Goal: Task Accomplishment & Management: Complete application form

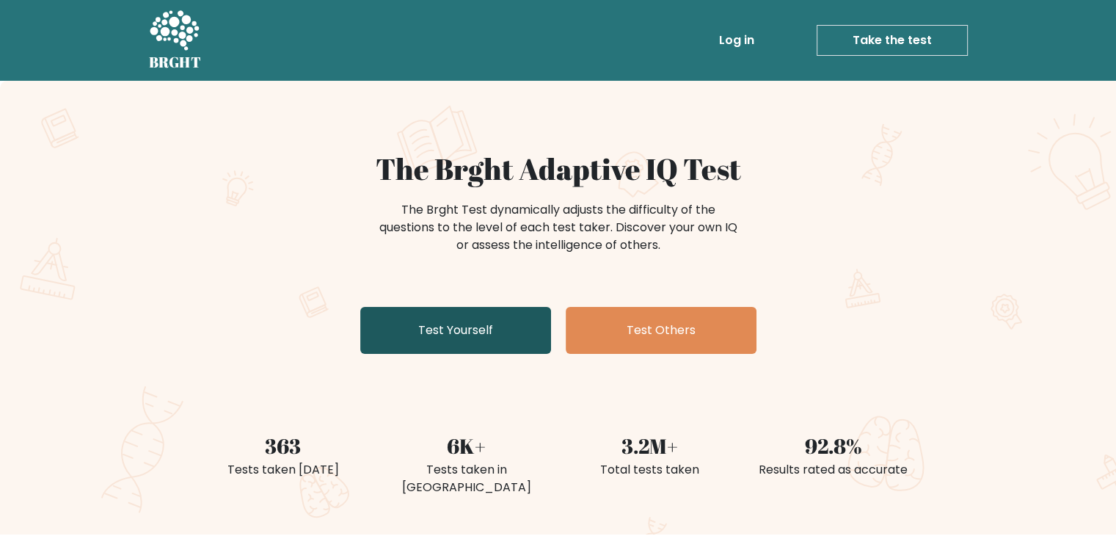
click at [443, 343] on link "Test Yourself" at bounding box center [455, 330] width 191 height 47
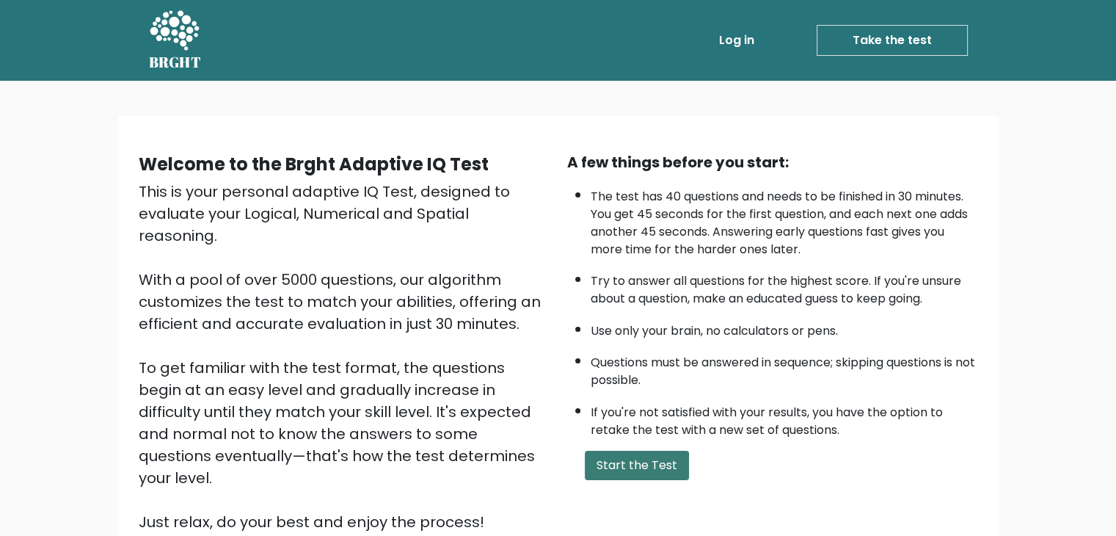
click at [596, 462] on button "Start the Test" at bounding box center [637, 465] width 104 height 29
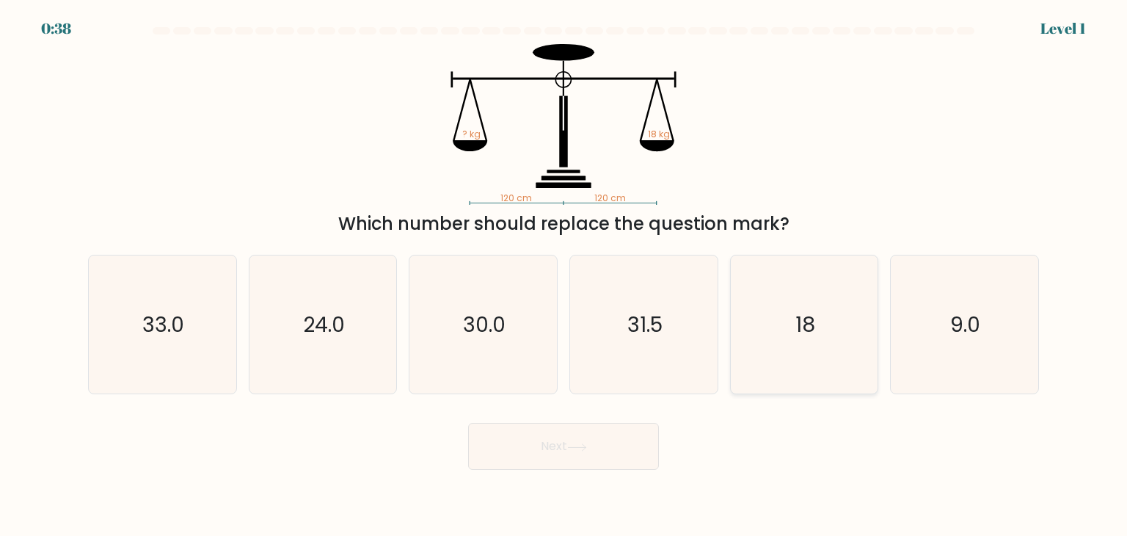
click at [766, 341] on icon "18" at bounding box center [804, 324] width 138 height 138
click at [564, 275] on input "e. 18" at bounding box center [564, 271] width 1 height 7
radio input "true"
click at [616, 435] on button "Next" at bounding box center [563, 446] width 191 height 47
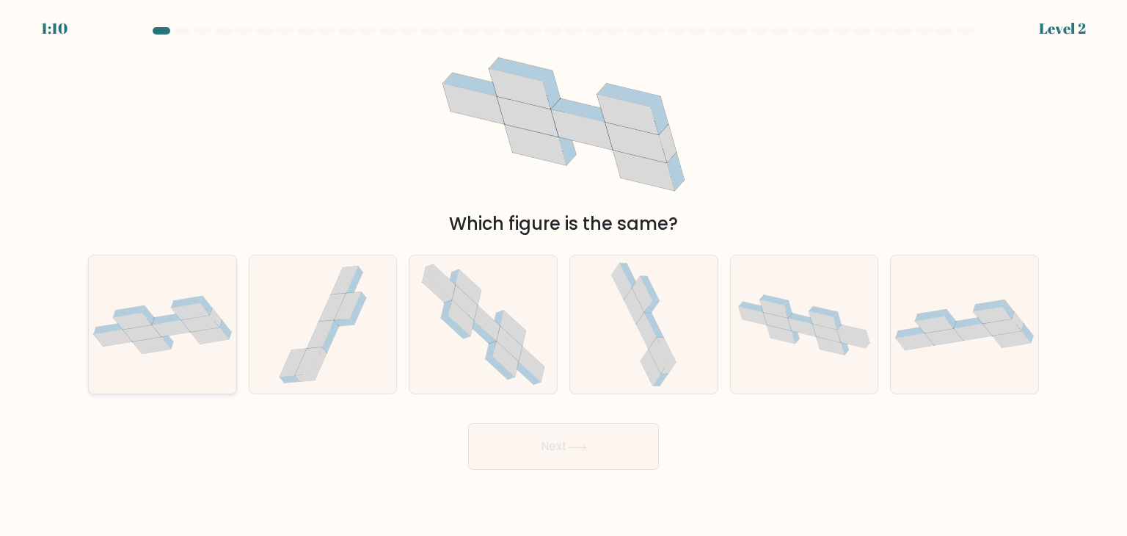
click at [213, 331] on icon at bounding box center [210, 335] width 38 height 17
click at [564, 275] on input "a." at bounding box center [564, 271] width 1 height 7
radio input "true"
click at [512, 456] on button "Next" at bounding box center [563, 446] width 191 height 47
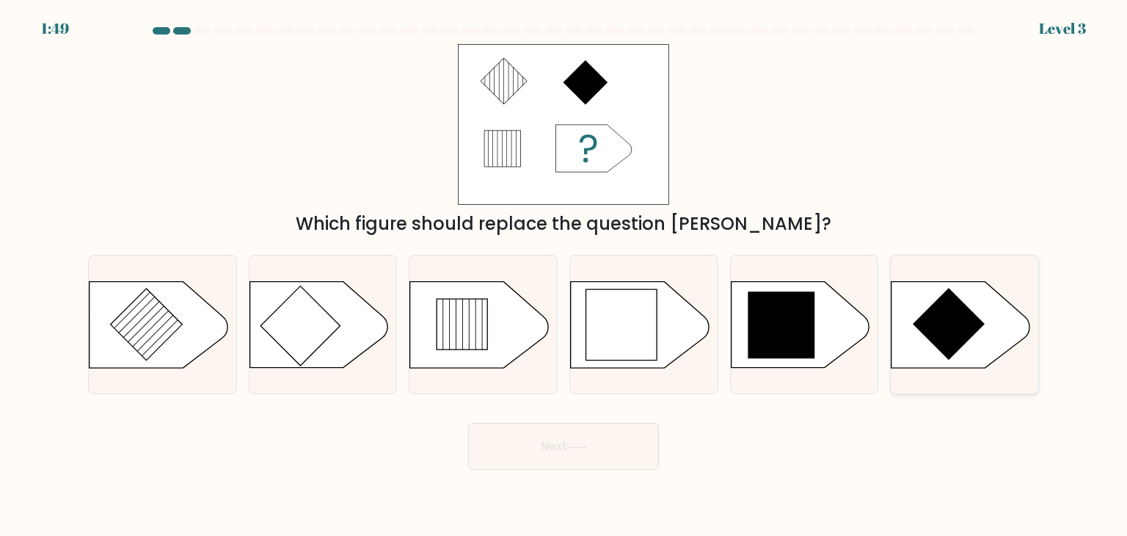
click at [940, 330] on icon at bounding box center [949, 324] width 72 height 72
click at [564, 275] on input "f." at bounding box center [564, 271] width 1 height 7
radio input "true"
click at [521, 450] on button "Next" at bounding box center [563, 446] width 191 height 47
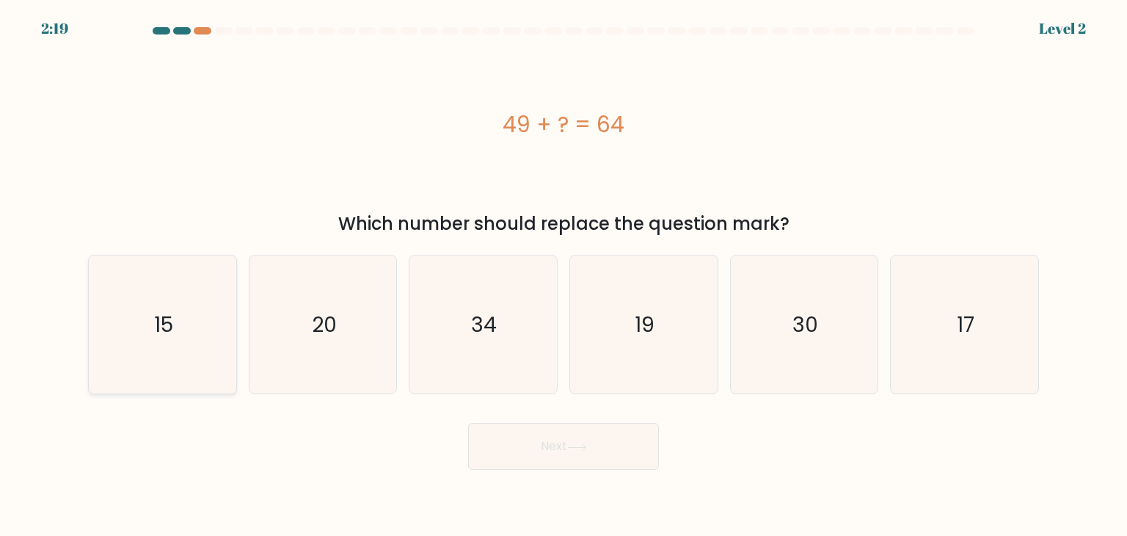
click at [144, 315] on icon "15" at bounding box center [162, 324] width 138 height 138
click at [564, 275] on input "a. 15" at bounding box center [564, 271] width 1 height 7
radio input "true"
click at [534, 435] on button "Next" at bounding box center [563, 446] width 191 height 47
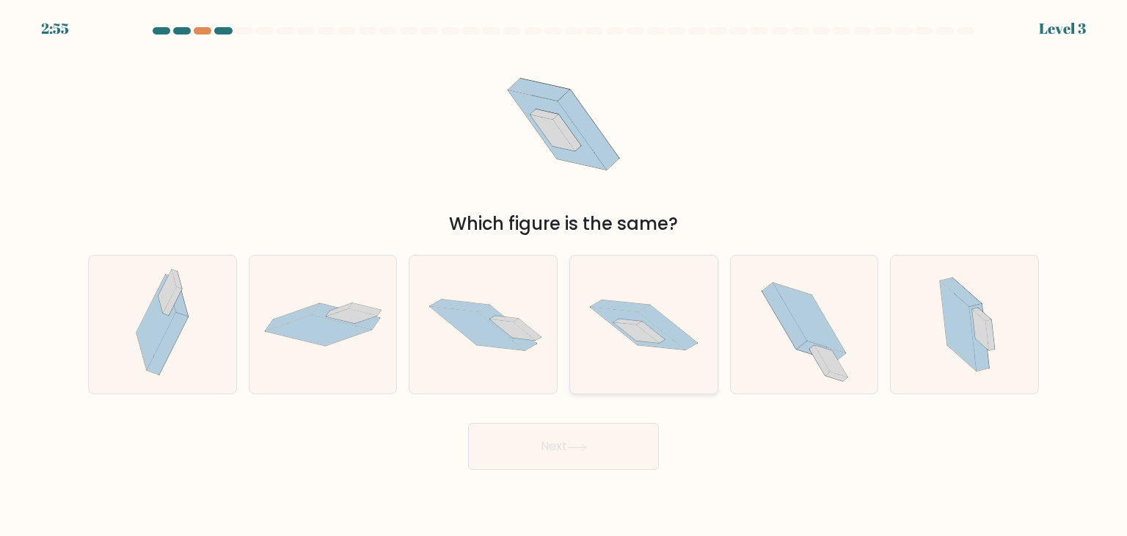
click at [613, 353] on icon at bounding box center [644, 325] width 148 height 98
click at [564, 275] on input "d." at bounding box center [564, 271] width 1 height 7
radio input "true"
click at [563, 445] on button "Next" at bounding box center [563, 446] width 191 height 47
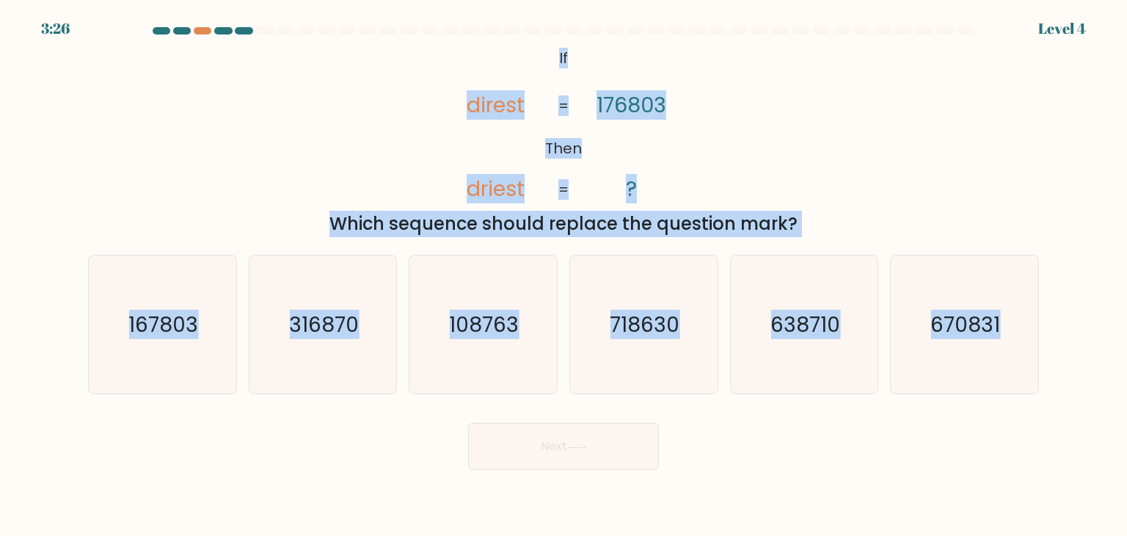
drag, startPoint x: 554, startPoint y: 59, endPoint x: 1036, endPoint y: 476, distance: 637.3
click at [1036, 476] on body "3:26 Level 4 If" at bounding box center [563, 268] width 1127 height 536
copy form "If Then direst driest 176803 ? = = Which sequence should replace the question m…"
click at [141, 335] on text "167803" at bounding box center [164, 324] width 70 height 29
click at [564, 275] on input "a. 167803" at bounding box center [564, 271] width 1 height 7
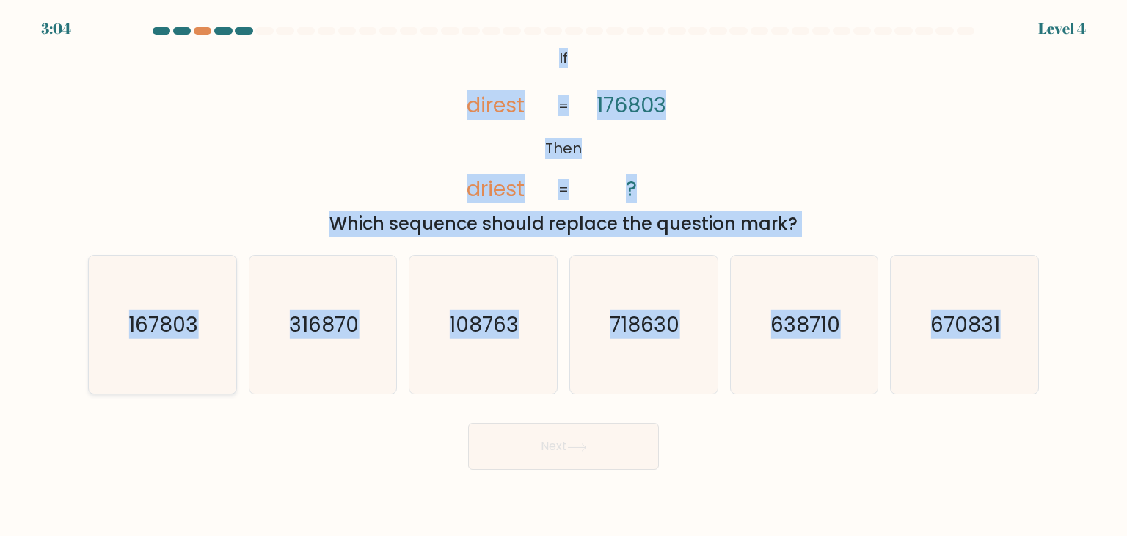
radio input "true"
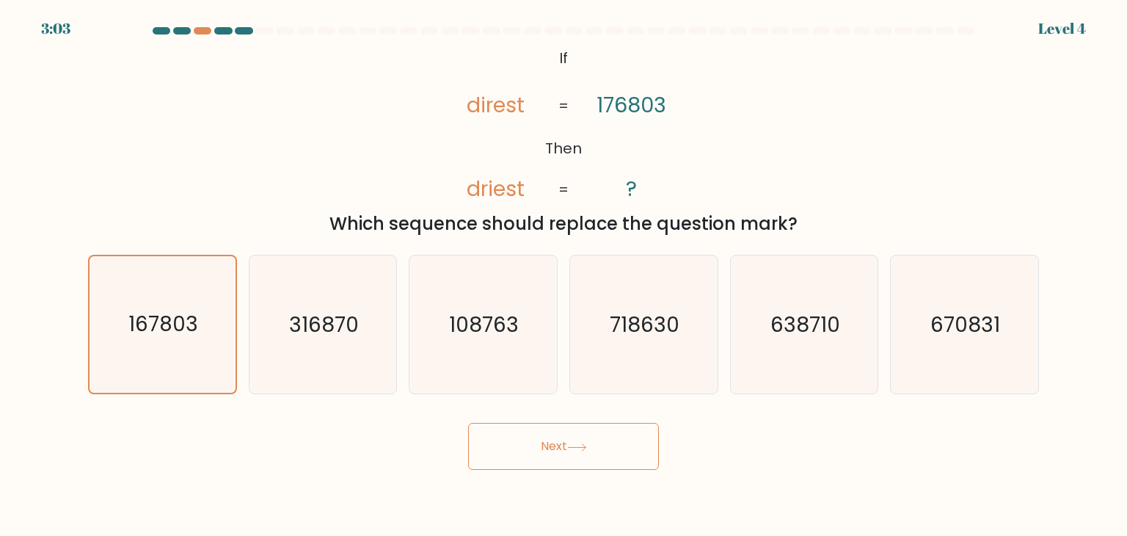
click at [581, 444] on icon at bounding box center [577, 447] width 20 height 8
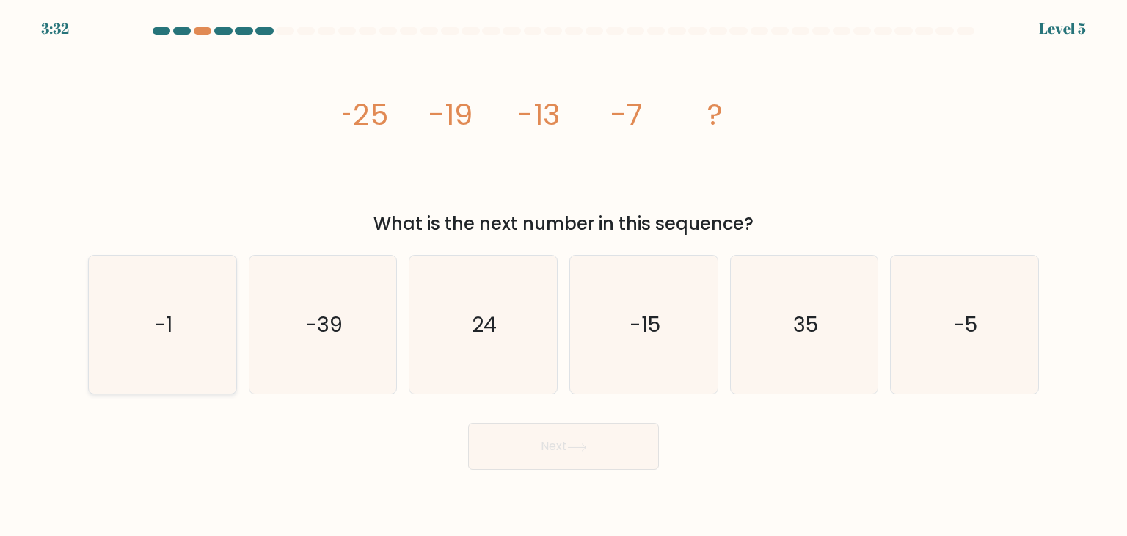
click at [161, 386] on icon "-1" at bounding box center [162, 324] width 138 height 138
click at [564, 275] on input "a. -1" at bounding box center [564, 271] width 1 height 7
radio input "true"
click at [583, 453] on button "Next" at bounding box center [563, 446] width 191 height 47
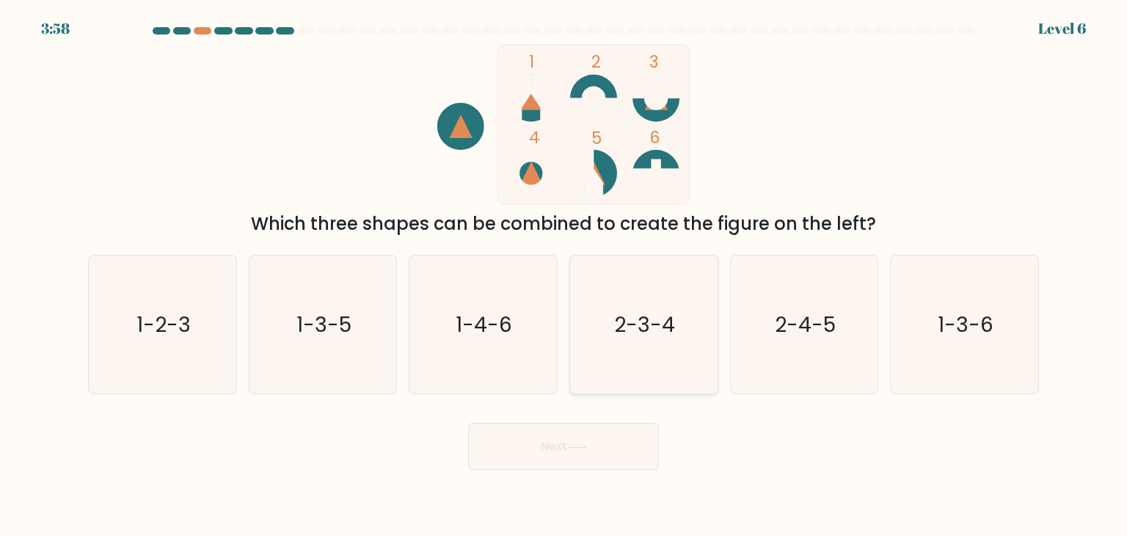
click at [688, 353] on icon "2-3-4" at bounding box center [644, 324] width 138 height 138
click at [564, 275] on input "d. 2-3-4" at bounding box center [564, 271] width 1 height 7
radio input "true"
click at [641, 465] on button "Next" at bounding box center [563, 446] width 191 height 47
click at [634, 451] on button "Next" at bounding box center [563, 446] width 191 height 47
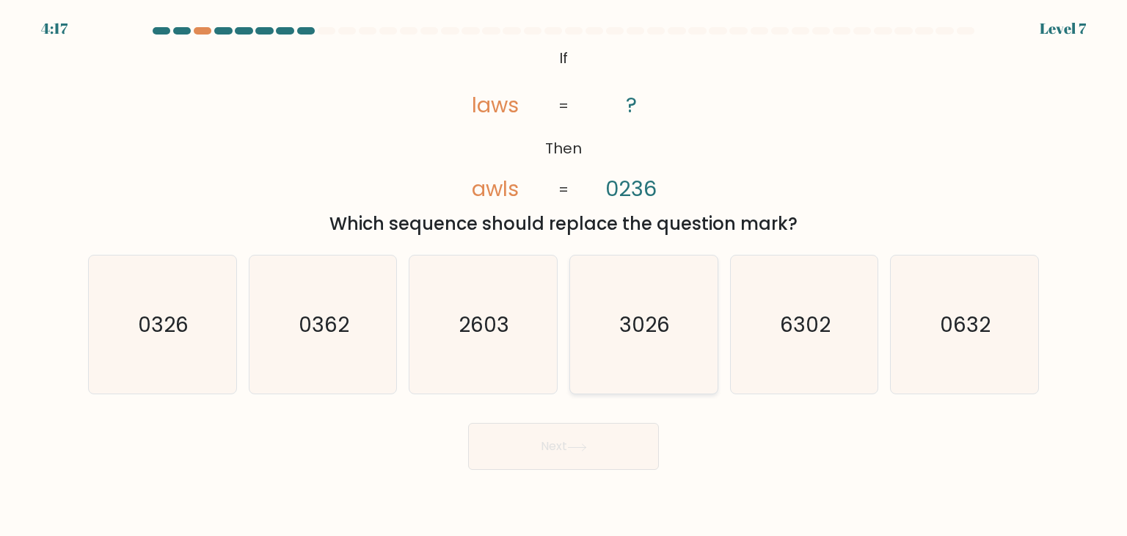
click at [654, 300] on icon "3026" at bounding box center [644, 324] width 138 height 138
click at [564, 275] on input "d. 3026" at bounding box center [564, 271] width 1 height 7
radio input "true"
click at [628, 443] on button "Next" at bounding box center [563, 446] width 191 height 47
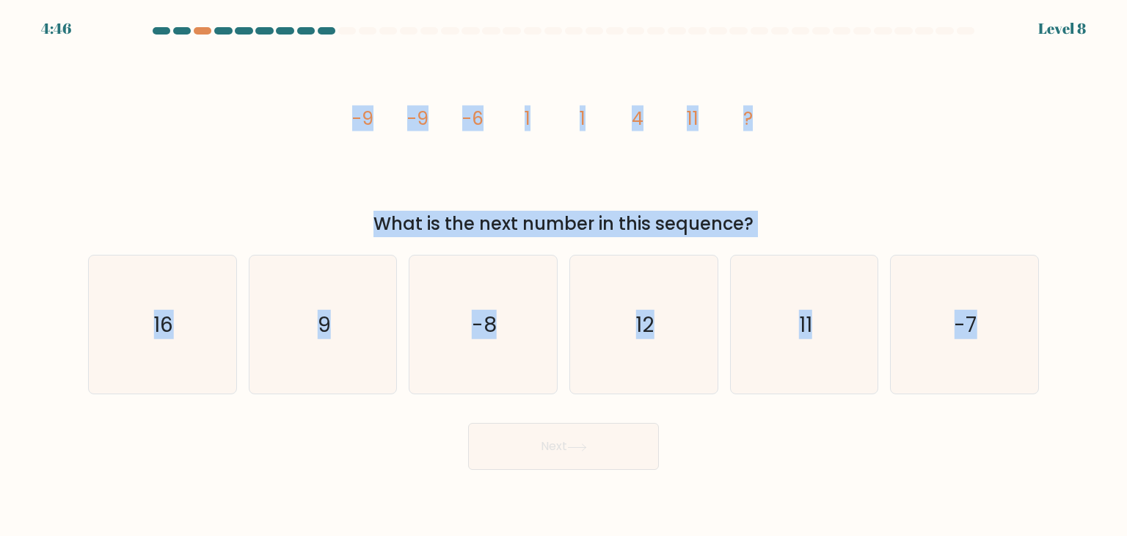
drag, startPoint x: 351, startPoint y: 119, endPoint x: 1124, endPoint y: 287, distance: 791.6
click at [1124, 287] on form at bounding box center [563, 248] width 1127 height 443
copy form "-9 -9 -6 1 1 4 11 ? What is the next number in this sequence? a. 16 b. 9 c. -8 …"
click at [757, 319] on icon "11" at bounding box center [804, 324] width 138 height 138
click at [564, 275] on input "e. 11" at bounding box center [564, 271] width 1 height 7
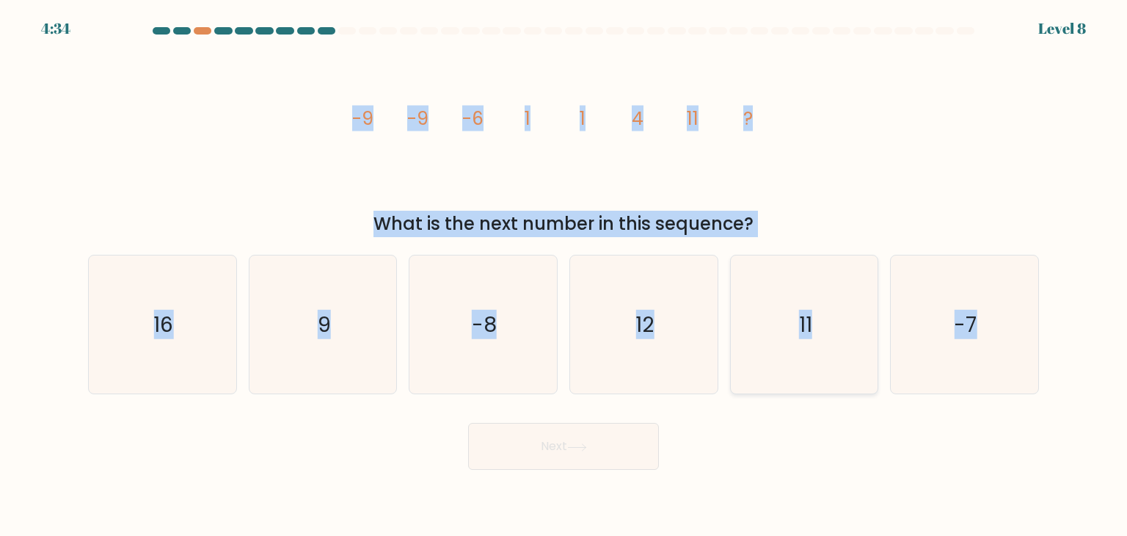
radio input "true"
click at [622, 451] on button "Next" at bounding box center [563, 446] width 191 height 47
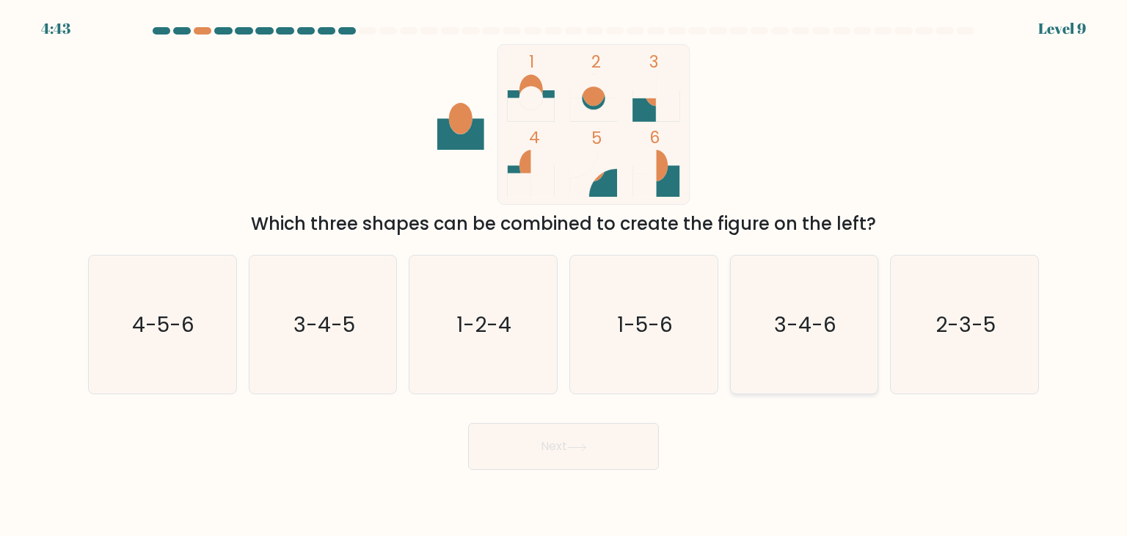
click at [768, 368] on icon "3-4-6" at bounding box center [804, 324] width 138 height 138
click at [564, 275] on input "e. 3-4-6" at bounding box center [564, 271] width 1 height 7
radio input "true"
click at [611, 445] on button "Next" at bounding box center [563, 446] width 191 height 47
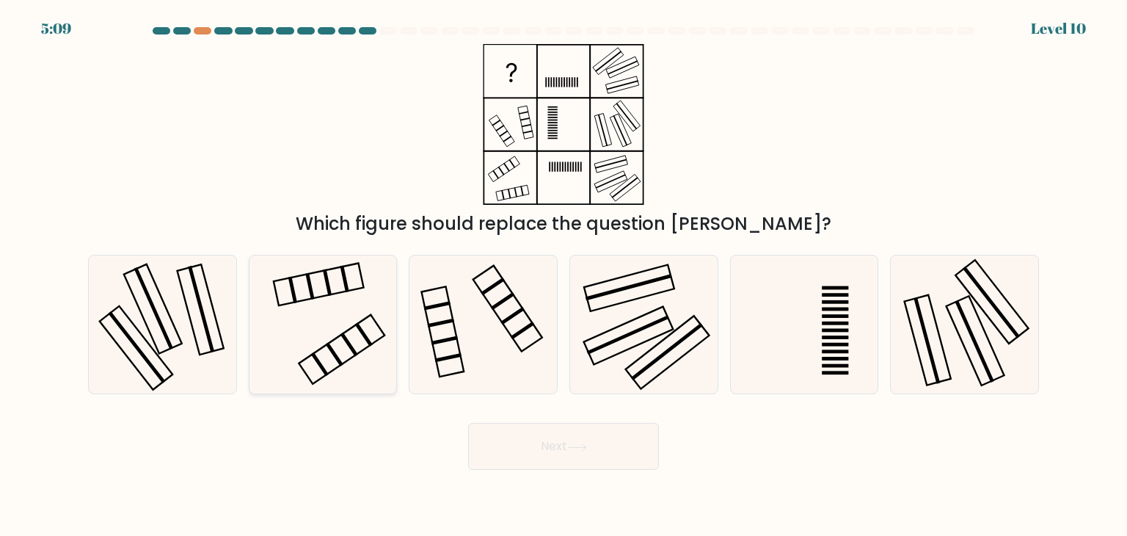
click at [369, 332] on icon at bounding box center [323, 324] width 138 height 138
click at [564, 275] on input "b." at bounding box center [564, 271] width 1 height 7
radio input "true"
click at [549, 443] on button "Next" at bounding box center [563, 446] width 191 height 47
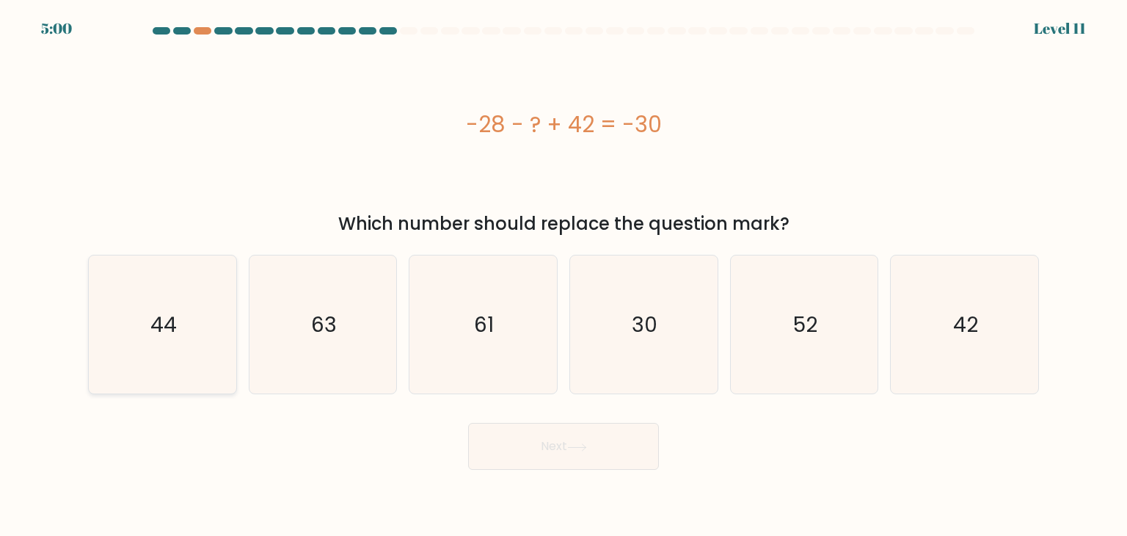
click at [201, 328] on icon "44" at bounding box center [162, 324] width 138 height 138
click at [564, 275] on input "a. 44" at bounding box center [564, 271] width 1 height 7
radio input "true"
click at [538, 451] on button "Next" at bounding box center [563, 446] width 191 height 47
click at [560, 462] on button "Next" at bounding box center [563, 446] width 191 height 47
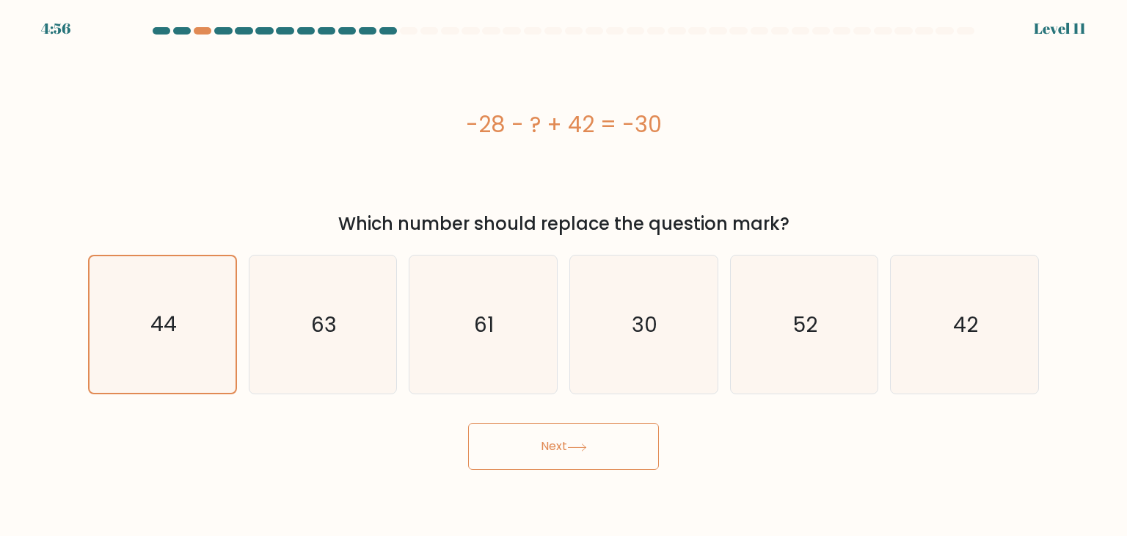
click at [569, 453] on button "Next" at bounding box center [563, 446] width 191 height 47
click at [569, 437] on button "Next" at bounding box center [563, 446] width 191 height 47
click at [205, 350] on icon "44" at bounding box center [162, 324] width 137 height 137
click at [564, 275] on input "a. 44" at bounding box center [564, 271] width 1 height 7
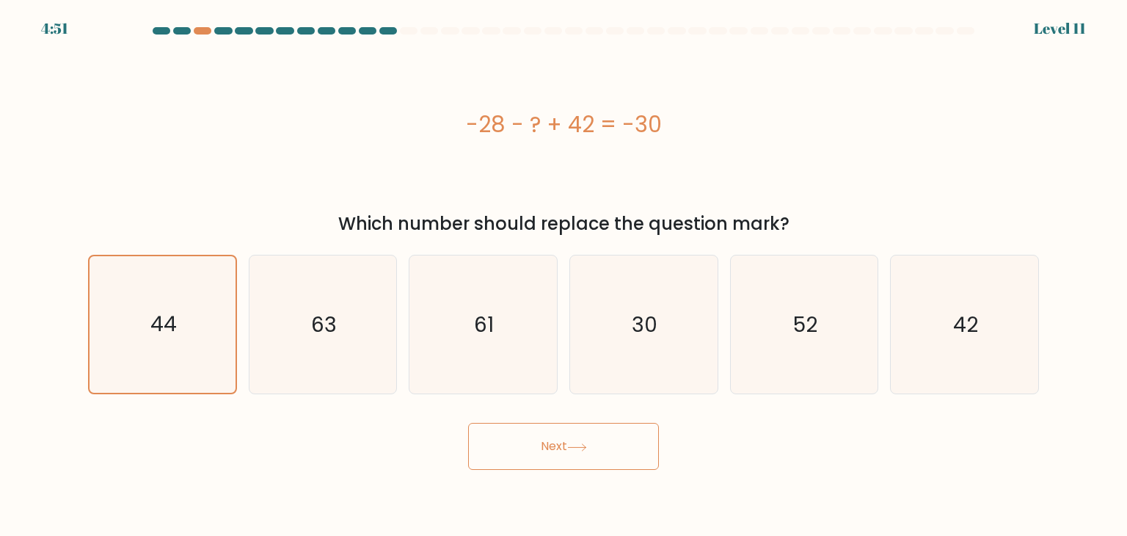
click at [550, 444] on button "Next" at bounding box center [563, 446] width 191 height 47
click at [551, 444] on button "Next" at bounding box center [563, 446] width 191 height 47
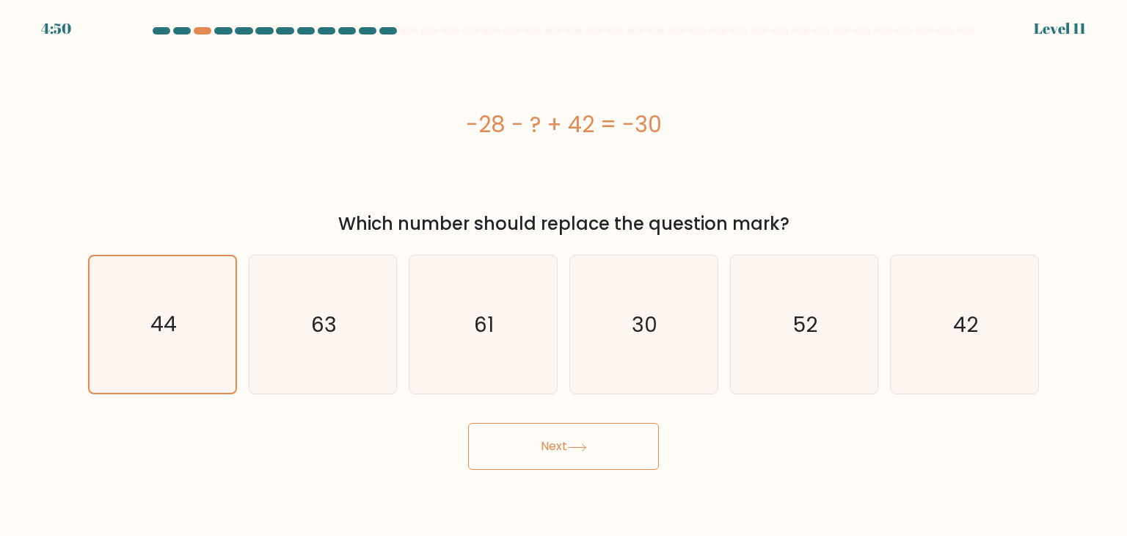
click at [551, 444] on button "Next" at bounding box center [563, 446] width 191 height 47
click at [957, 447] on div "Next" at bounding box center [563, 441] width 969 height 58
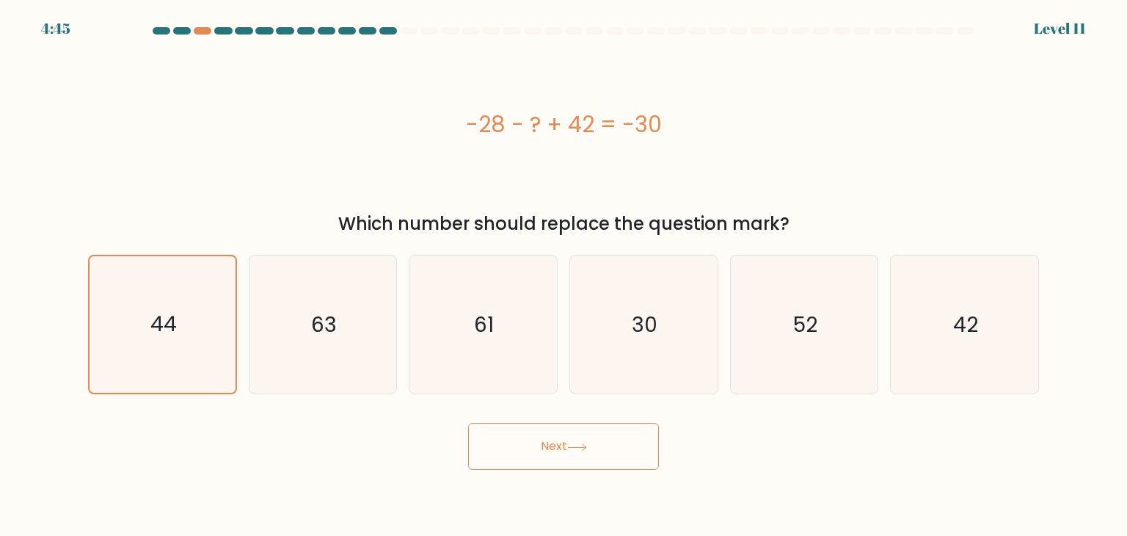
click at [529, 459] on button "Next" at bounding box center [563, 446] width 191 height 47
drag, startPoint x: 529, startPoint y: 459, endPoint x: 537, endPoint y: 454, distance: 9.6
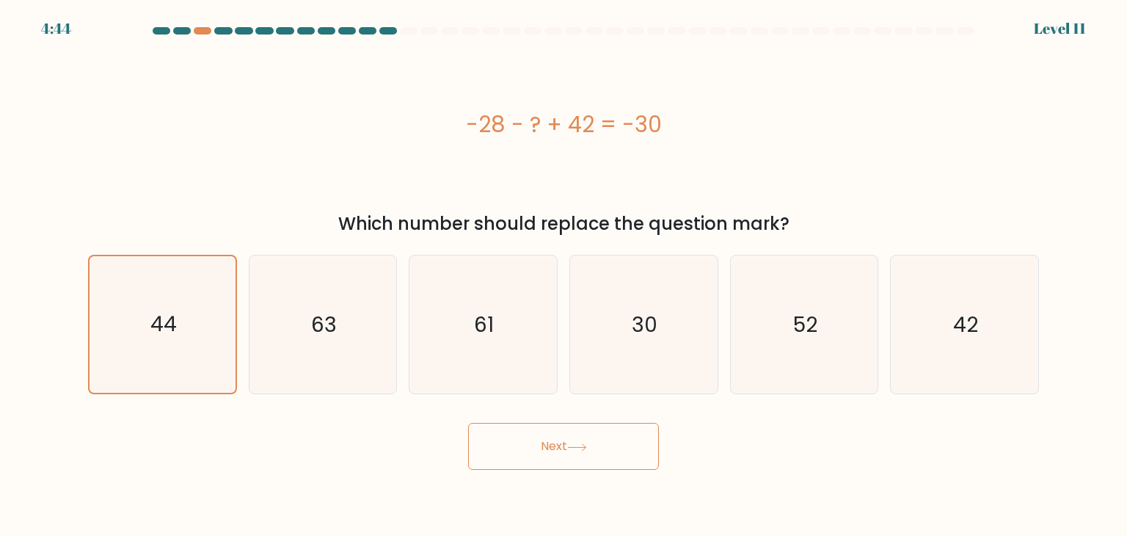
click at [537, 454] on button "Next" at bounding box center [563, 446] width 191 height 47
click at [558, 448] on button "Next" at bounding box center [563, 446] width 191 height 47
click at [173, 358] on icon "44" at bounding box center [162, 324] width 138 height 138
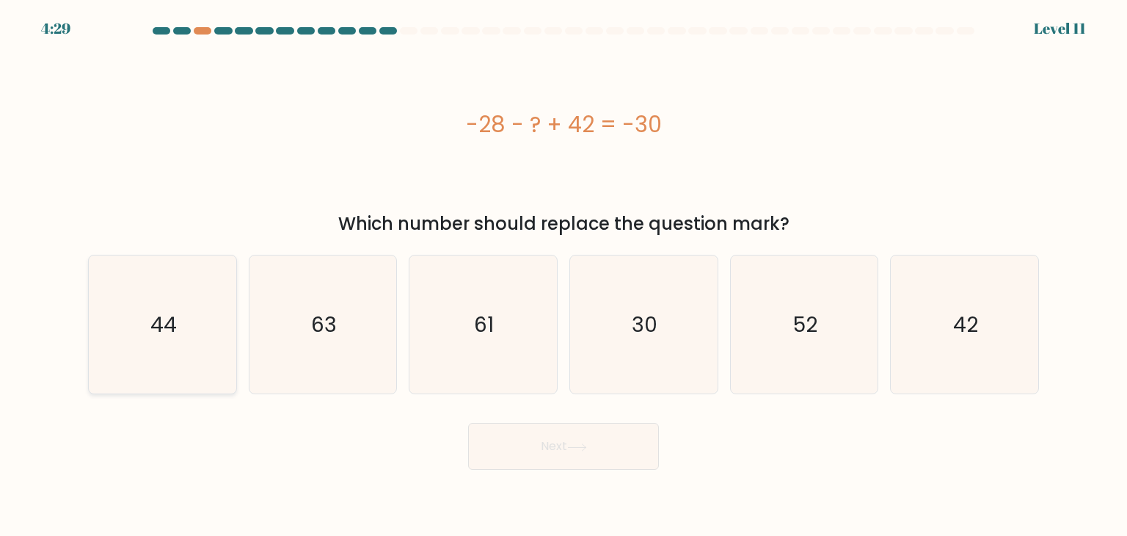
click at [564, 275] on input "a. 44" at bounding box center [564, 271] width 1 height 7
radio input "true"
click at [581, 459] on button "Next" at bounding box center [563, 446] width 191 height 47
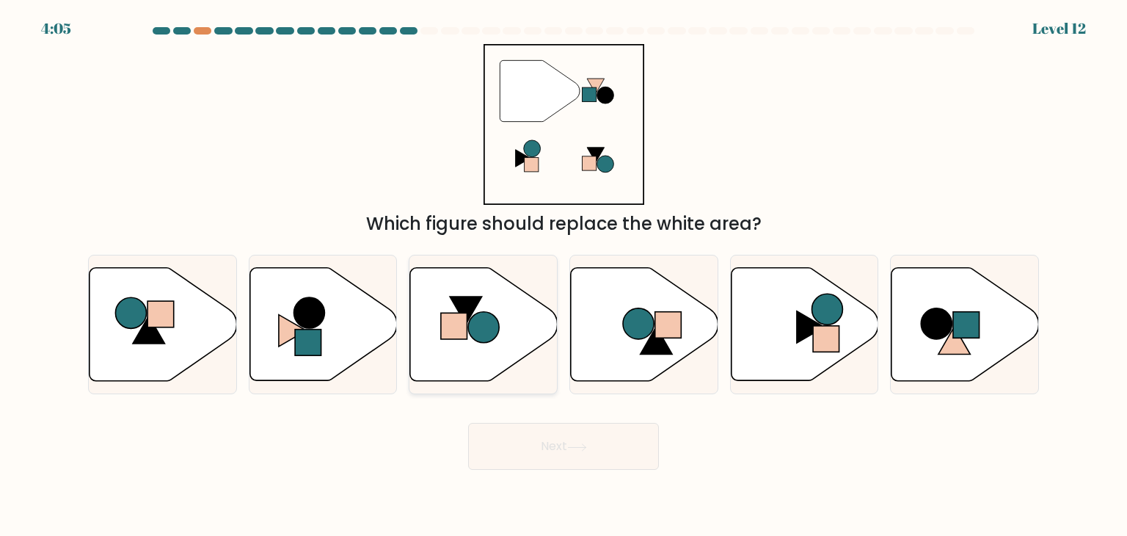
click at [487, 353] on icon at bounding box center [484, 324] width 148 height 113
click at [564, 275] on input "c." at bounding box center [564, 271] width 1 height 7
radio input "true"
click at [270, 371] on icon at bounding box center [324, 324] width 148 height 113
click at [564, 275] on input "b." at bounding box center [564, 271] width 1 height 7
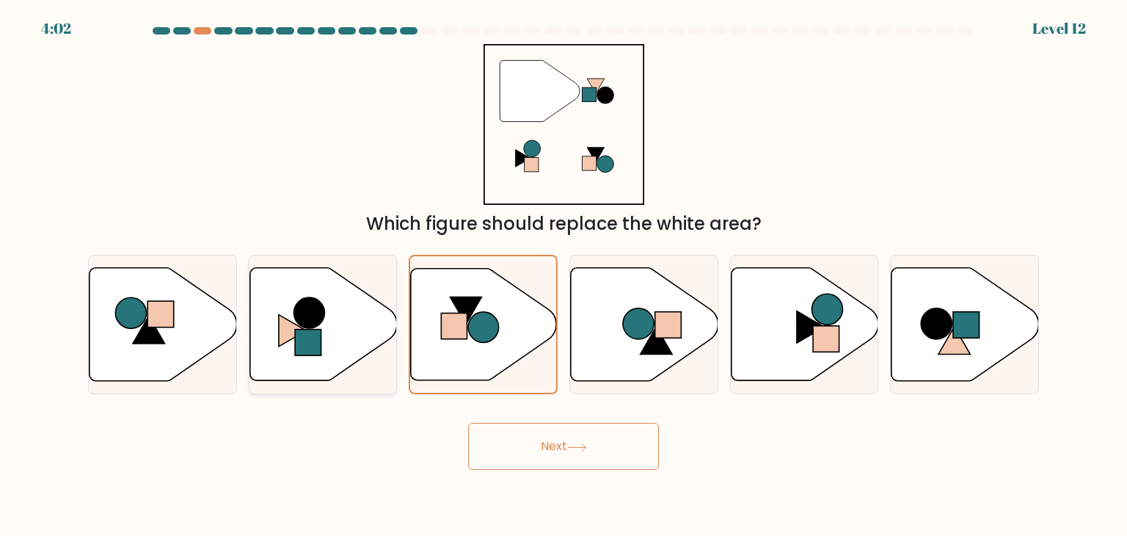
radio input "true"
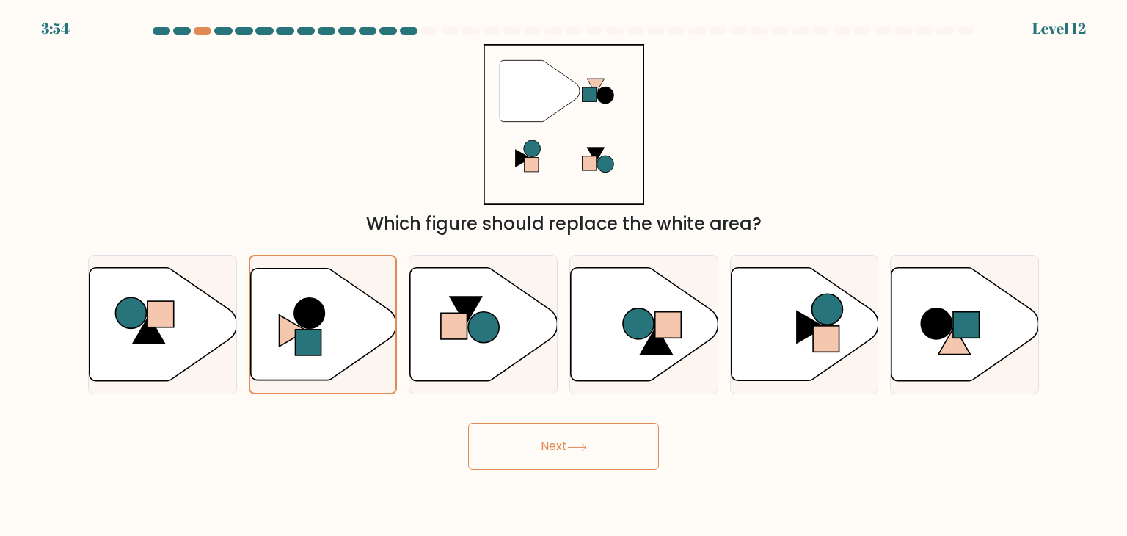
click at [560, 448] on button "Next" at bounding box center [563, 446] width 191 height 47
click at [563, 442] on button "Next" at bounding box center [563, 446] width 191 height 47
click at [332, 330] on icon at bounding box center [324, 324] width 148 height 113
click at [564, 275] on input "b." at bounding box center [564, 271] width 1 height 7
radio input "true"
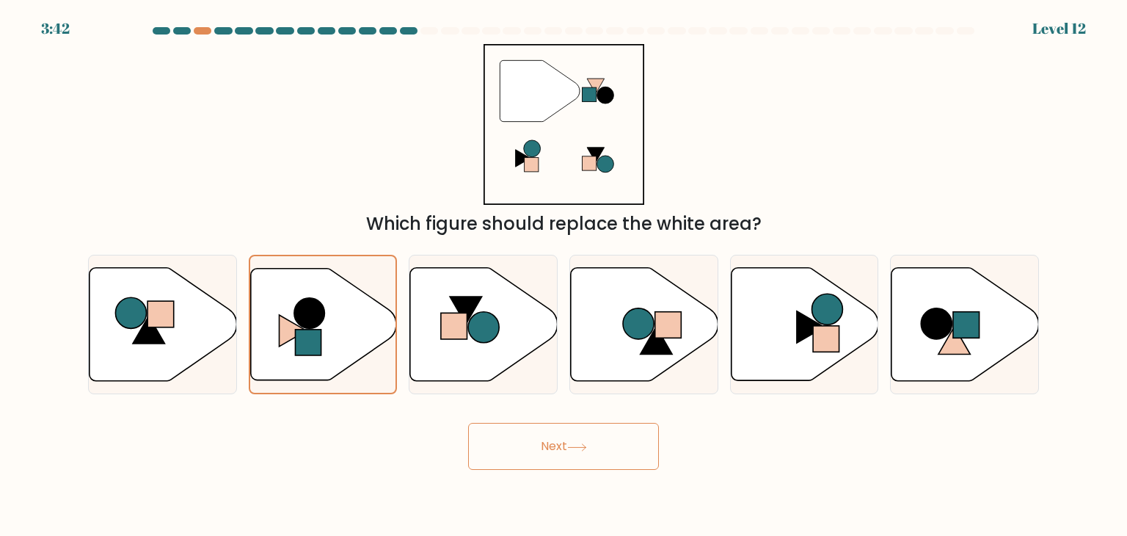
click at [596, 442] on button "Next" at bounding box center [563, 446] width 191 height 47
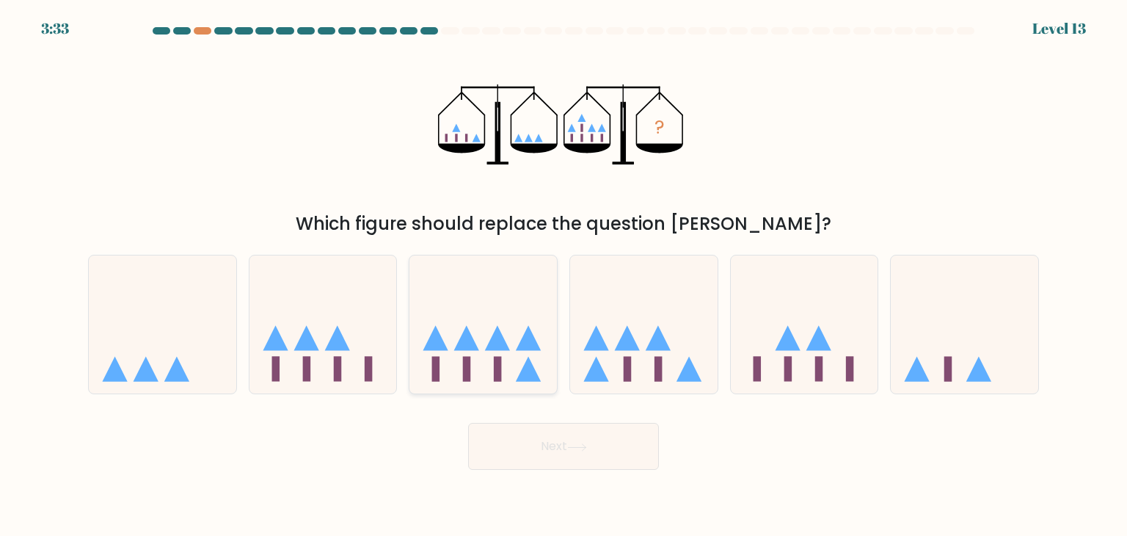
click at [523, 361] on icon at bounding box center [484, 324] width 148 height 122
click at [564, 275] on input "c." at bounding box center [564, 271] width 1 height 7
radio input "true"
click at [558, 456] on button "Next" at bounding box center [563, 446] width 191 height 47
click at [551, 450] on button "Next" at bounding box center [563, 446] width 191 height 47
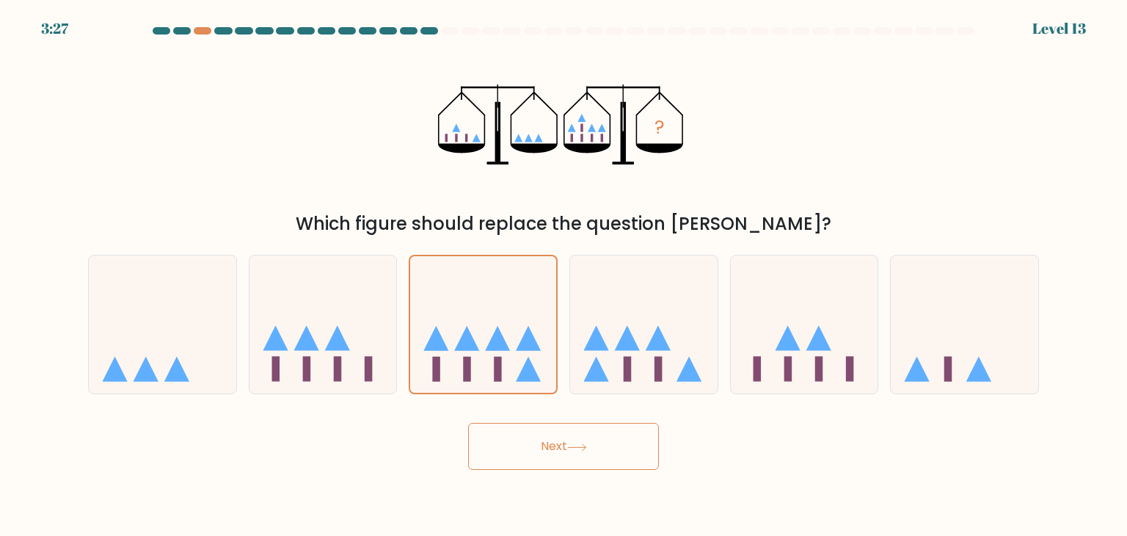
click at [551, 449] on button "Next" at bounding box center [563, 446] width 191 height 47
click at [634, 385] on icon at bounding box center [644, 324] width 148 height 122
click at [564, 275] on input "d." at bounding box center [564, 271] width 1 height 7
radio input "true"
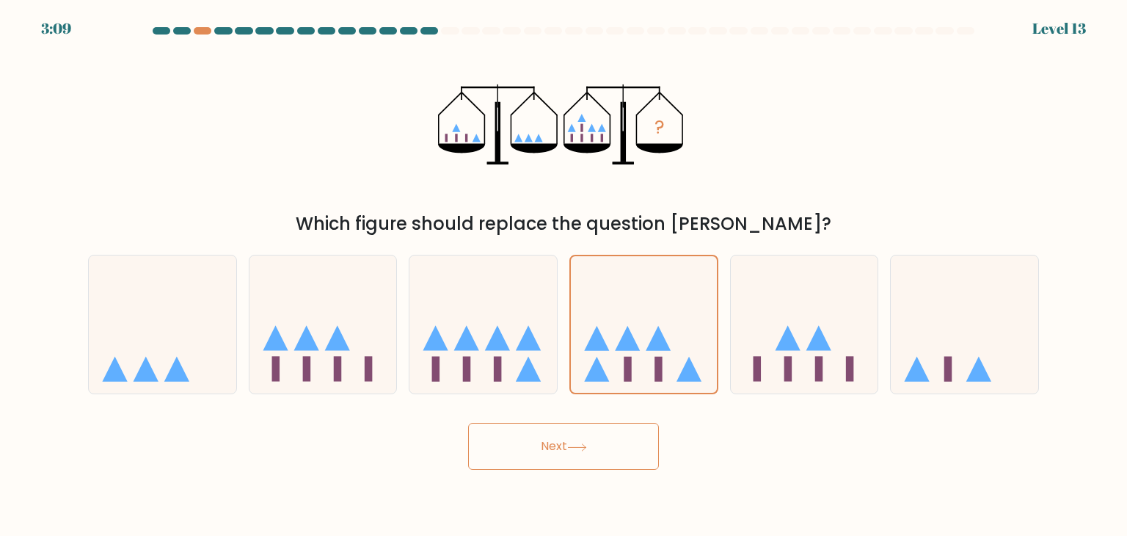
click at [602, 435] on button "Next" at bounding box center [563, 446] width 191 height 47
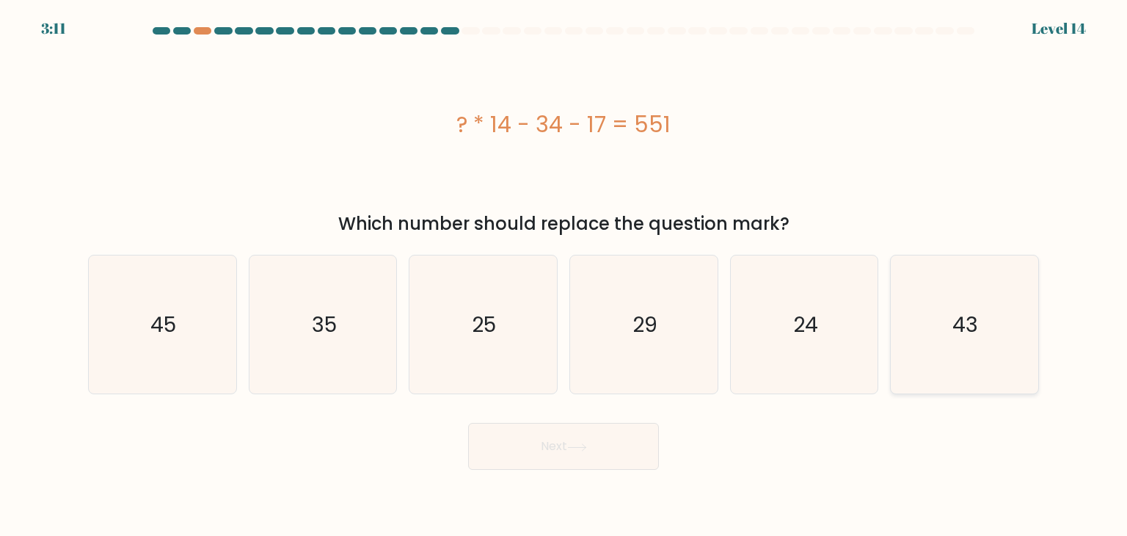
click at [920, 318] on icon "43" at bounding box center [964, 324] width 138 height 138
click at [564, 275] on input "f. 43" at bounding box center [564, 271] width 1 height 7
radio input "true"
click at [556, 465] on button "Next" at bounding box center [563, 446] width 191 height 47
click at [561, 447] on button "Next" at bounding box center [563, 446] width 191 height 47
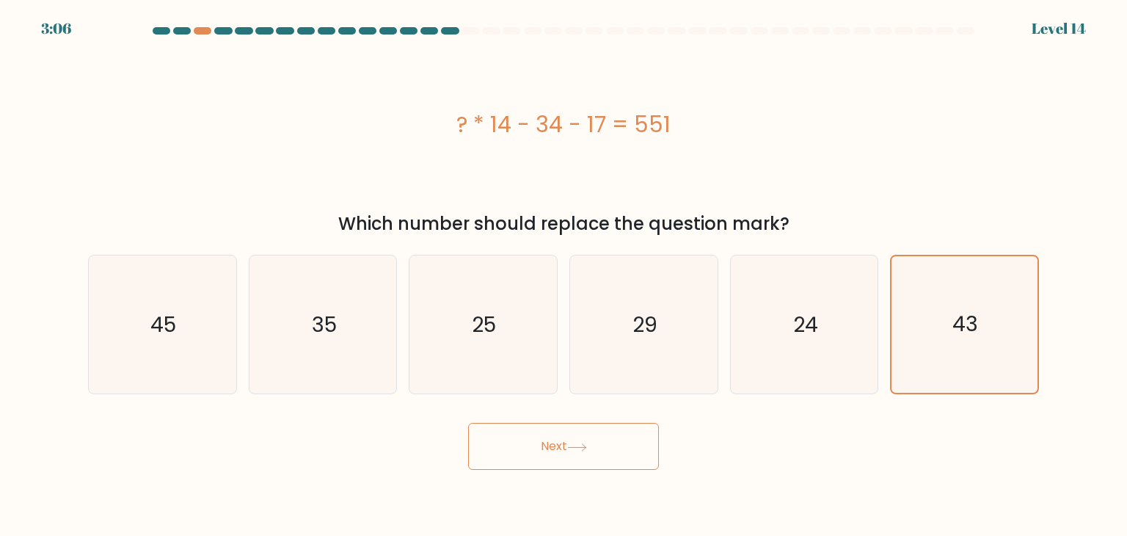
click at [561, 447] on button "Next" at bounding box center [563, 446] width 191 height 47
click at [934, 343] on icon "43" at bounding box center [964, 324] width 138 height 138
click at [564, 275] on input "f. 43" at bounding box center [564, 271] width 1 height 7
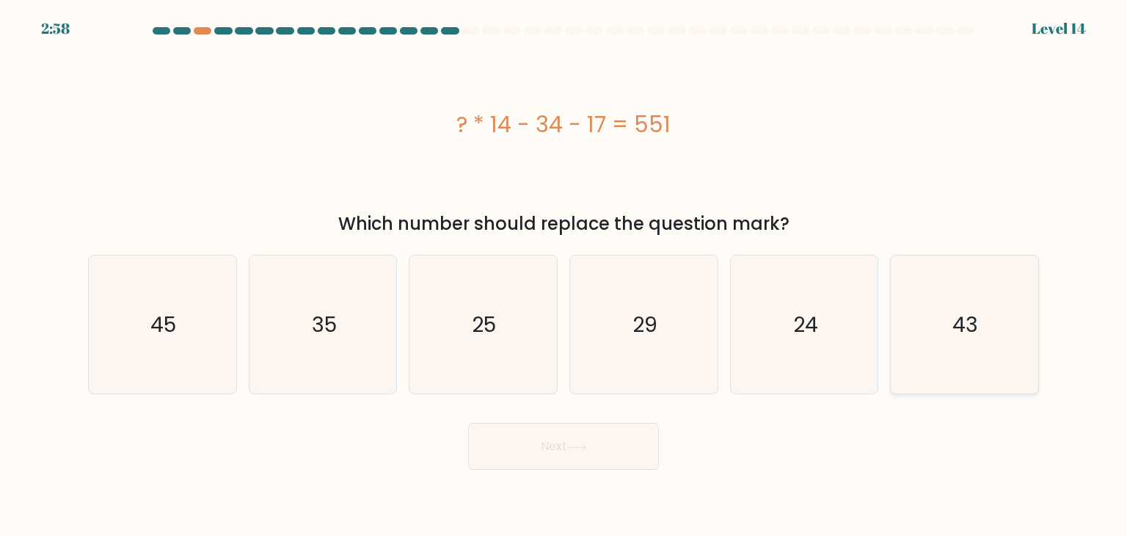
radio input "true"
click at [570, 429] on button "Next" at bounding box center [563, 446] width 191 height 47
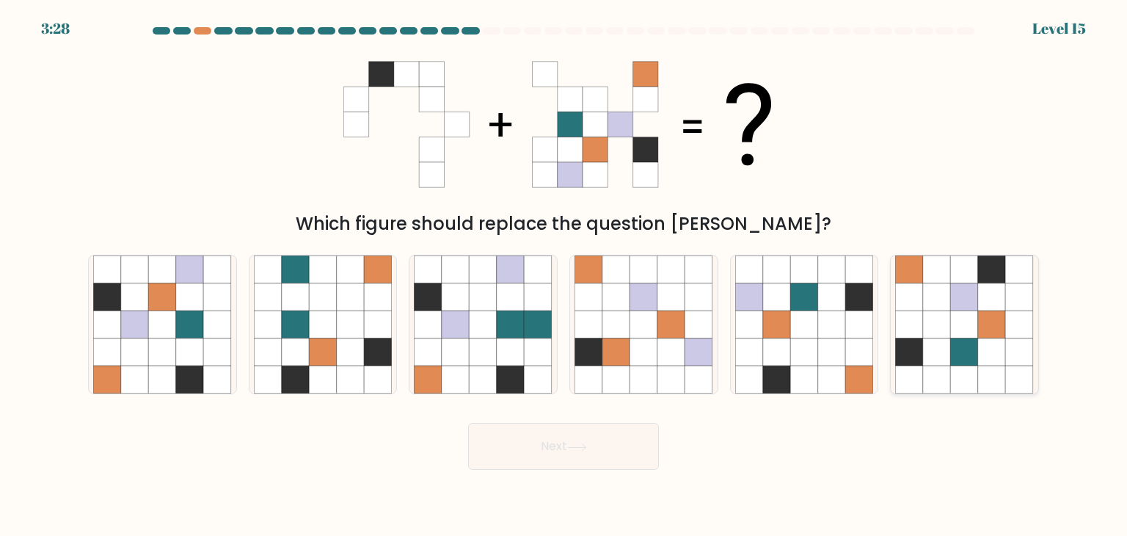
click at [983, 293] on icon at bounding box center [992, 297] width 28 height 28
click at [564, 275] on input "f." at bounding box center [564, 271] width 1 height 7
radio input "true"
click at [584, 446] on icon at bounding box center [577, 447] width 20 height 8
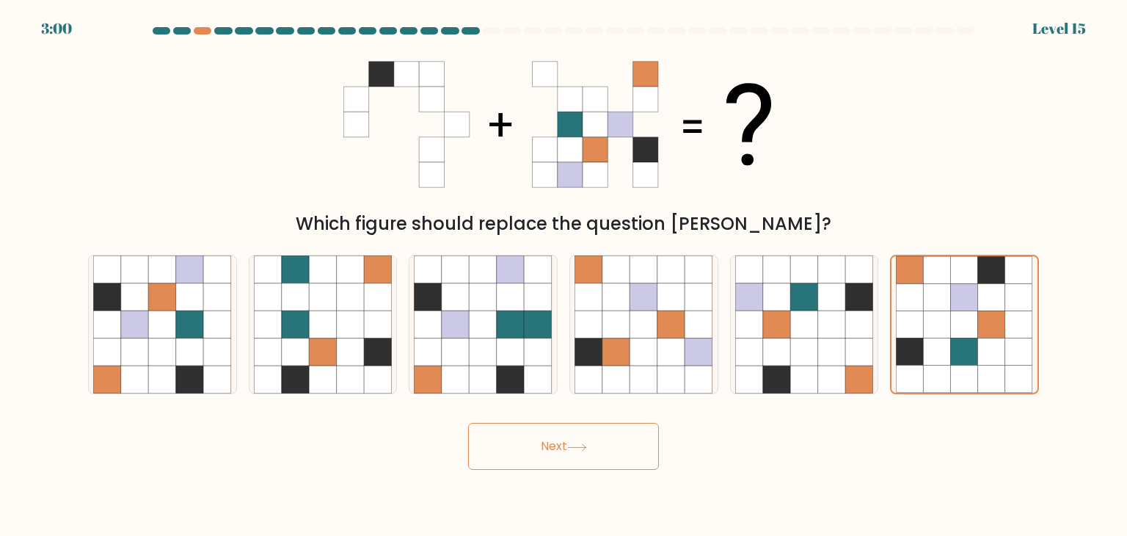
click at [584, 446] on icon at bounding box center [577, 447] width 20 height 8
click at [969, 338] on icon at bounding box center [965, 324] width 28 height 28
click at [564, 275] on input "f." at bounding box center [564, 271] width 1 height 7
radio input "true"
click at [569, 439] on button "Next" at bounding box center [563, 446] width 191 height 47
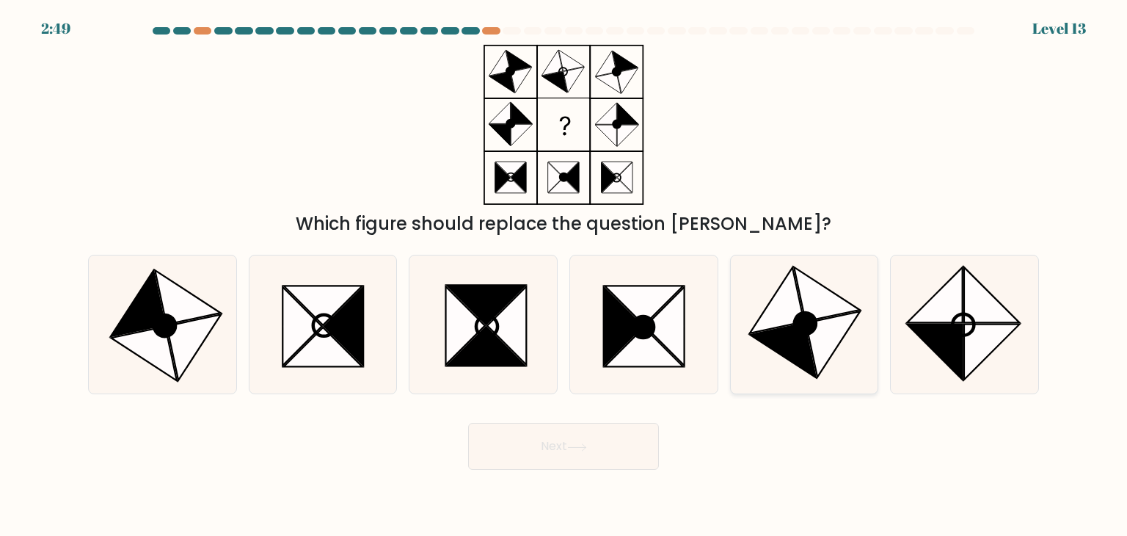
click at [837, 310] on icon at bounding box center [827, 294] width 66 height 54
click at [564, 275] on input "e." at bounding box center [564, 271] width 1 height 7
radio input "true"
click at [561, 453] on button "Next" at bounding box center [563, 446] width 191 height 47
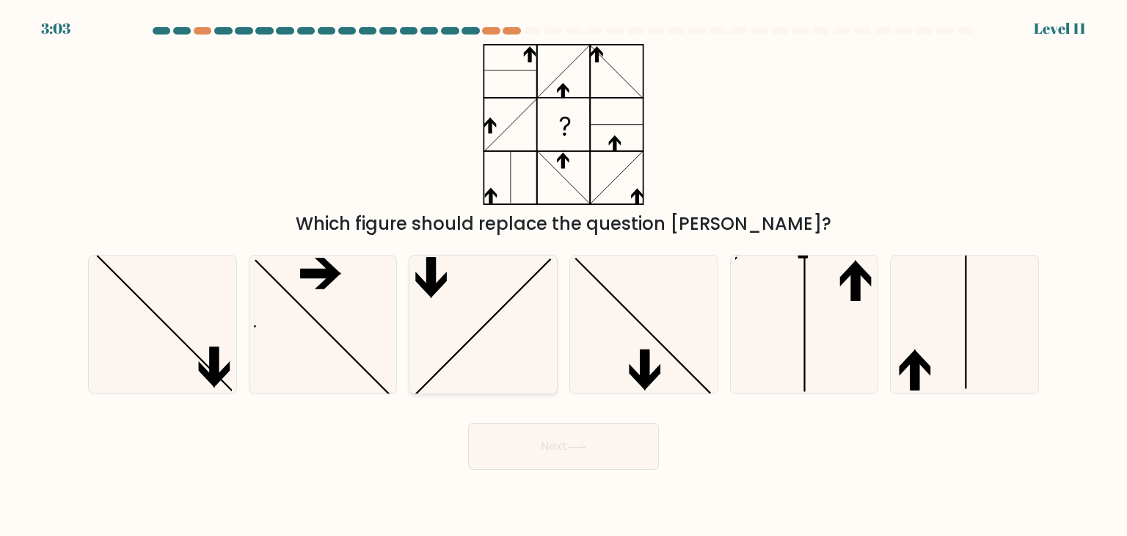
click at [518, 304] on icon at bounding box center [483, 324] width 138 height 138
click at [564, 275] on input "c." at bounding box center [564, 271] width 1 height 7
radio input "true"
click at [556, 454] on button "Next" at bounding box center [563, 446] width 191 height 47
click at [537, 434] on button "Next" at bounding box center [563, 446] width 191 height 47
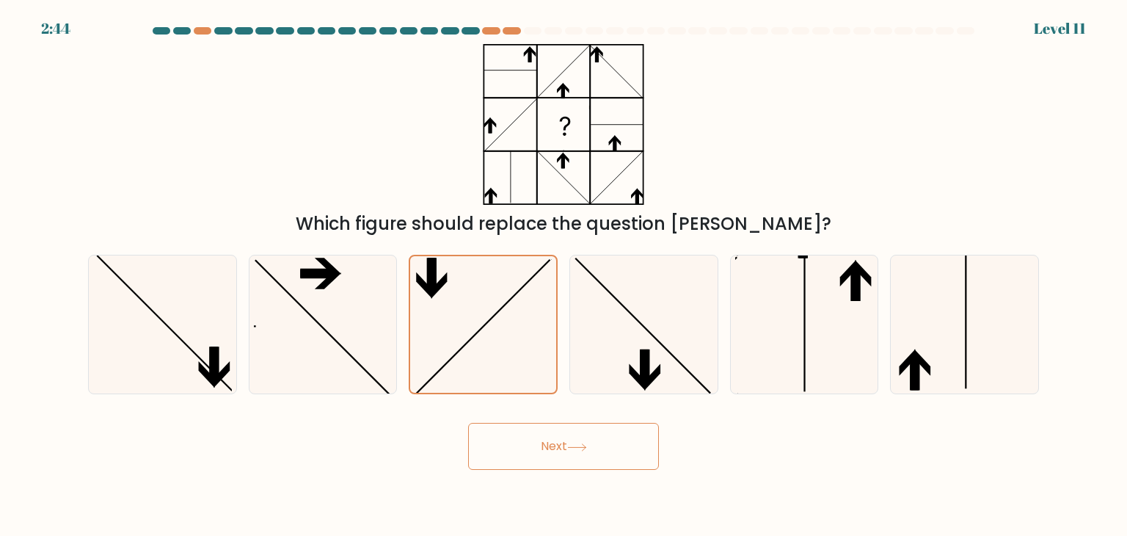
click at [558, 451] on button "Next" at bounding box center [563, 446] width 191 height 47
click at [558, 447] on button "Next" at bounding box center [563, 446] width 191 height 47
click at [484, 305] on icon at bounding box center [483, 324] width 138 height 138
click at [564, 275] on input "c." at bounding box center [564, 271] width 1 height 7
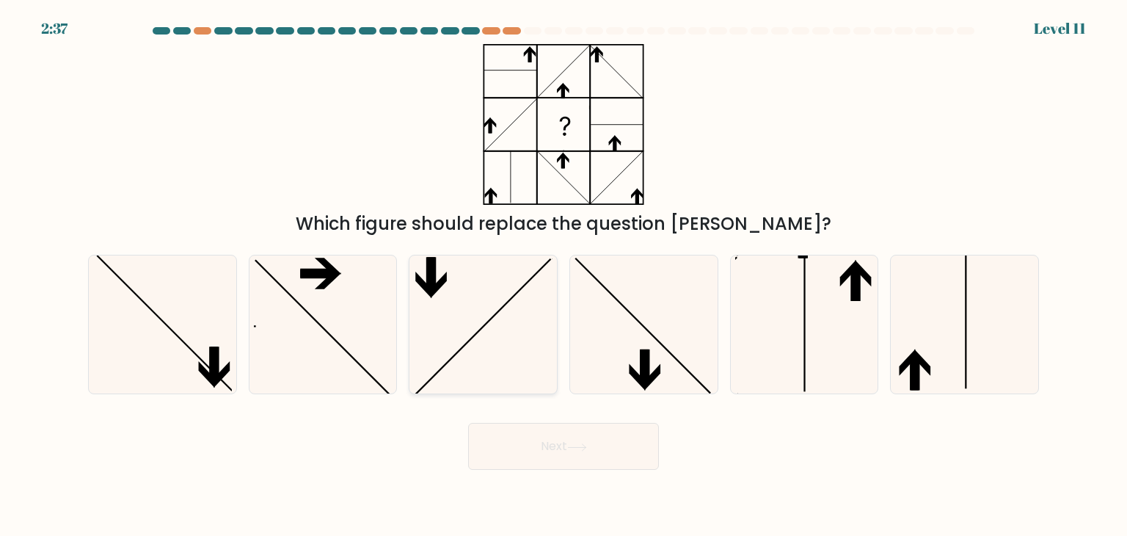
radio input "true"
click at [569, 438] on button "Next" at bounding box center [563, 446] width 191 height 47
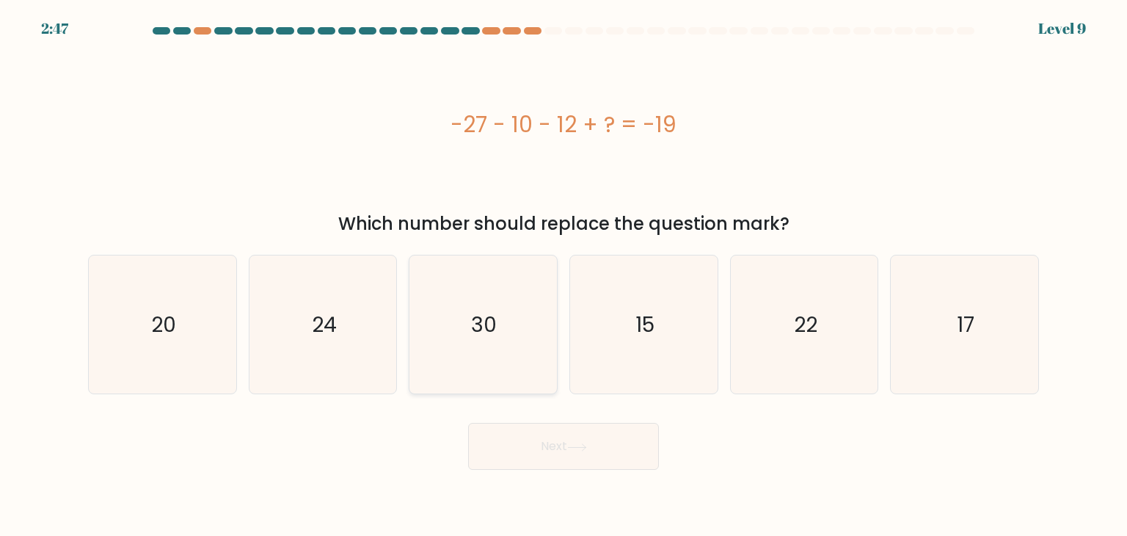
click at [507, 284] on icon "30" at bounding box center [483, 324] width 138 height 138
click at [564, 275] on input "c. 30" at bounding box center [564, 271] width 1 height 7
radio input "true"
click at [561, 448] on button "Next" at bounding box center [563, 446] width 191 height 47
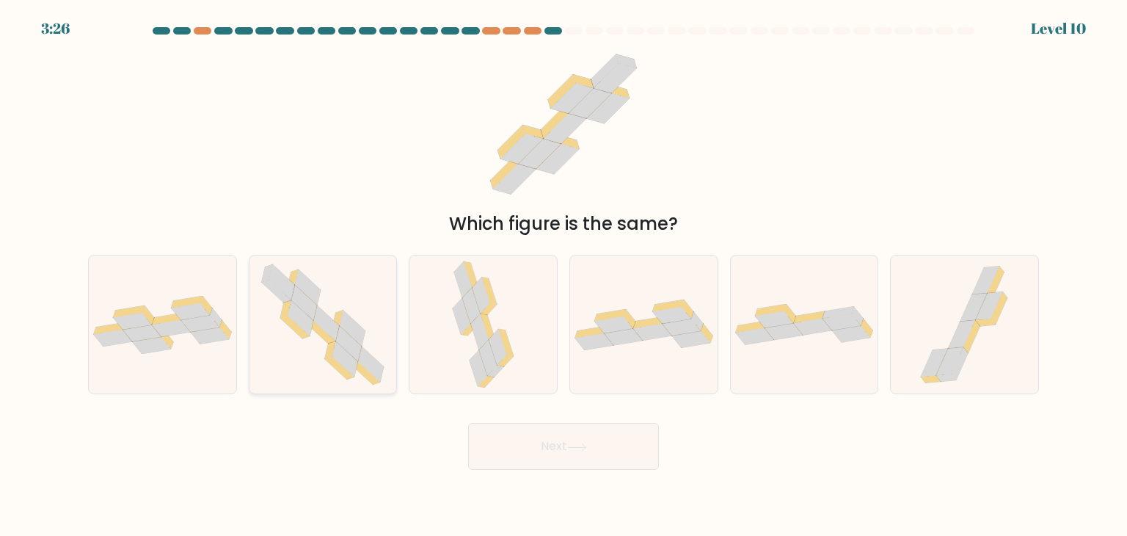
click at [369, 338] on icon at bounding box center [322, 324] width 141 height 138
click at [564, 275] on input "b." at bounding box center [564, 271] width 1 height 7
radio input "true"
click at [556, 448] on button "Next" at bounding box center [563, 446] width 191 height 47
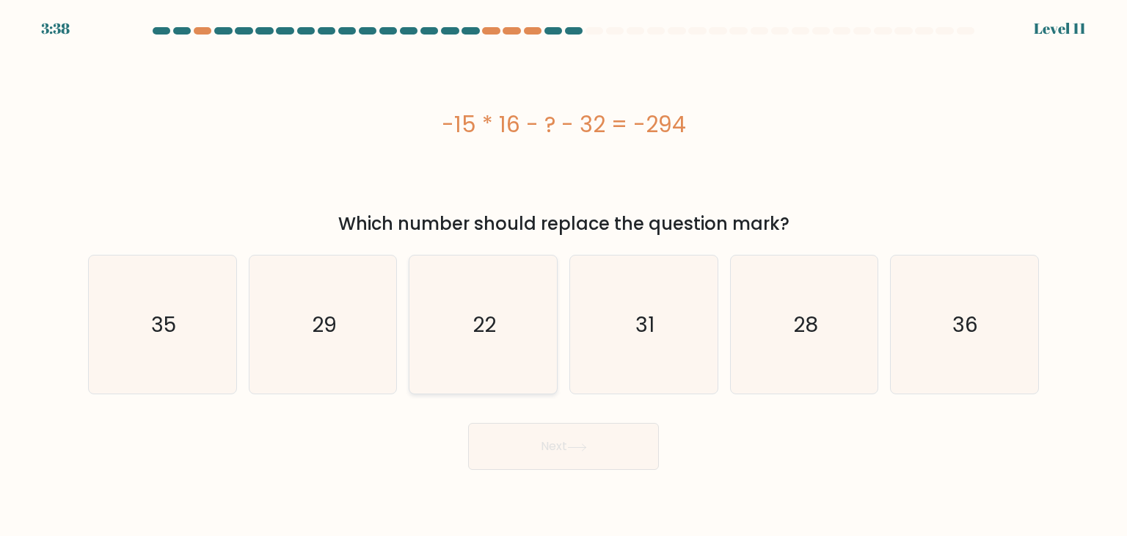
click at [491, 259] on icon "22" at bounding box center [483, 324] width 138 height 138
click at [564, 268] on input "c. 22" at bounding box center [564, 271] width 1 height 7
radio input "true"
click at [569, 453] on button "Next" at bounding box center [563, 446] width 191 height 47
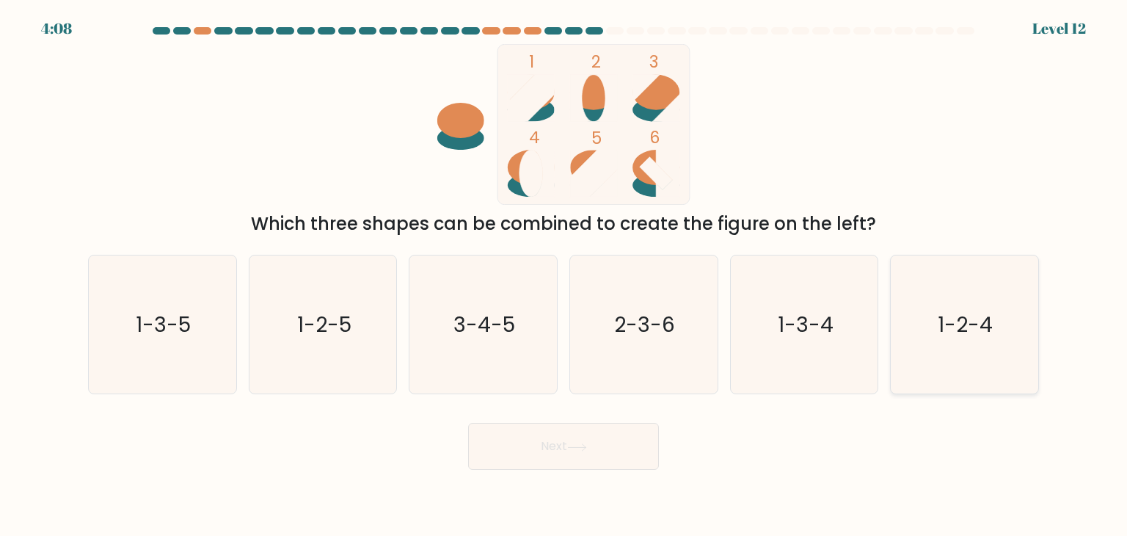
click at [934, 332] on icon "1-2-4" at bounding box center [964, 324] width 138 height 138
click at [564, 275] on input "f. 1-2-4" at bounding box center [564, 271] width 1 height 7
radio input "true"
click at [593, 448] on button "Next" at bounding box center [563, 446] width 191 height 47
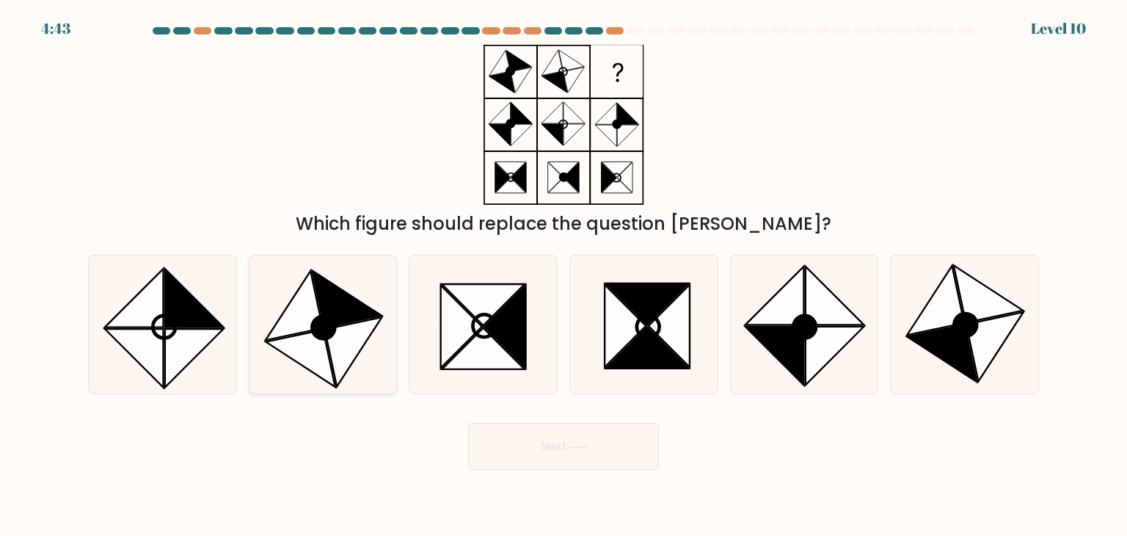
click at [363, 322] on icon at bounding box center [353, 352] width 57 height 70
click at [564, 275] on input "b." at bounding box center [564, 271] width 1 height 7
radio input "true"
click at [523, 435] on button "Next" at bounding box center [563, 446] width 191 height 47
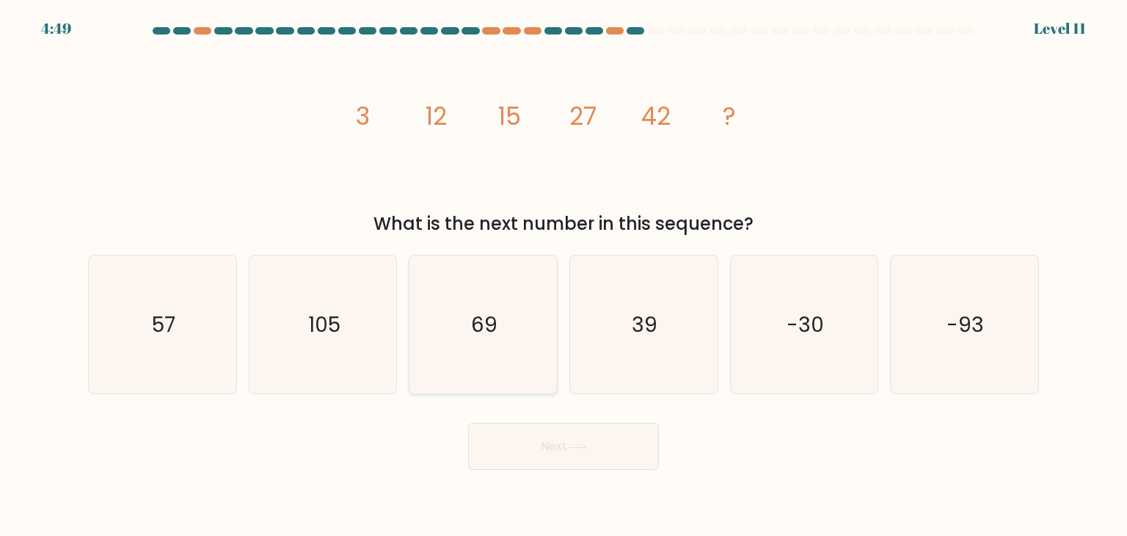
click at [510, 315] on icon "69" at bounding box center [483, 324] width 138 height 138
click at [564, 275] on input "c. 69" at bounding box center [564, 271] width 1 height 7
radio input "true"
click at [558, 463] on button "Next" at bounding box center [563, 446] width 191 height 47
click at [555, 448] on button "Next" at bounding box center [563, 446] width 191 height 47
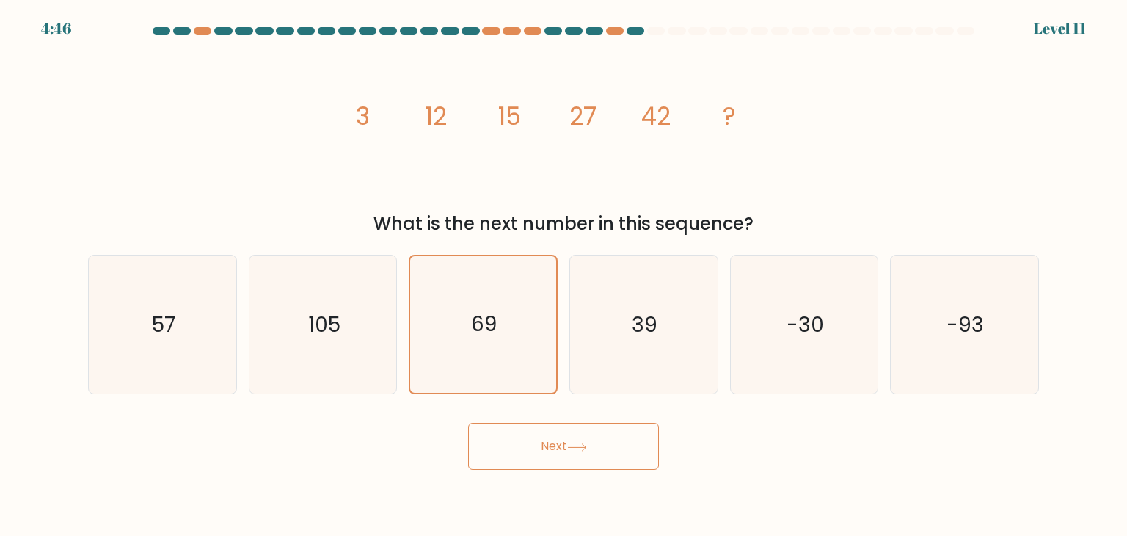
click at [553, 441] on button "Next" at bounding box center [563, 446] width 191 height 47
click at [553, 440] on button "Next" at bounding box center [563, 446] width 191 height 47
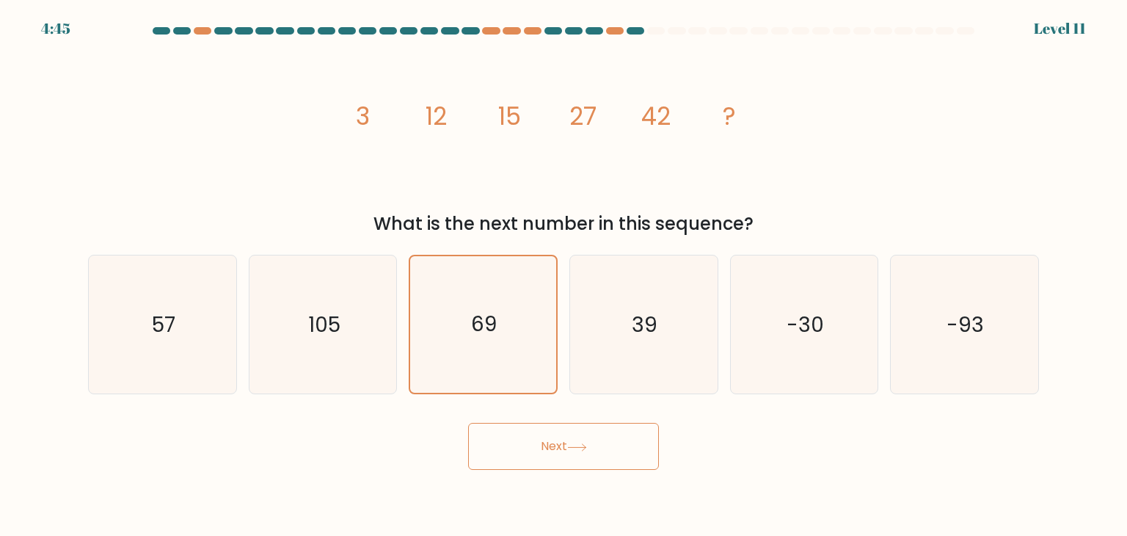
click at [553, 440] on button "Next" at bounding box center [563, 446] width 191 height 47
click at [445, 296] on icon "69" at bounding box center [483, 324] width 138 height 138
click at [564, 275] on input "c. 69" at bounding box center [564, 271] width 1 height 7
radio input "true"
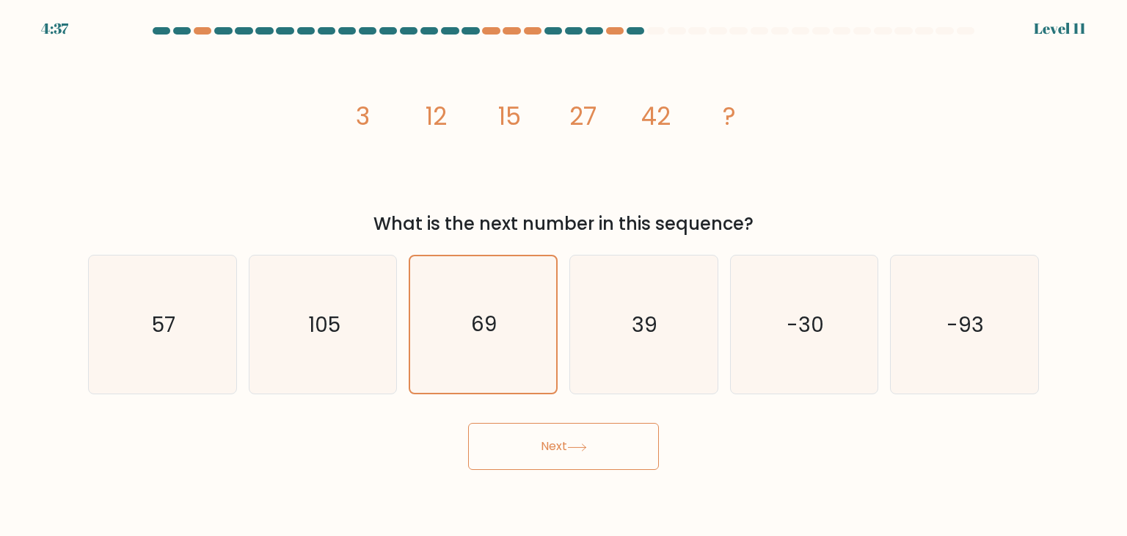
click at [548, 438] on button "Next" at bounding box center [563, 446] width 191 height 47
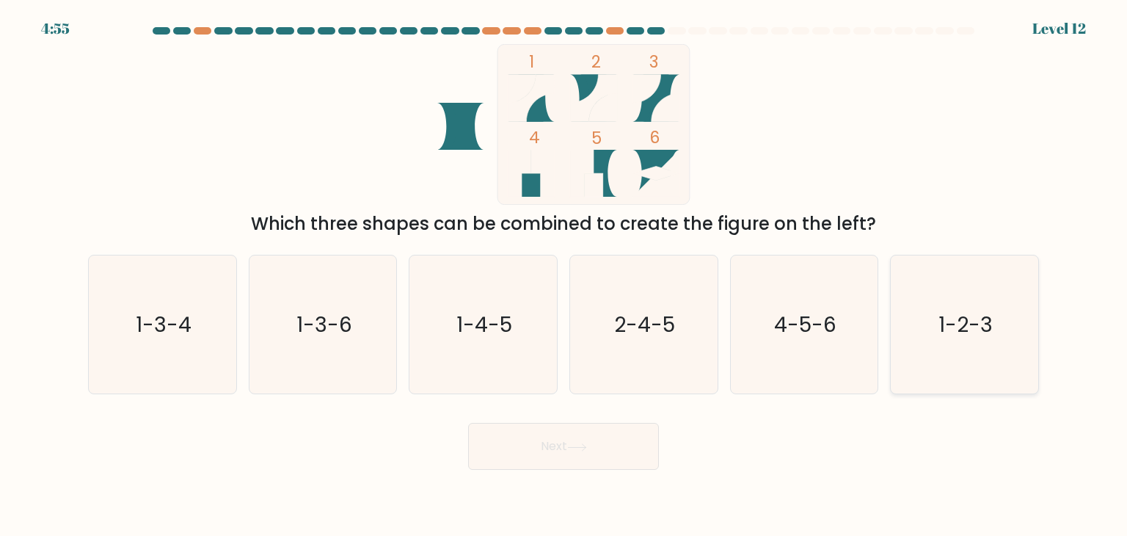
click at [958, 327] on text "1-2-3" at bounding box center [966, 324] width 54 height 29
click at [564, 275] on input "f. 1-2-3" at bounding box center [564, 271] width 1 height 7
radio input "true"
click at [577, 438] on button "Next" at bounding box center [563, 446] width 191 height 47
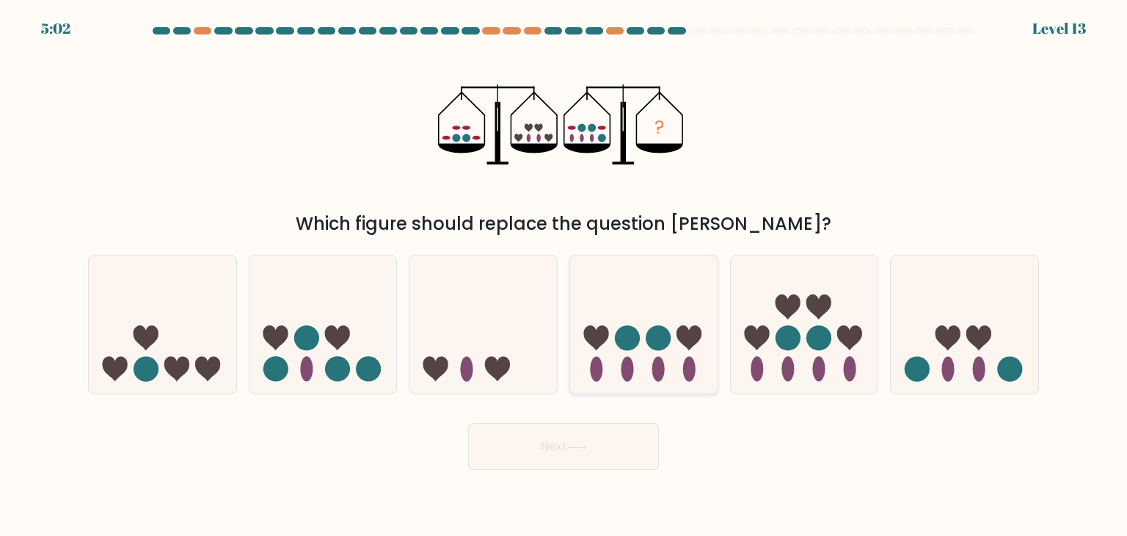
click at [631, 335] on circle at bounding box center [627, 338] width 25 height 25
click at [564, 275] on input "d." at bounding box center [564, 271] width 1 height 7
radio input "true"
click at [612, 441] on button "Next" at bounding box center [563, 446] width 191 height 47
drag, startPoint x: 558, startPoint y: 438, endPoint x: 546, endPoint y: 435, distance: 12.1
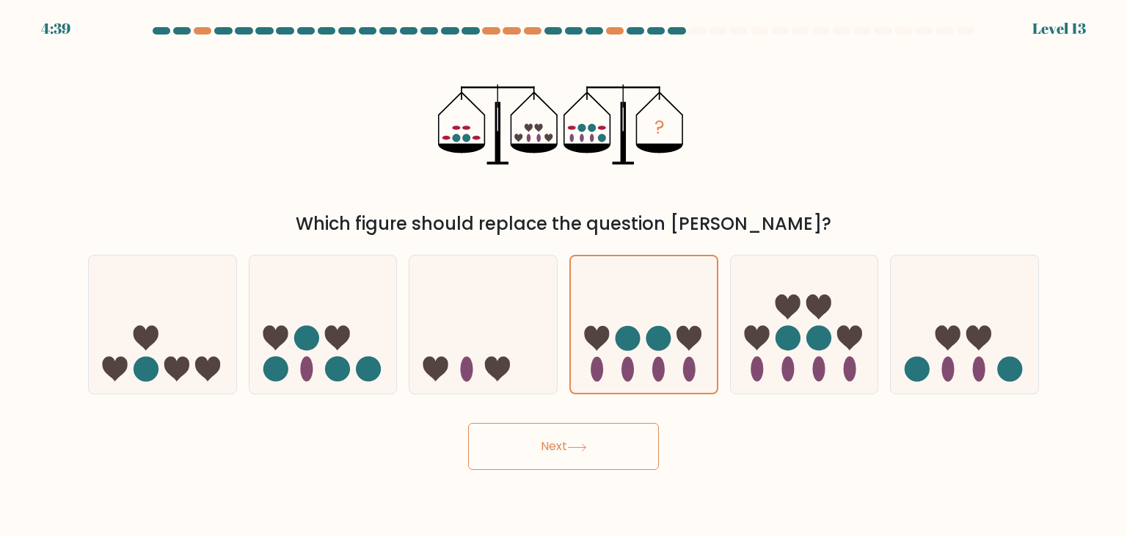
click at [548, 437] on button "Next" at bounding box center [563, 446] width 191 height 47
click at [546, 435] on button "Next" at bounding box center [563, 446] width 191 height 47
click at [558, 443] on button "Next" at bounding box center [563, 446] width 191 height 47
click at [611, 304] on icon at bounding box center [644, 324] width 148 height 122
click at [564, 275] on input "d." at bounding box center [564, 271] width 1 height 7
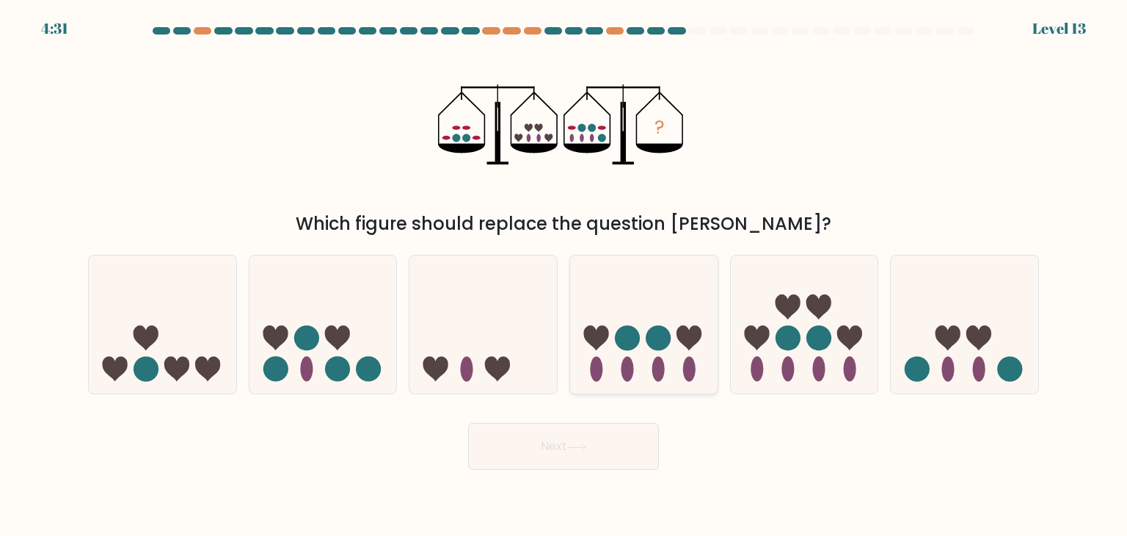
radio input "true"
click at [581, 447] on icon at bounding box center [577, 447] width 20 height 8
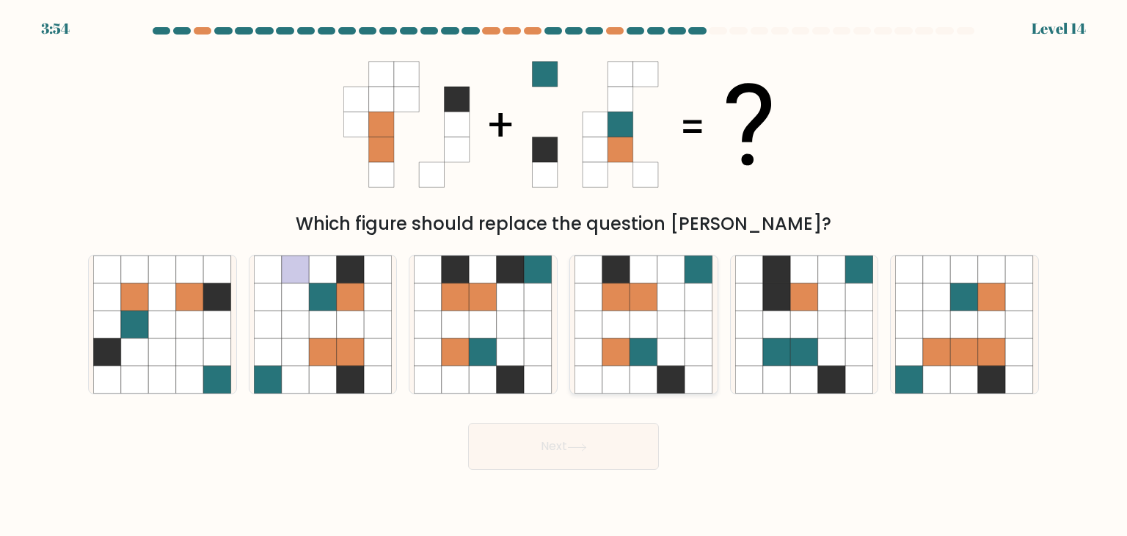
click at [666, 324] on icon at bounding box center [672, 324] width 28 height 28
click at [564, 275] on input "d." at bounding box center [564, 271] width 1 height 7
radio input "true"
click at [623, 440] on button "Next" at bounding box center [563, 446] width 191 height 47
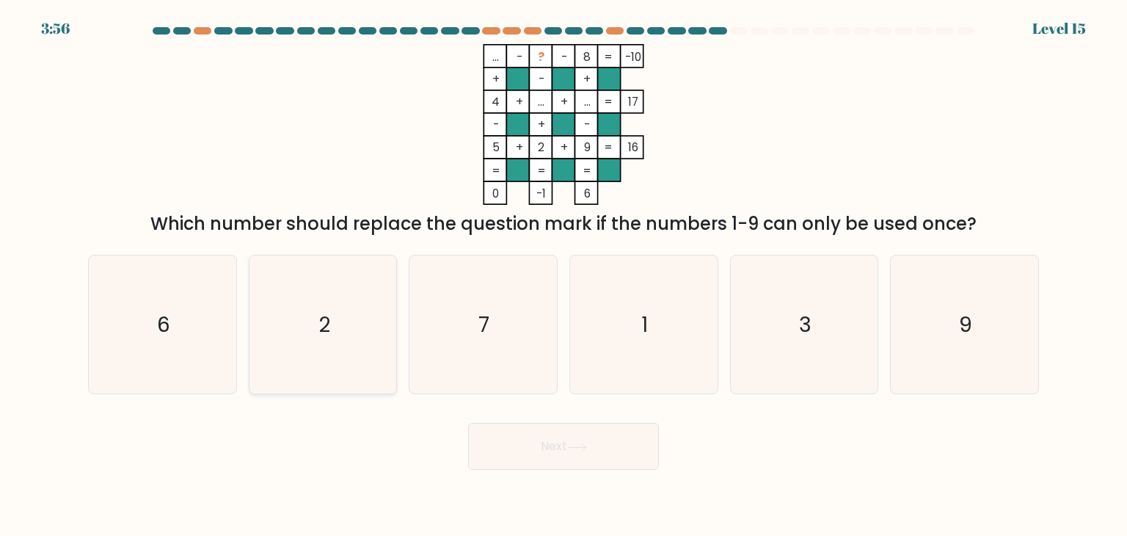
click at [297, 362] on icon "2" at bounding box center [323, 324] width 138 height 138
click at [564, 275] on input "b. 2" at bounding box center [564, 271] width 1 height 7
radio input "true"
click at [526, 443] on button "Next" at bounding box center [563, 446] width 191 height 47
click at [550, 443] on button "Next" at bounding box center [563, 446] width 191 height 47
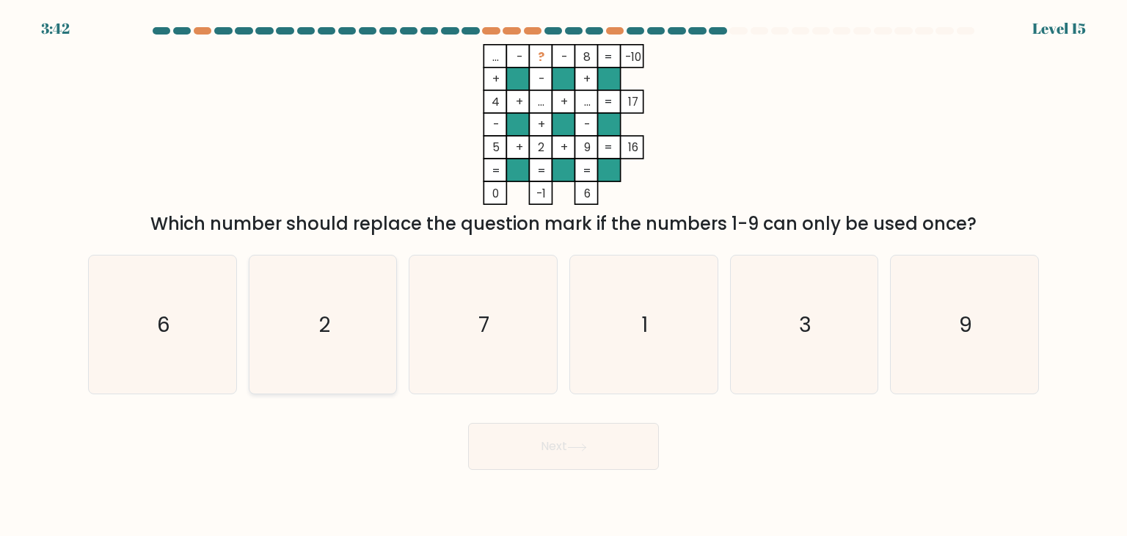
click at [364, 332] on icon "2" at bounding box center [323, 324] width 138 height 138
click at [564, 275] on input "b. 2" at bounding box center [564, 271] width 1 height 7
radio input "true"
click at [558, 437] on button "Next" at bounding box center [563, 446] width 191 height 47
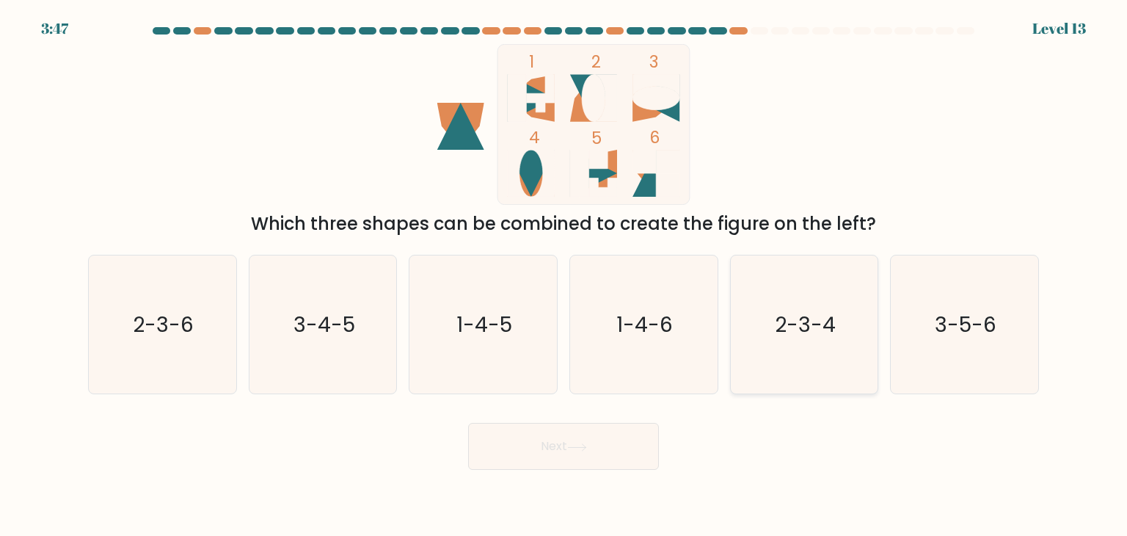
click at [785, 341] on icon "2-3-4" at bounding box center [804, 324] width 138 height 138
click at [564, 275] on input "e. 2-3-4" at bounding box center [564, 271] width 1 height 7
radio input "true"
click at [525, 444] on button "Next" at bounding box center [563, 446] width 191 height 47
click at [552, 441] on button "Next" at bounding box center [563, 446] width 191 height 47
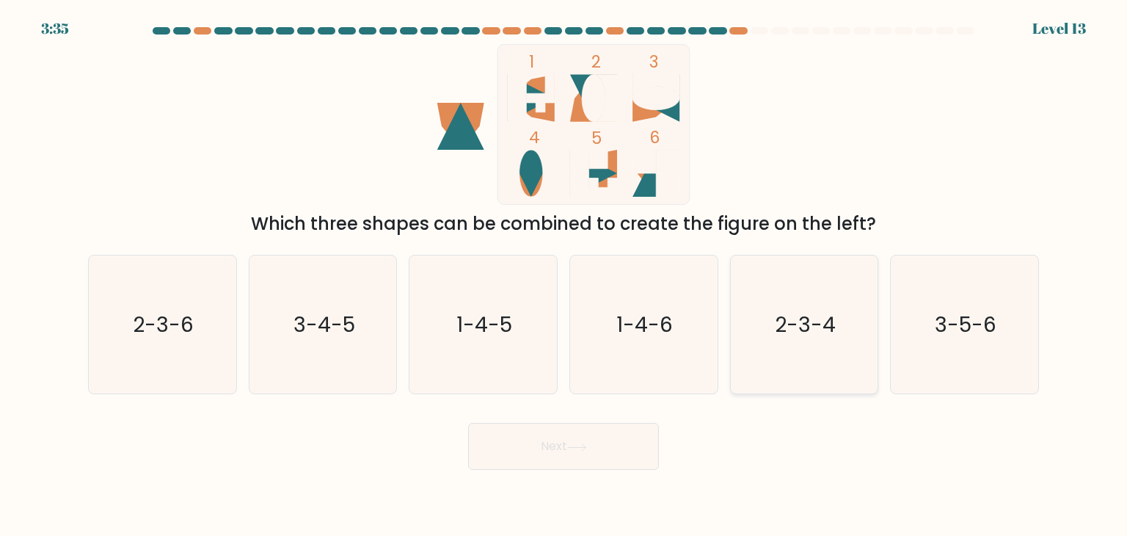
click at [748, 319] on icon "2-3-4" at bounding box center [804, 324] width 138 height 138
click at [564, 275] on input "e. 2-3-4" at bounding box center [564, 271] width 1 height 7
radio input "true"
click at [587, 439] on button "Next" at bounding box center [563, 446] width 191 height 47
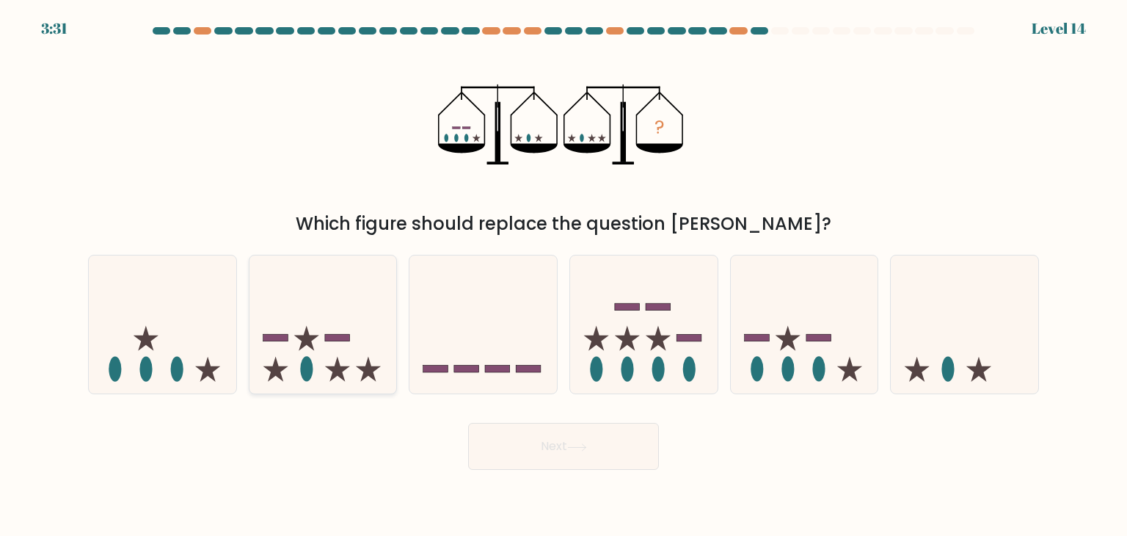
click at [341, 353] on icon at bounding box center [324, 324] width 148 height 122
click at [564, 275] on input "b." at bounding box center [564, 271] width 1 height 7
radio input "true"
click at [578, 448] on icon at bounding box center [577, 447] width 20 height 8
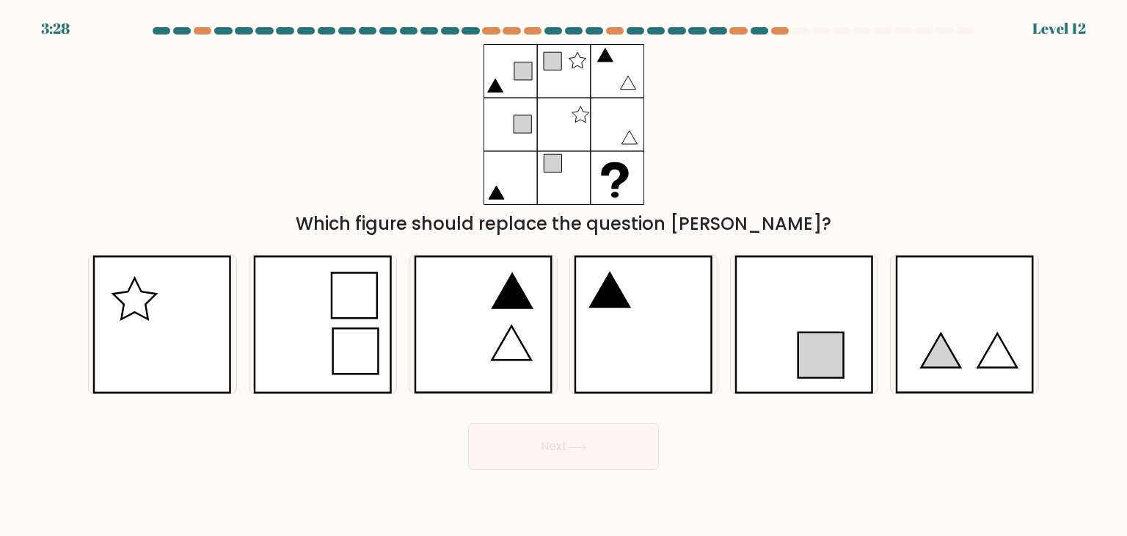
click at [578, 448] on icon at bounding box center [577, 447] width 20 height 8
click at [674, 174] on div "Which figure should replace the question [PERSON_NAME]?" at bounding box center [563, 140] width 969 height 193
click at [167, 330] on icon at bounding box center [161, 324] width 139 height 138
click at [564, 275] on input "a." at bounding box center [564, 271] width 1 height 7
radio input "true"
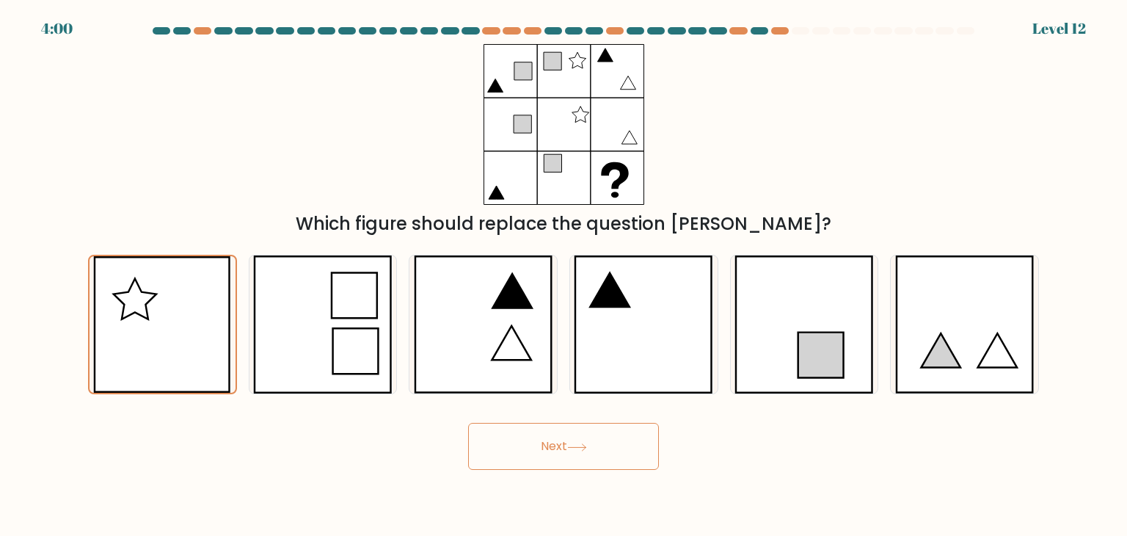
click at [578, 445] on icon at bounding box center [577, 447] width 20 height 8
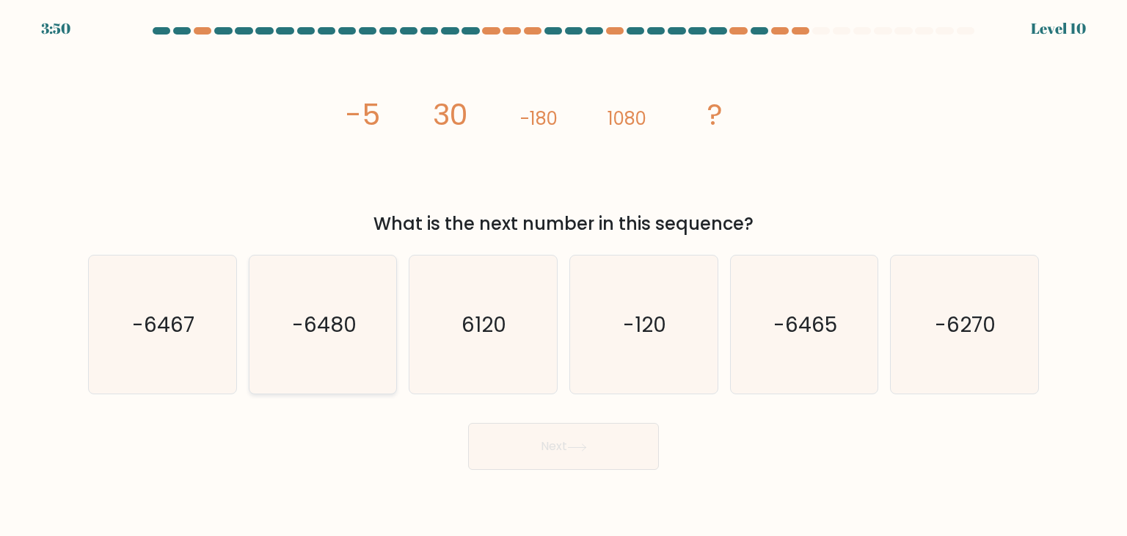
click at [313, 351] on icon "-6480" at bounding box center [323, 324] width 138 height 138
click at [564, 275] on input "b. -6480" at bounding box center [564, 271] width 1 height 7
radio input "true"
click at [589, 434] on button "Next" at bounding box center [563, 446] width 191 height 47
click at [569, 453] on button "Next" at bounding box center [563, 446] width 191 height 47
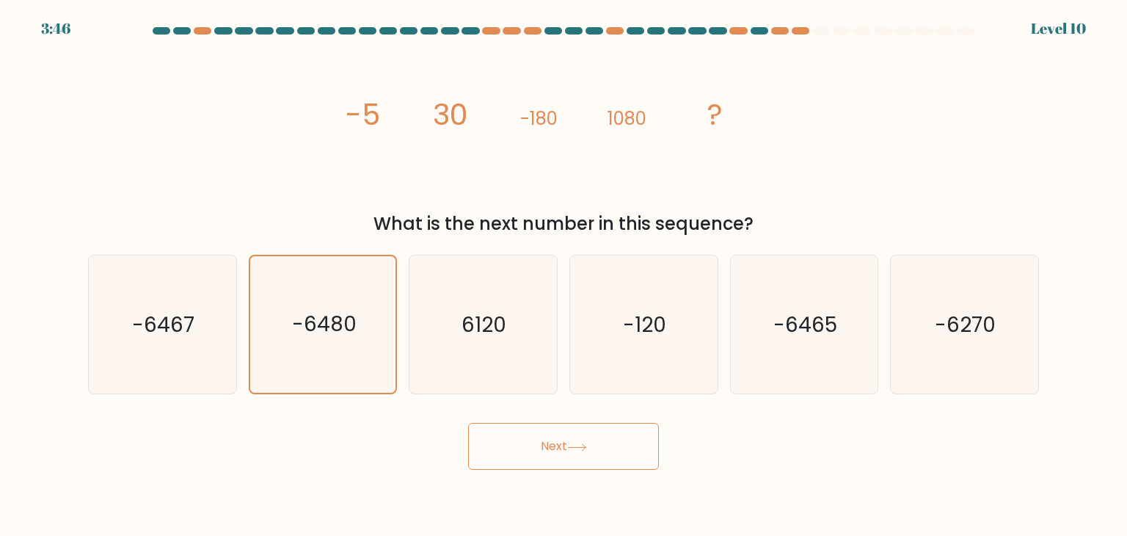
click at [569, 453] on button "Next" at bounding box center [563, 446] width 191 height 47
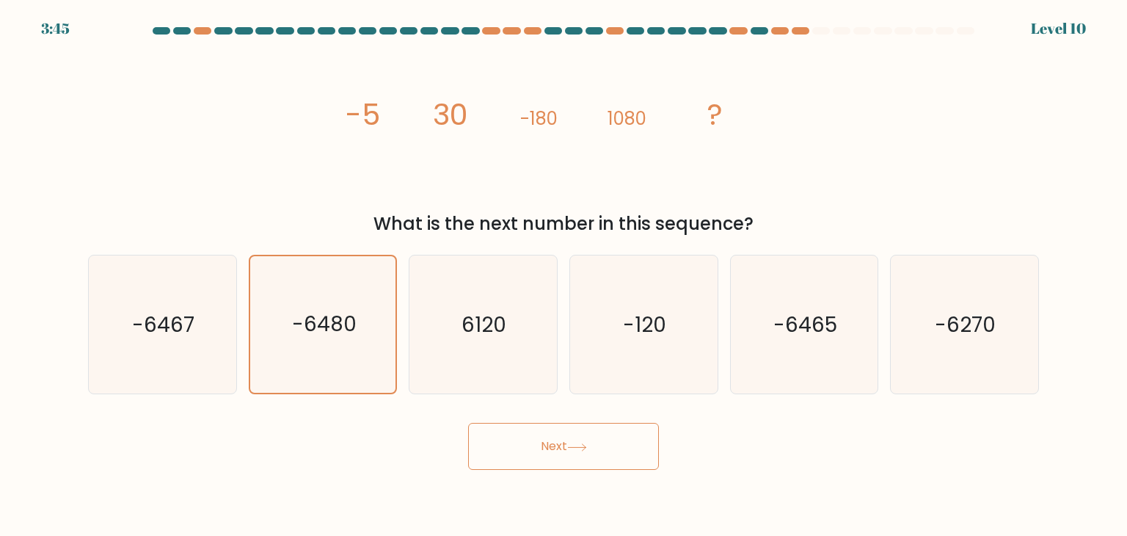
click at [569, 453] on button "Next" at bounding box center [563, 446] width 191 height 47
click at [390, 324] on icon "-6480" at bounding box center [323, 324] width 138 height 138
click at [564, 275] on input "b. -6480" at bounding box center [564, 271] width 1 height 7
radio input "true"
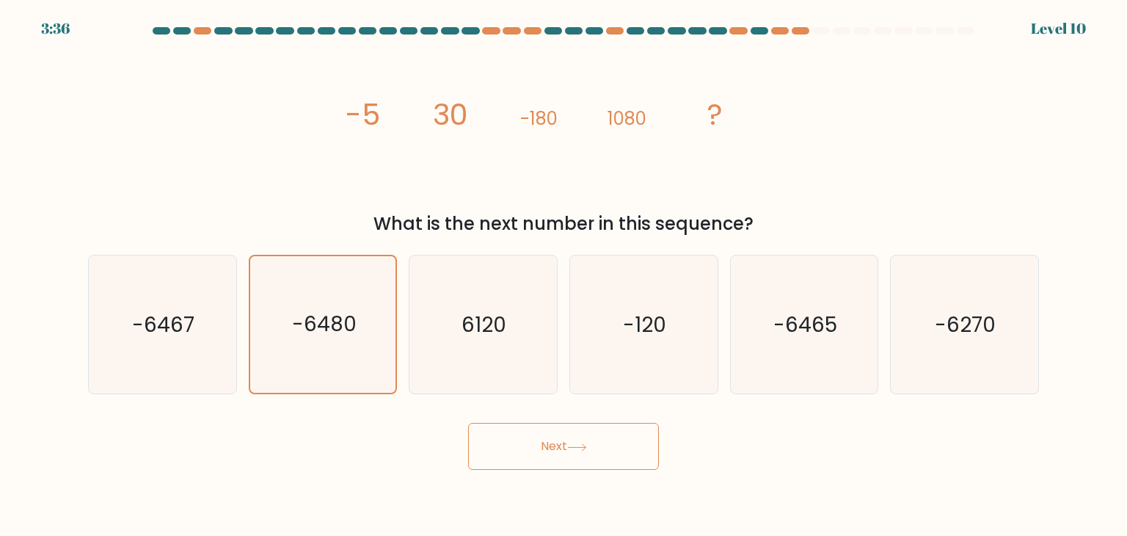
click at [543, 437] on button "Next" at bounding box center [563, 446] width 191 height 47
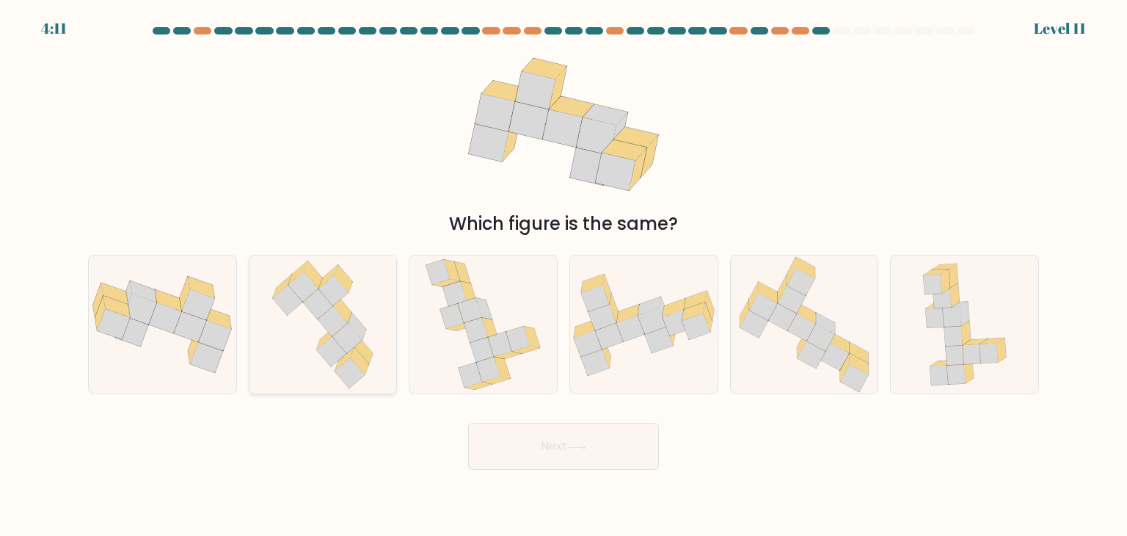
click at [368, 357] on icon at bounding box center [363, 350] width 18 height 28
click at [564, 275] on input "b." at bounding box center [564, 271] width 1 height 7
radio input "true"
click at [583, 456] on button "Next" at bounding box center [563, 446] width 191 height 47
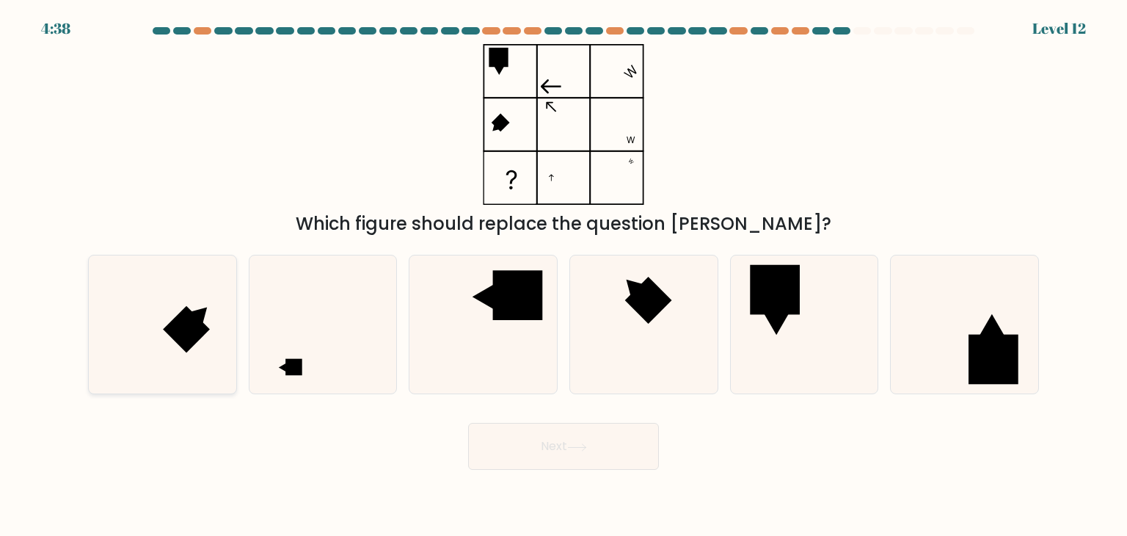
click at [161, 321] on icon at bounding box center [162, 324] width 138 height 138
click at [564, 275] on input "a." at bounding box center [564, 271] width 1 height 7
radio input "true"
click at [313, 332] on icon at bounding box center [323, 324] width 138 height 138
click at [564, 275] on input "b." at bounding box center [564, 271] width 1 height 7
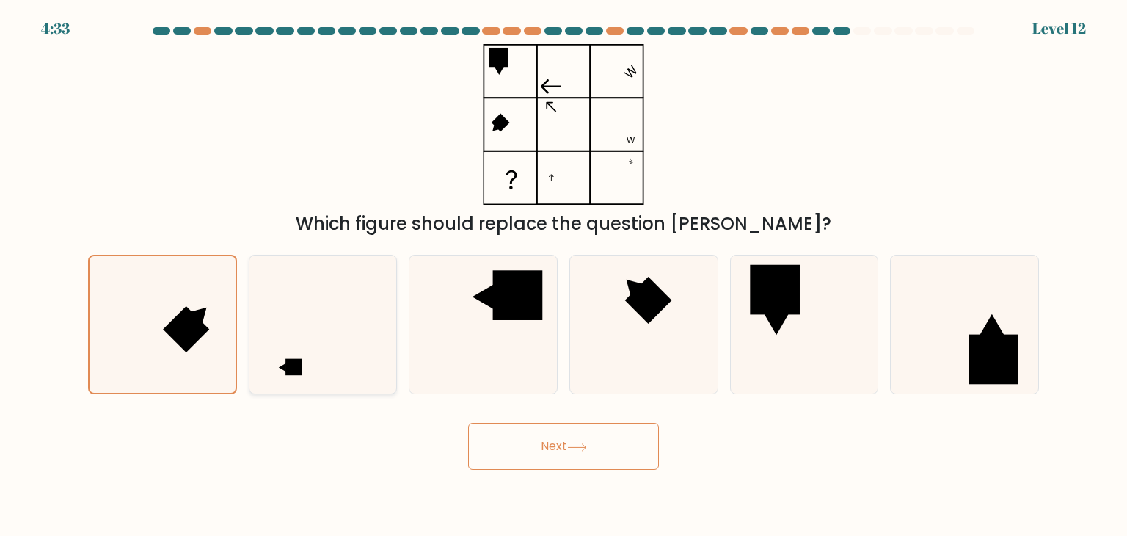
radio input "true"
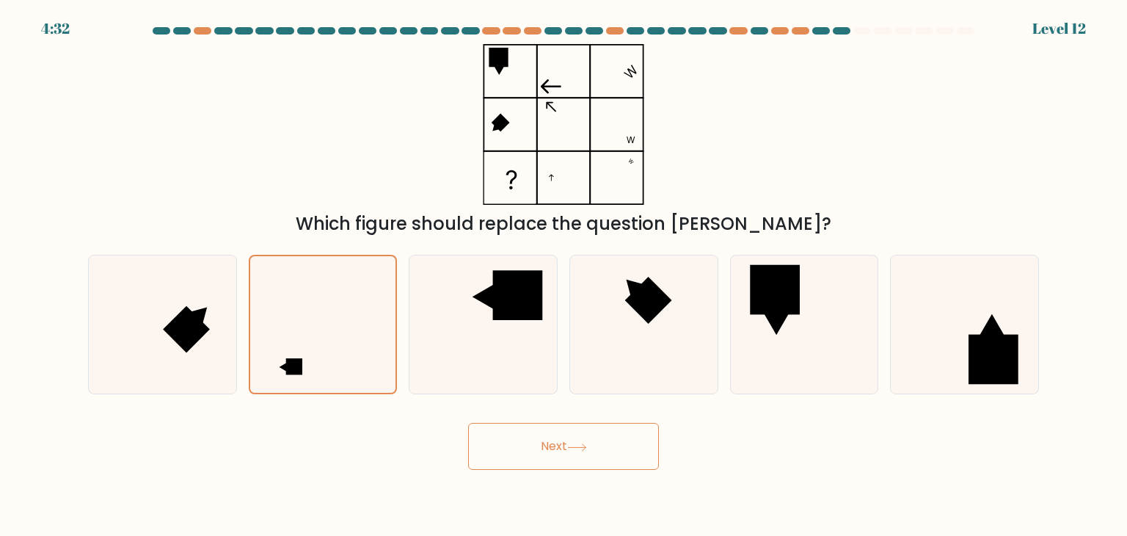
click at [564, 446] on button "Next" at bounding box center [563, 446] width 191 height 47
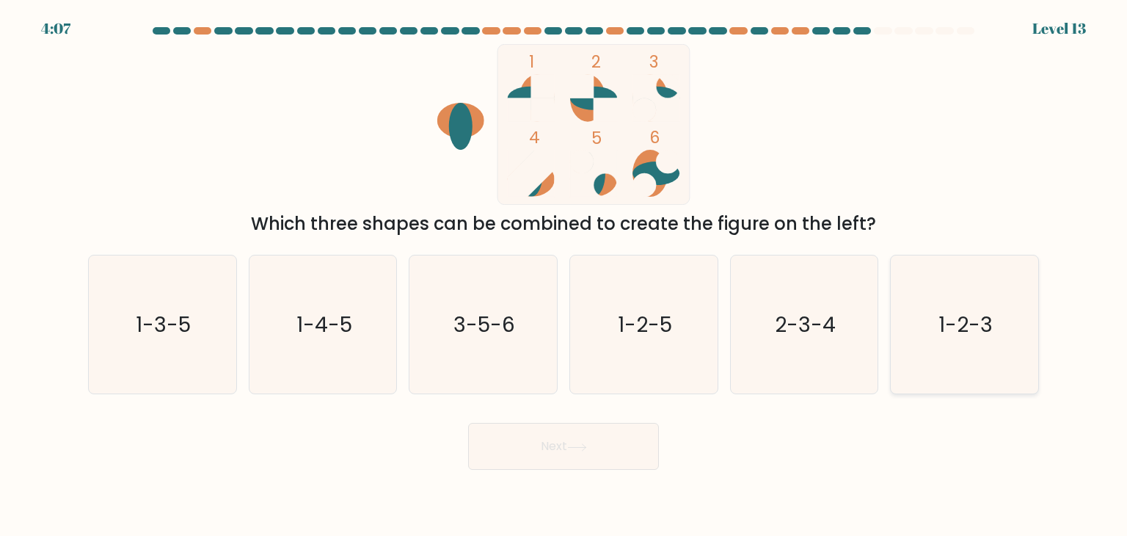
click at [916, 327] on icon "1-2-3" at bounding box center [964, 324] width 138 height 138
click at [564, 275] on input "f. 1-2-3" at bounding box center [564, 271] width 1 height 7
radio input "true"
click at [591, 453] on button "Next" at bounding box center [563, 446] width 191 height 47
click at [569, 444] on button "Next" at bounding box center [563, 446] width 191 height 47
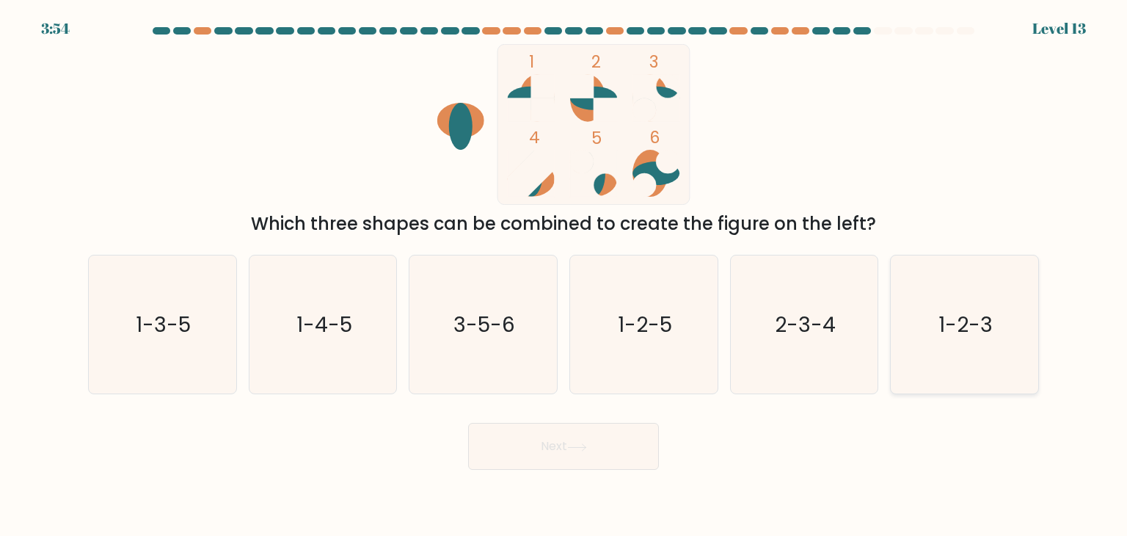
click at [915, 326] on icon "1-2-3" at bounding box center [964, 324] width 138 height 138
click at [564, 275] on input "f. 1-2-3" at bounding box center [564, 271] width 1 height 7
radio input "true"
click at [549, 434] on button "Next" at bounding box center [563, 446] width 191 height 47
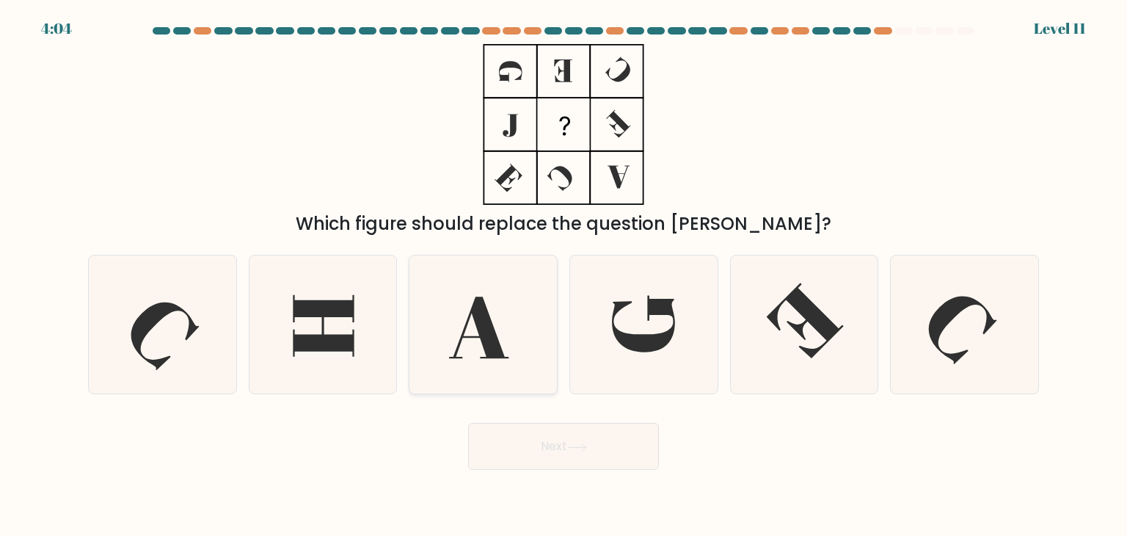
click at [535, 257] on icon at bounding box center [483, 324] width 138 height 138
click at [564, 268] on input "c." at bounding box center [564, 271] width 1 height 7
radio input "true"
click at [548, 448] on button "Next" at bounding box center [563, 446] width 191 height 47
click at [551, 444] on button "Next" at bounding box center [563, 446] width 191 height 47
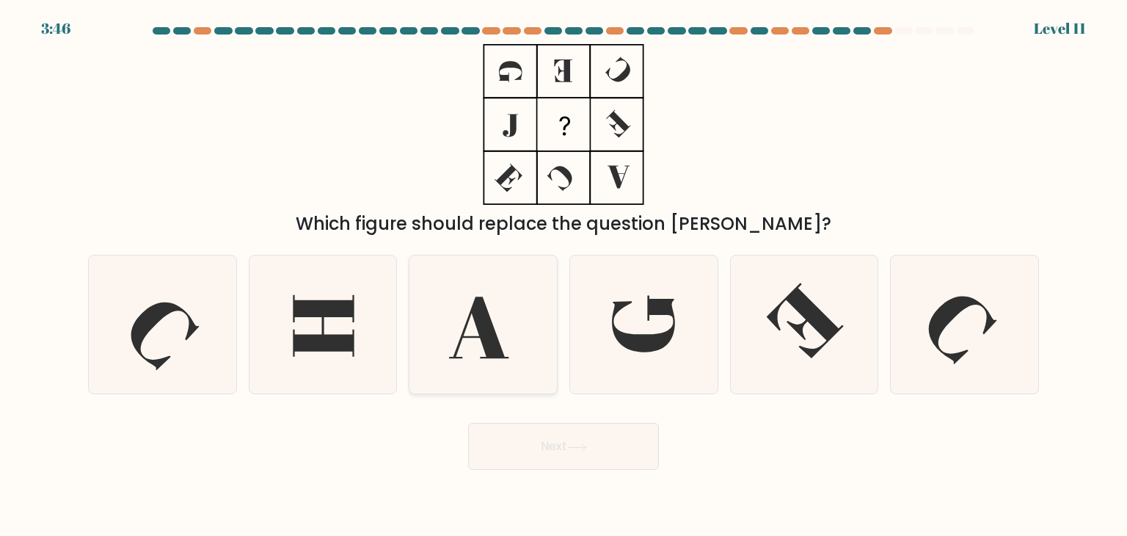
click at [506, 333] on icon at bounding box center [483, 324] width 138 height 138
click at [564, 275] on input "c." at bounding box center [564, 271] width 1 height 7
radio input "true"
click at [565, 448] on button "Next" at bounding box center [563, 446] width 191 height 47
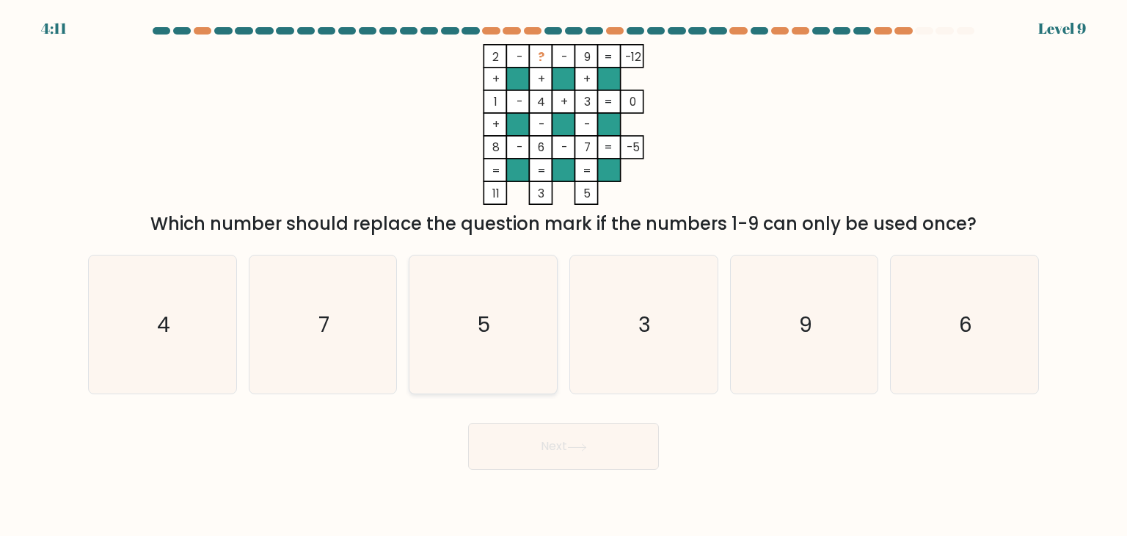
click at [456, 301] on icon "5" at bounding box center [483, 324] width 138 height 138
click at [564, 275] on input "c. 5" at bounding box center [564, 271] width 1 height 7
radio input "true"
click at [564, 440] on button "Next" at bounding box center [563, 446] width 191 height 47
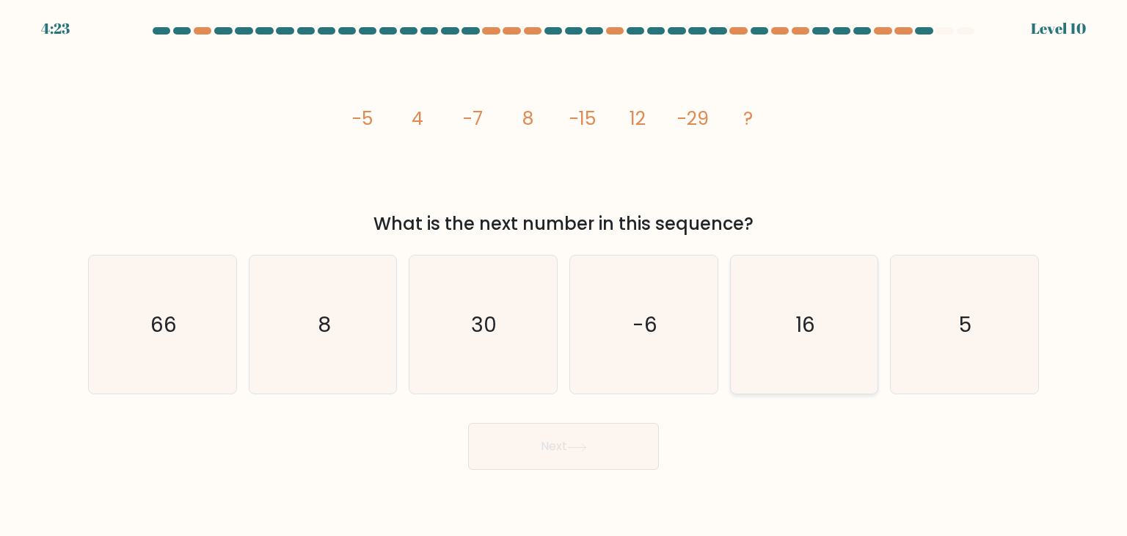
click at [827, 312] on icon "16" at bounding box center [804, 324] width 138 height 138
click at [564, 275] on input "e. 16" at bounding box center [564, 271] width 1 height 7
radio input "true"
click at [605, 450] on button "Next" at bounding box center [563, 446] width 191 height 47
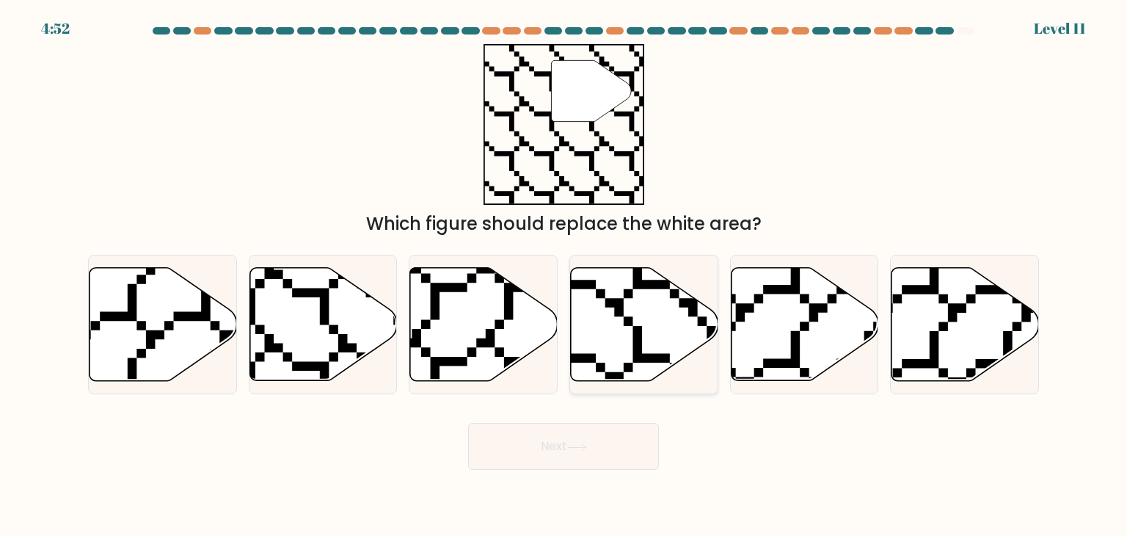
click at [649, 313] on icon at bounding box center [645, 324] width 148 height 113
click at [564, 275] on input "d." at bounding box center [564, 271] width 1 height 7
radio input "true"
click at [567, 462] on button "Next" at bounding box center [563, 446] width 191 height 47
click at [567, 453] on button "Next" at bounding box center [563, 446] width 191 height 47
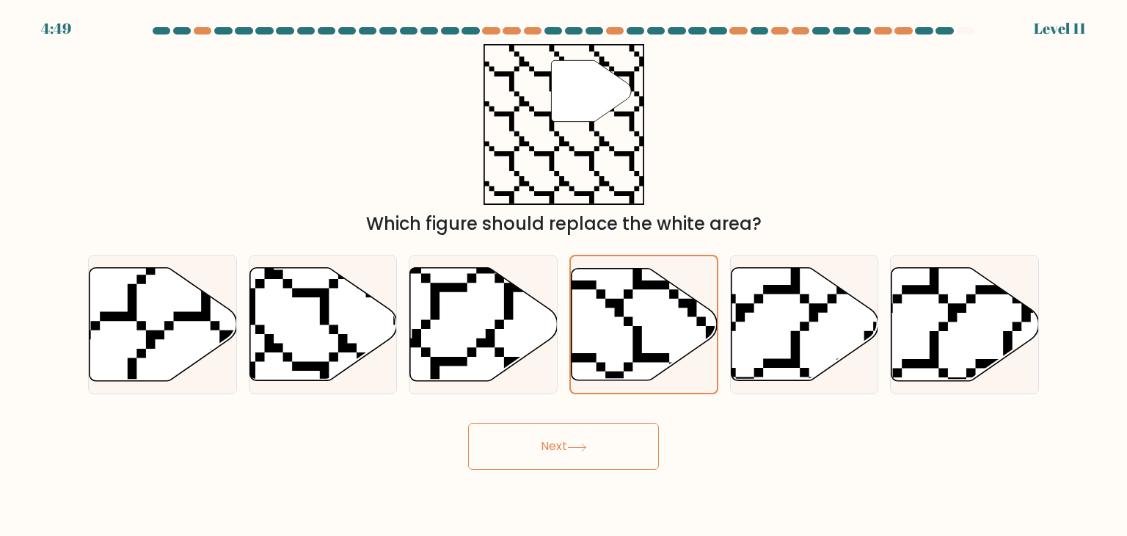
click at [567, 442] on button "Next" at bounding box center [563, 446] width 191 height 47
click at [566, 441] on button "Next" at bounding box center [563, 446] width 191 height 47
click at [566, 440] on button "Next" at bounding box center [563, 446] width 191 height 47
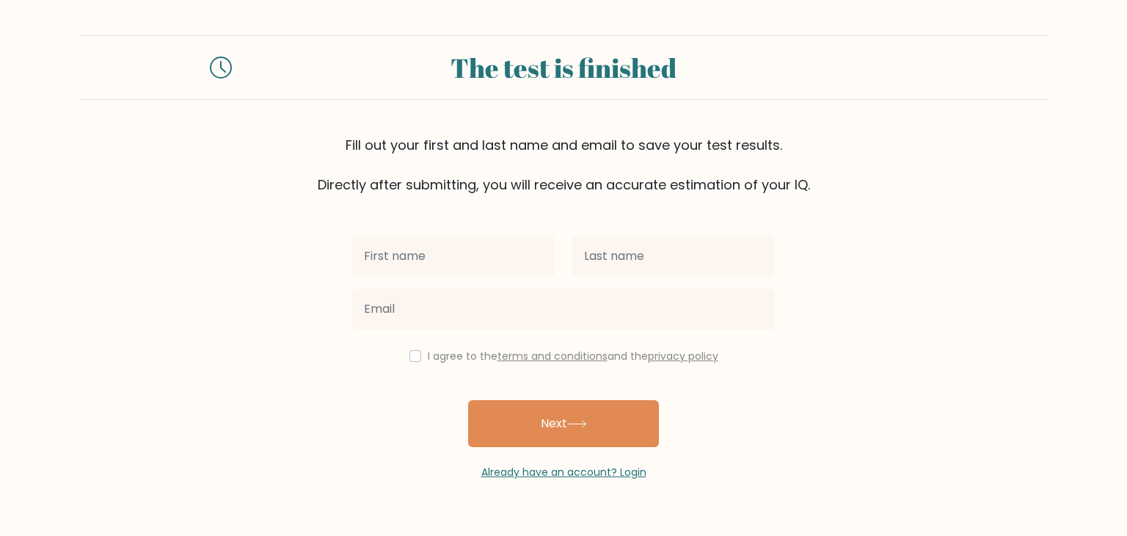
click at [463, 269] on input "text" at bounding box center [453, 256] width 203 height 41
type input "[PERSON_NAME]"
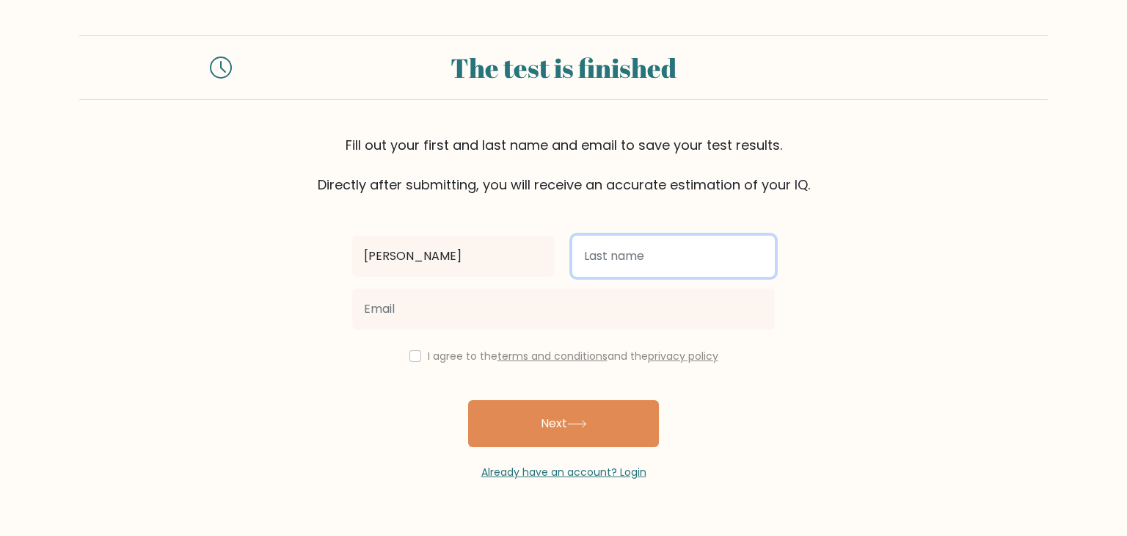
click at [611, 257] on input "text" at bounding box center [673, 256] width 203 height 41
type input "Lentija"
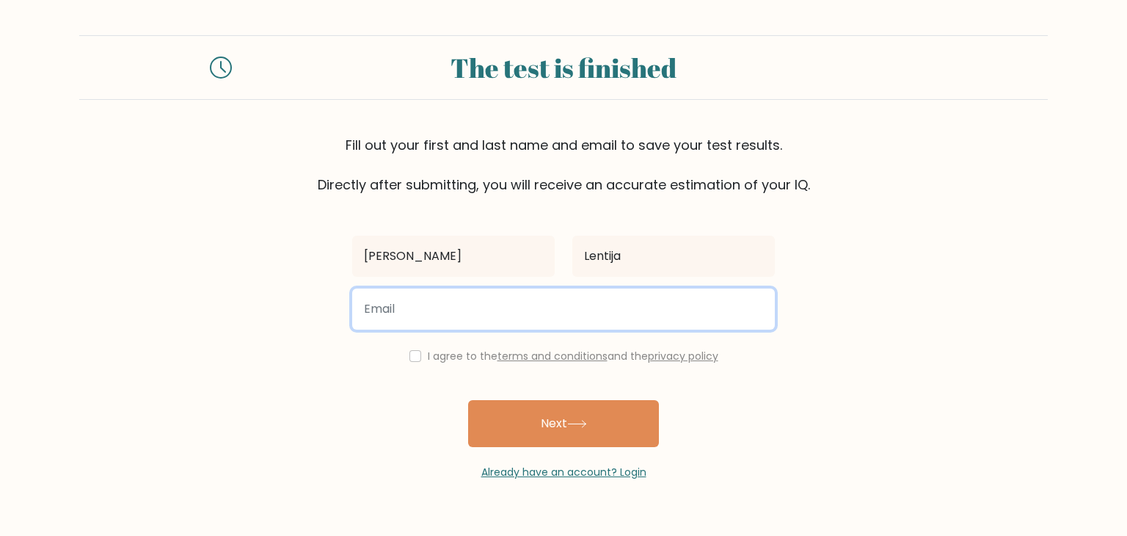
click at [634, 313] on input "email" at bounding box center [563, 308] width 423 height 41
type input "kathleenlentija4@gmail.com"
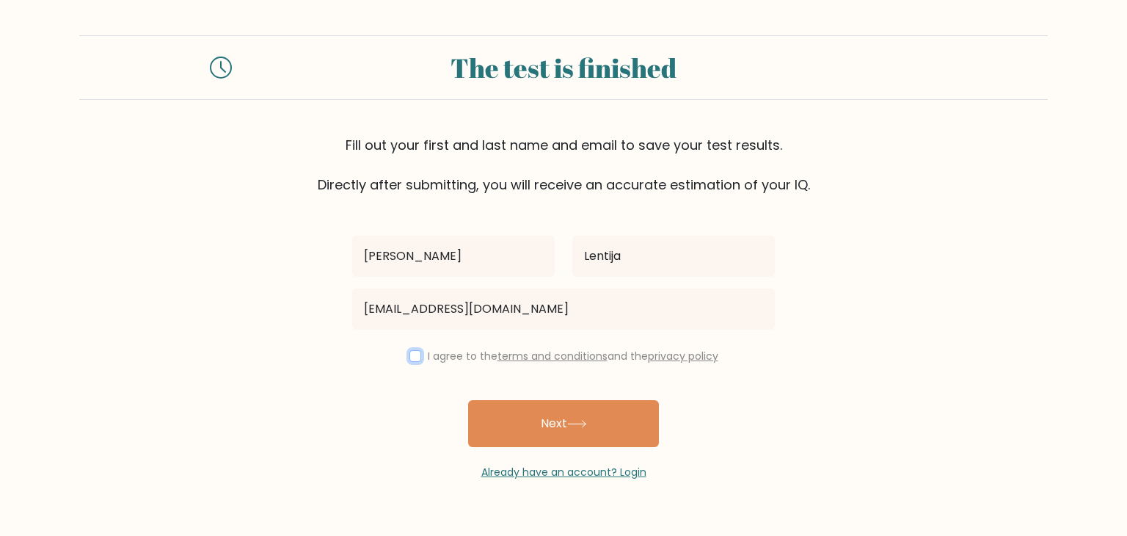
click at [410, 354] on input "checkbox" at bounding box center [416, 356] width 12 height 12
checkbox input "true"
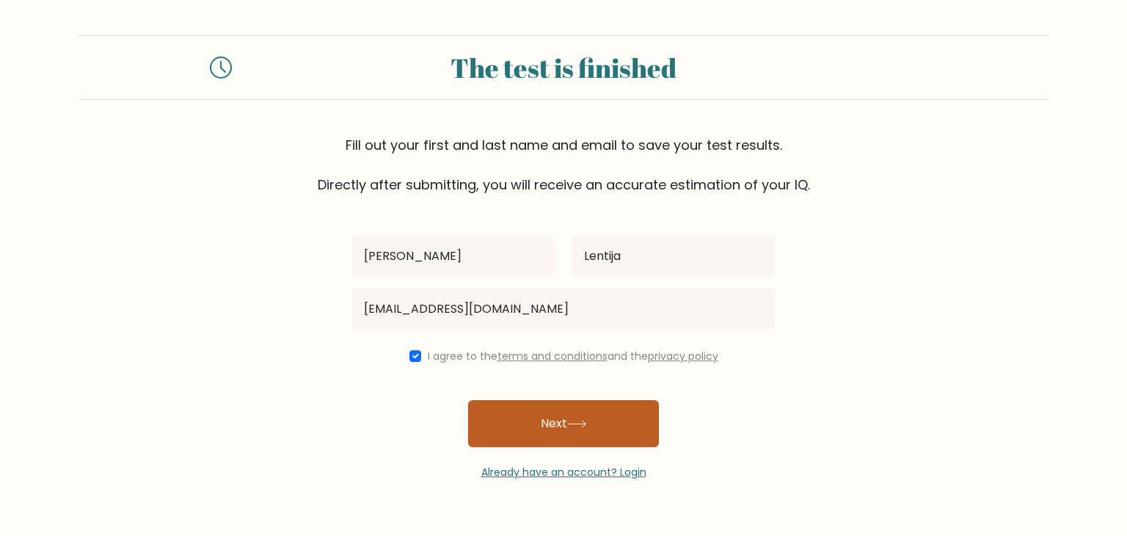
click at [517, 409] on button "Next" at bounding box center [563, 423] width 191 height 47
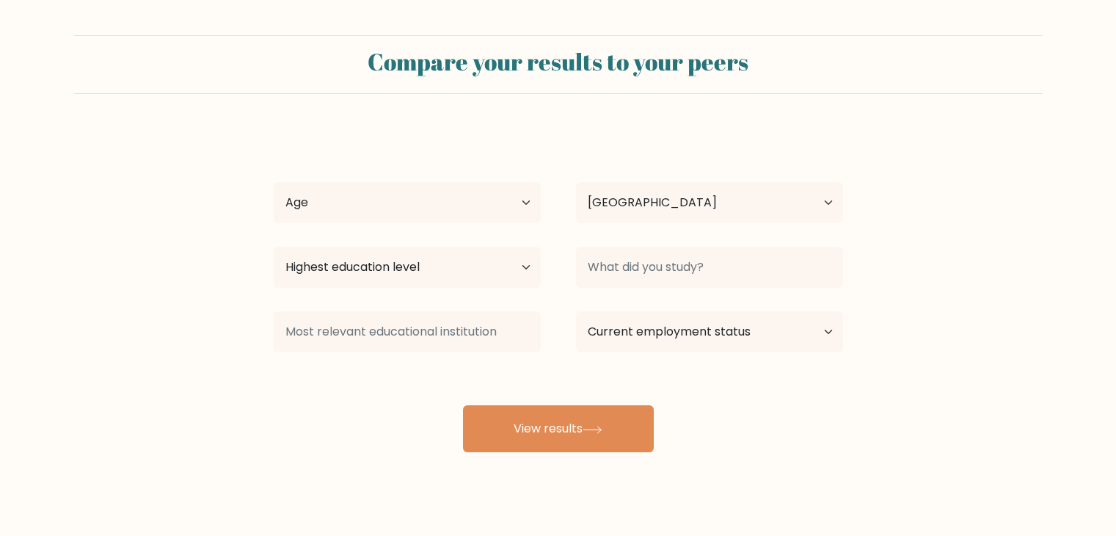
select select "PH"
click at [490, 218] on select "Age Under 18 years old 18-24 years old 25-34 years old 35-44 years old 45-54 ye…" at bounding box center [407, 202] width 267 height 41
select select "18_24"
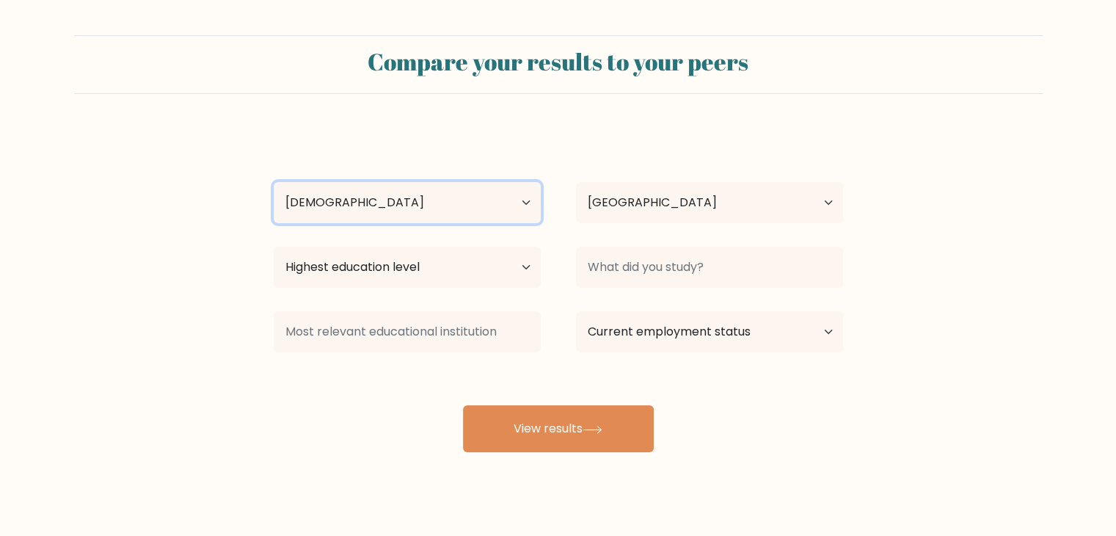
click at [274, 182] on select "Age Under 18 years old 18-24 years old 25-34 years old 35-44 years old 45-54 ye…" at bounding box center [407, 202] width 267 height 41
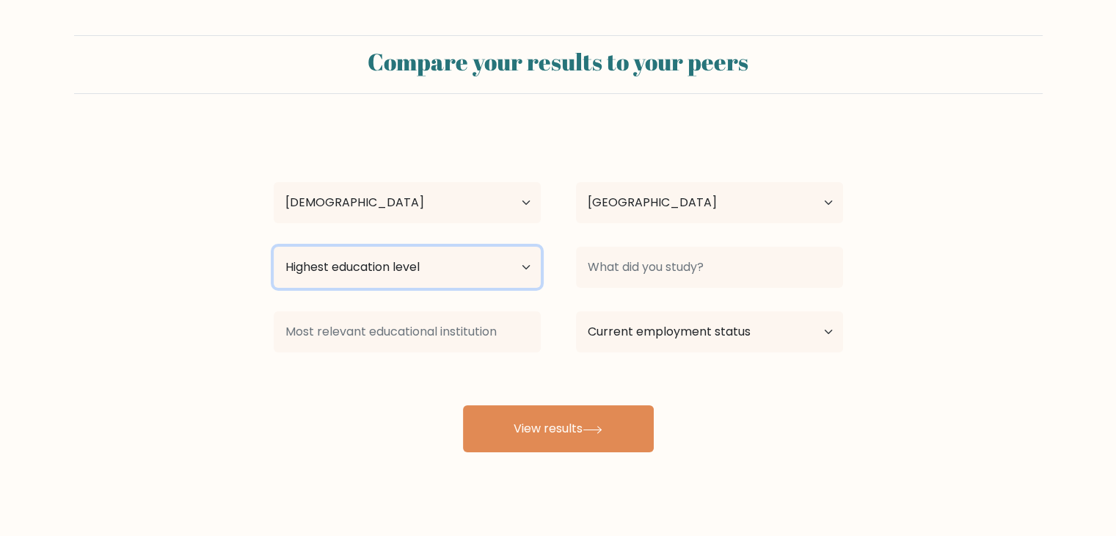
click at [466, 274] on select "Highest education level No schooling Primary Lower Secondary Upper Secondary Oc…" at bounding box center [407, 267] width 267 height 41
select select "upper_secondary"
click at [274, 247] on select "Highest education level No schooling Primary Lower Secondary Upper Secondary Oc…" at bounding box center [407, 267] width 267 height 41
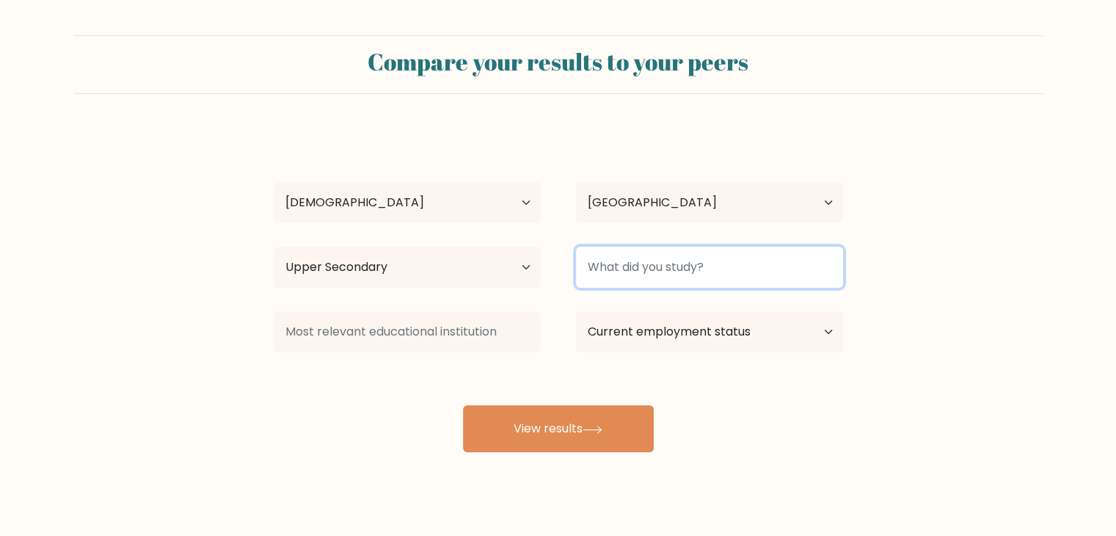
click at [770, 273] on input at bounding box center [709, 267] width 267 height 41
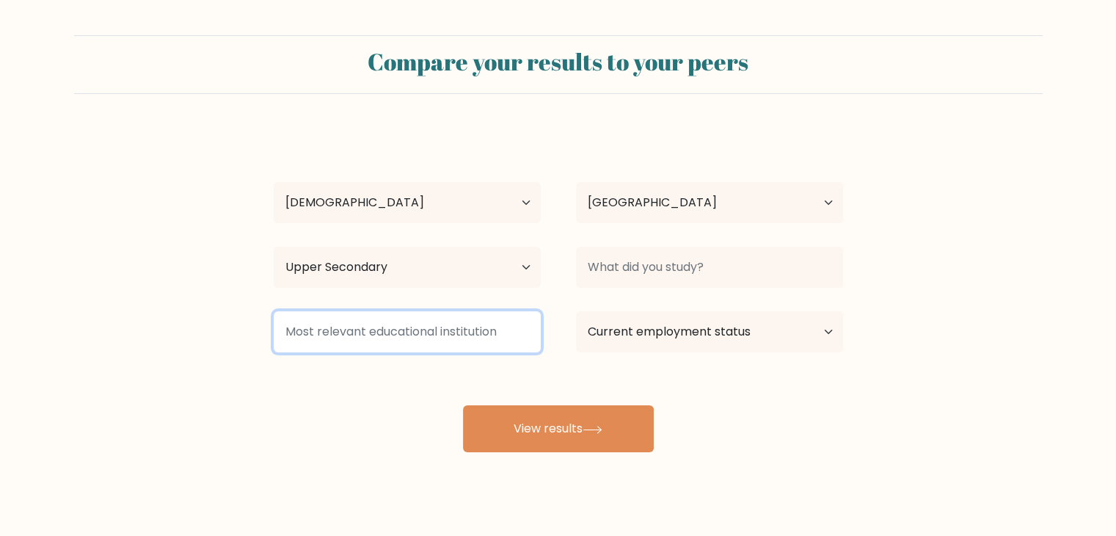
click at [488, 333] on input at bounding box center [407, 331] width 267 height 41
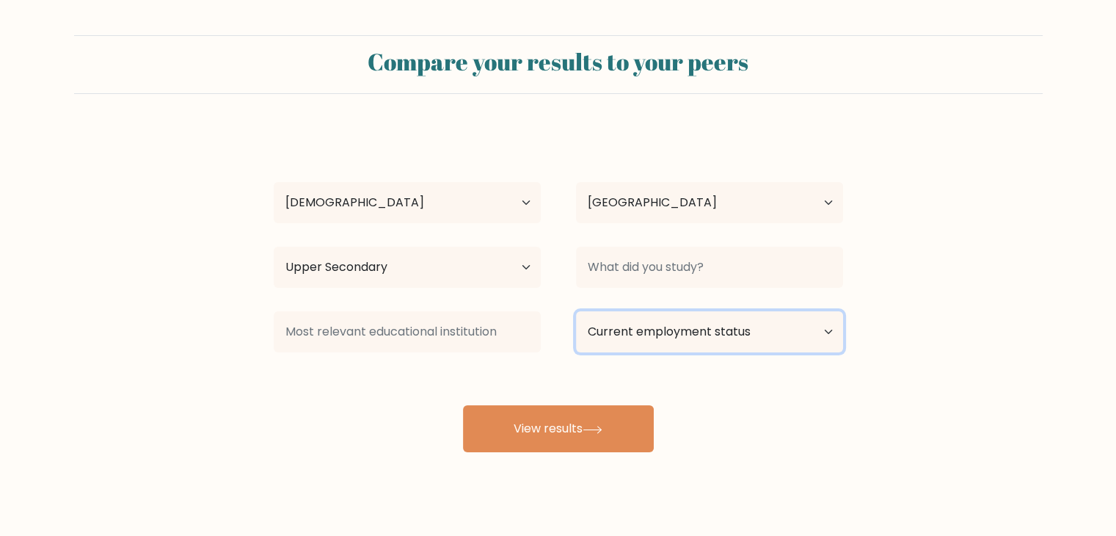
click at [649, 341] on select "Current employment status Employed Student Retired Other / prefer not to answer" at bounding box center [709, 331] width 267 height 41
click at [658, 324] on select "Current employment status Employed Student Retired Other / prefer not to answer" at bounding box center [709, 331] width 267 height 41
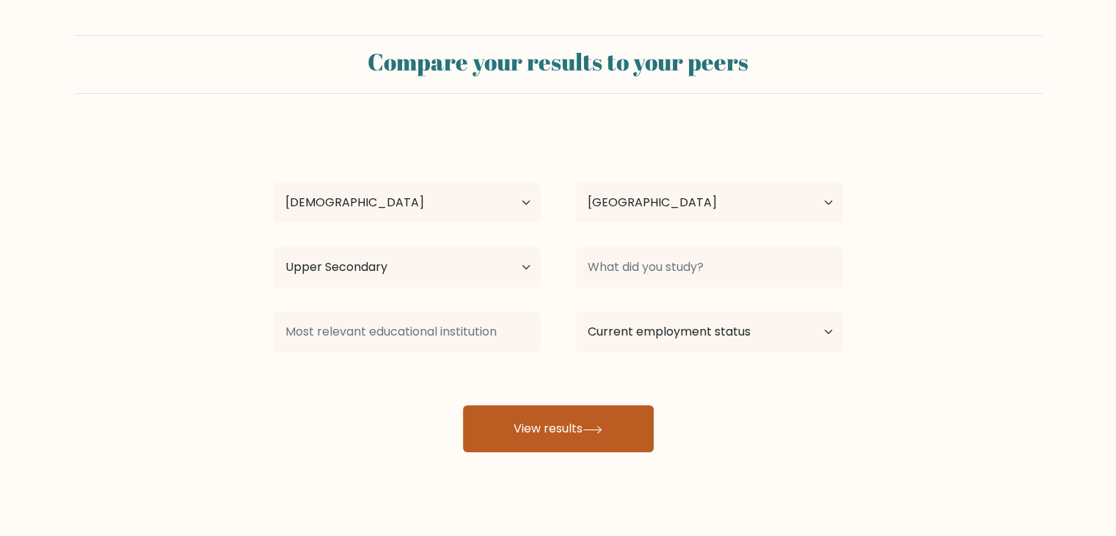
click at [597, 429] on icon at bounding box center [592, 429] width 18 height 7
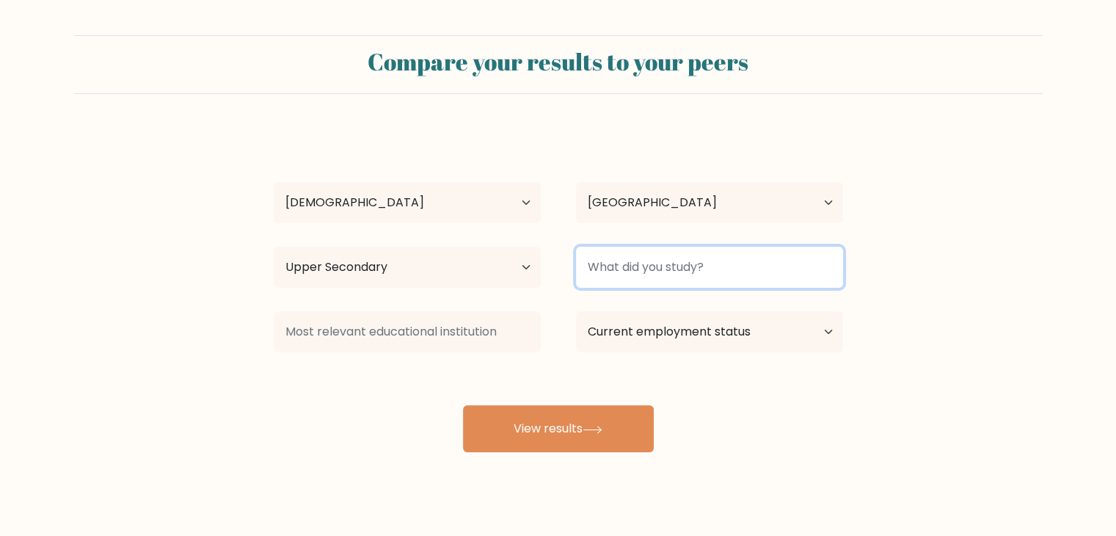
click at [684, 259] on input at bounding box center [709, 267] width 267 height 41
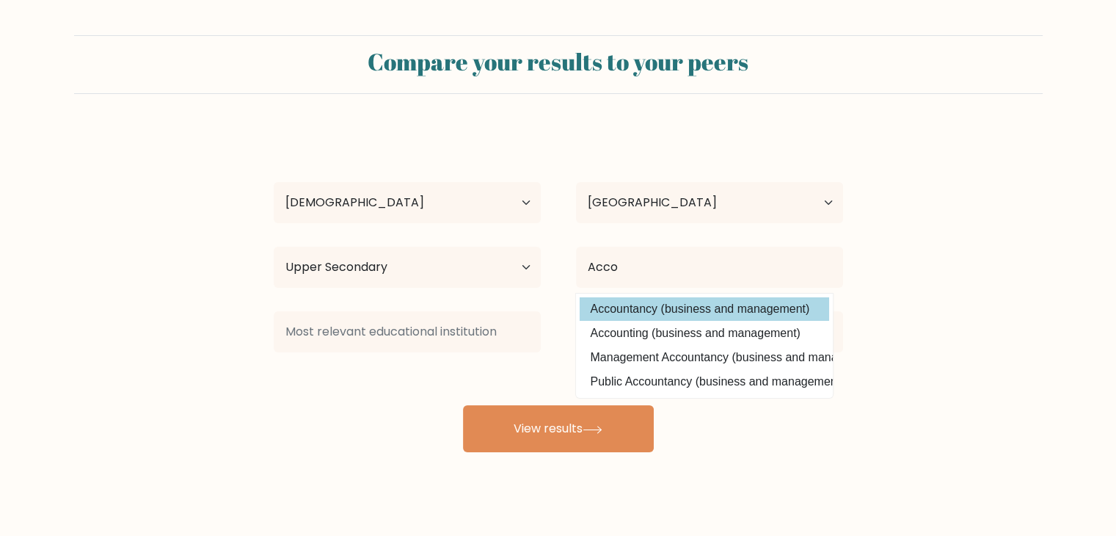
click at [710, 305] on div "Kathleen Lentija Age Under 18 years old 18-24 years old 25-34 years old 35-44 y…" at bounding box center [558, 290] width 587 height 323
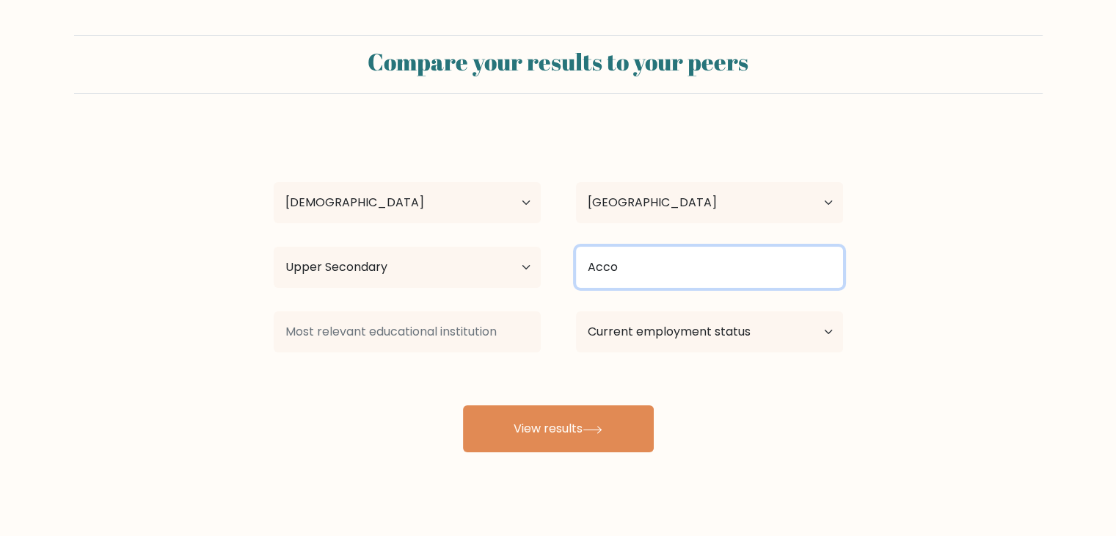
click at [681, 277] on input "Acco" at bounding box center [709, 267] width 267 height 41
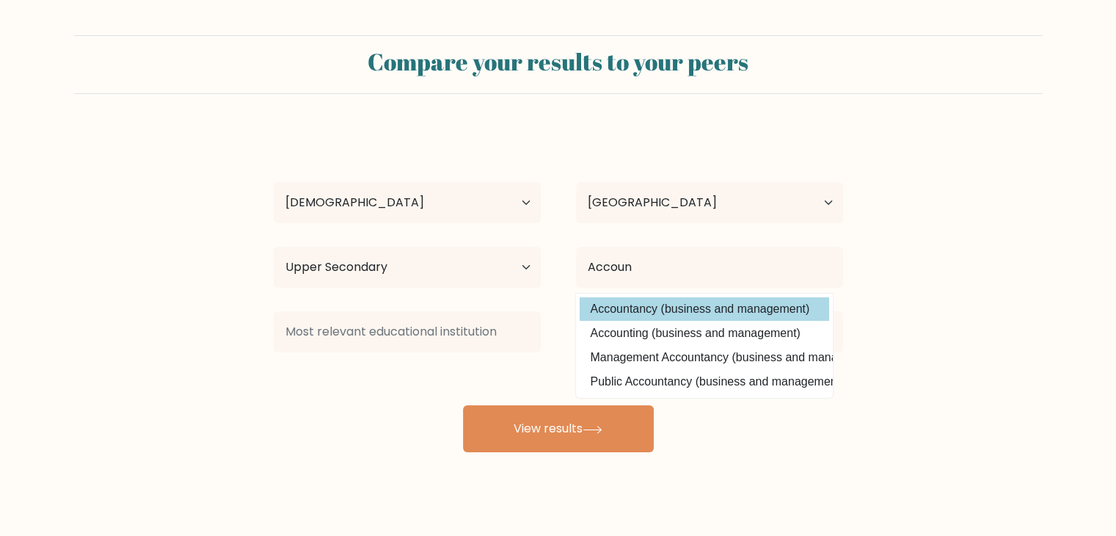
click at [675, 305] on option "Accountancy (business and management)" at bounding box center [705, 308] width 250 height 23
type input "Accountancy"
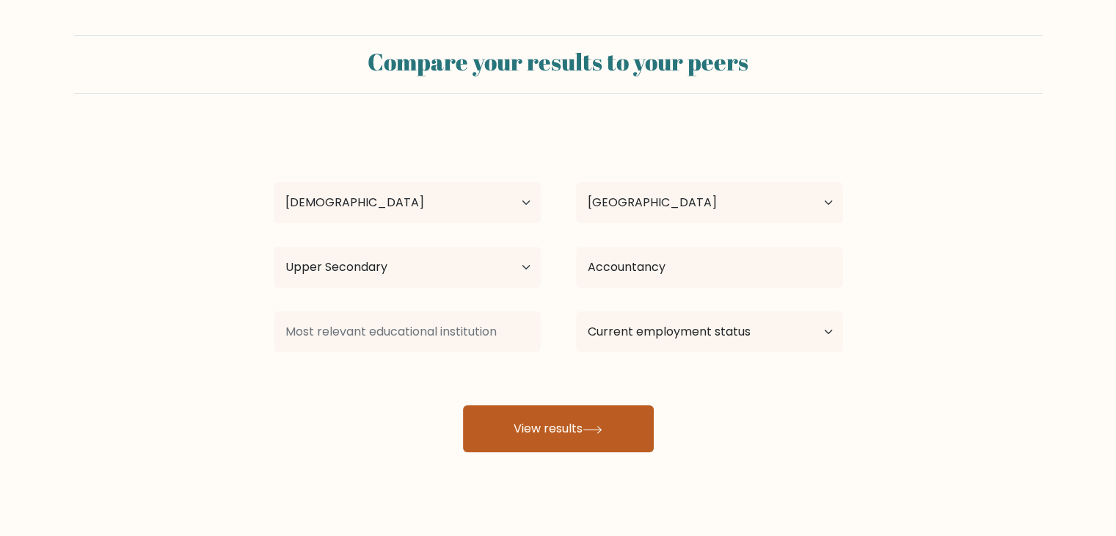
click at [605, 418] on button "View results" at bounding box center [558, 428] width 191 height 47
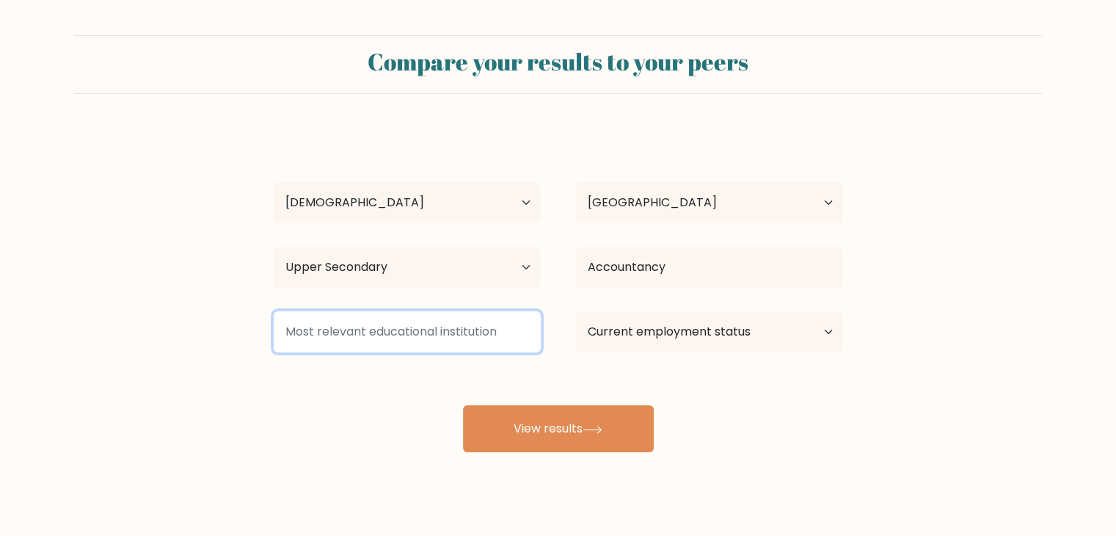
click at [426, 337] on input at bounding box center [407, 331] width 267 height 41
click at [410, 335] on input at bounding box center [407, 331] width 267 height 41
type input "Koronadal"
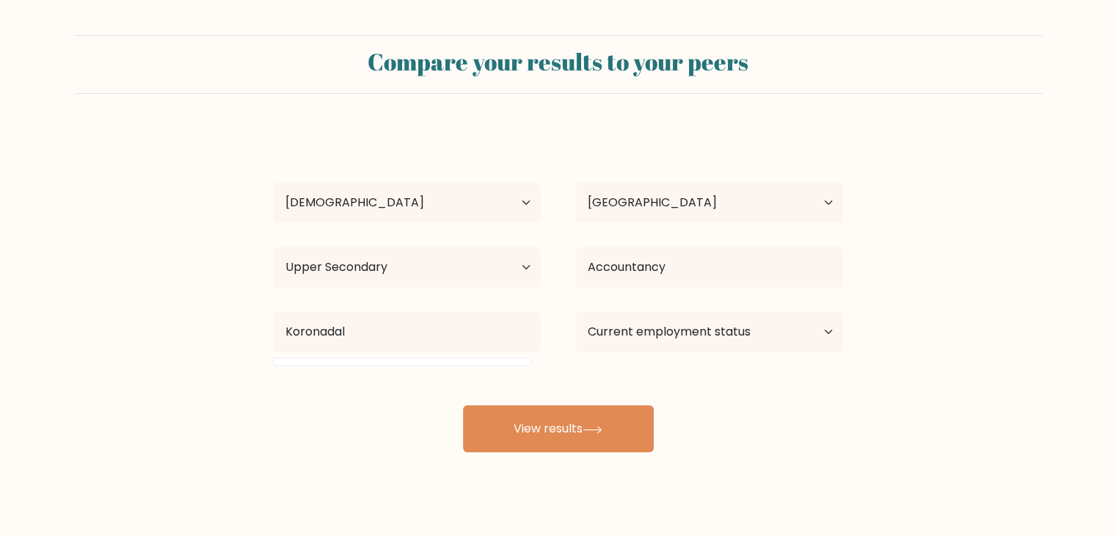
click at [419, 362] on div "Kathleen Lentija Age Under 18 years old 18-24 years old 25-34 years old 35-44 y…" at bounding box center [558, 290] width 587 height 323
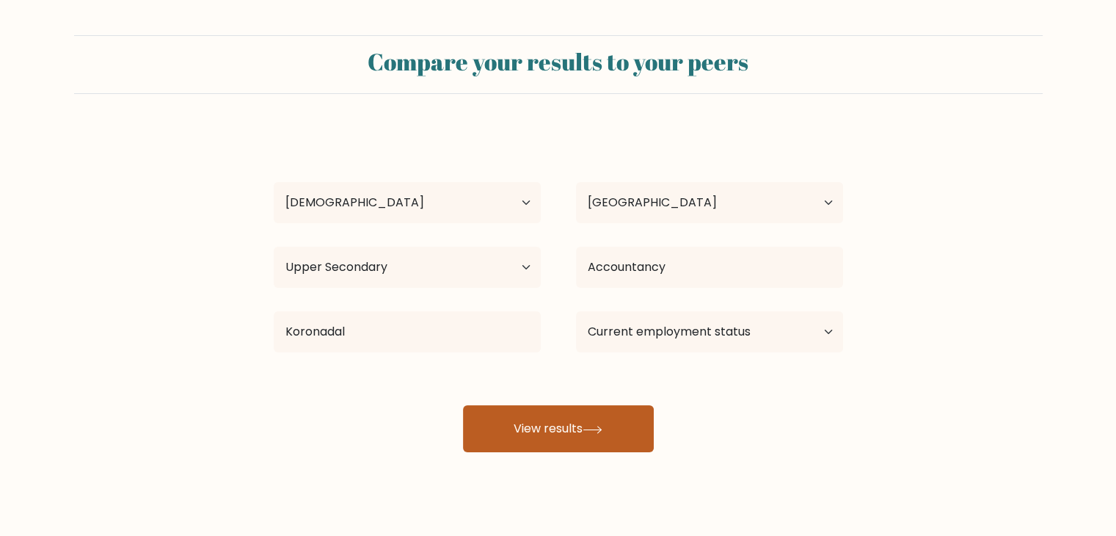
click at [480, 416] on button "View results" at bounding box center [558, 428] width 191 height 47
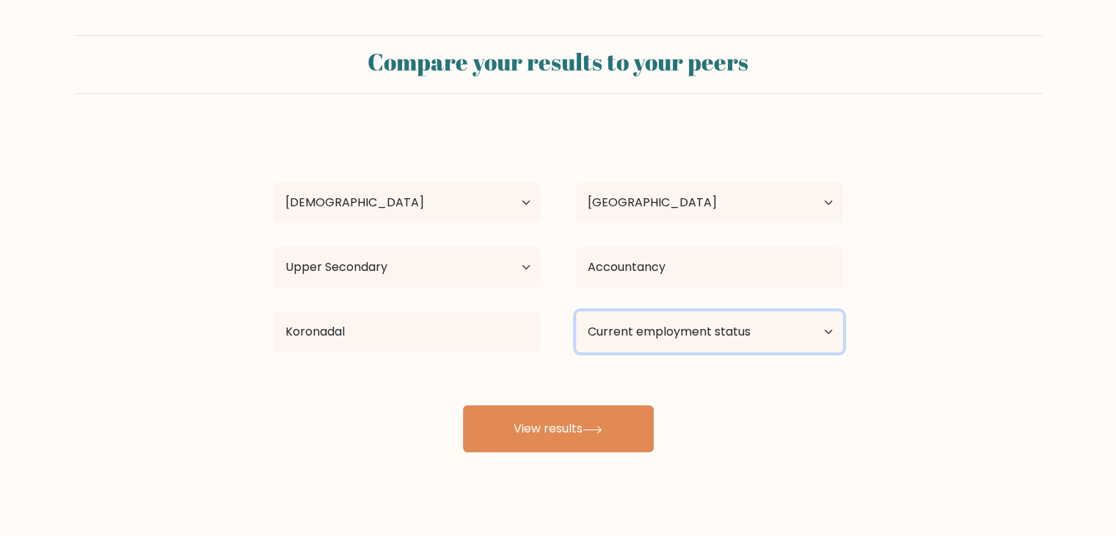
click at [641, 338] on select "Current employment status Employed Student Retired Other / prefer not to answer" at bounding box center [709, 331] width 267 height 41
select select "other"
click at [576, 311] on select "Current employment status Employed Student Retired Other / prefer not to answer" at bounding box center [709, 331] width 267 height 41
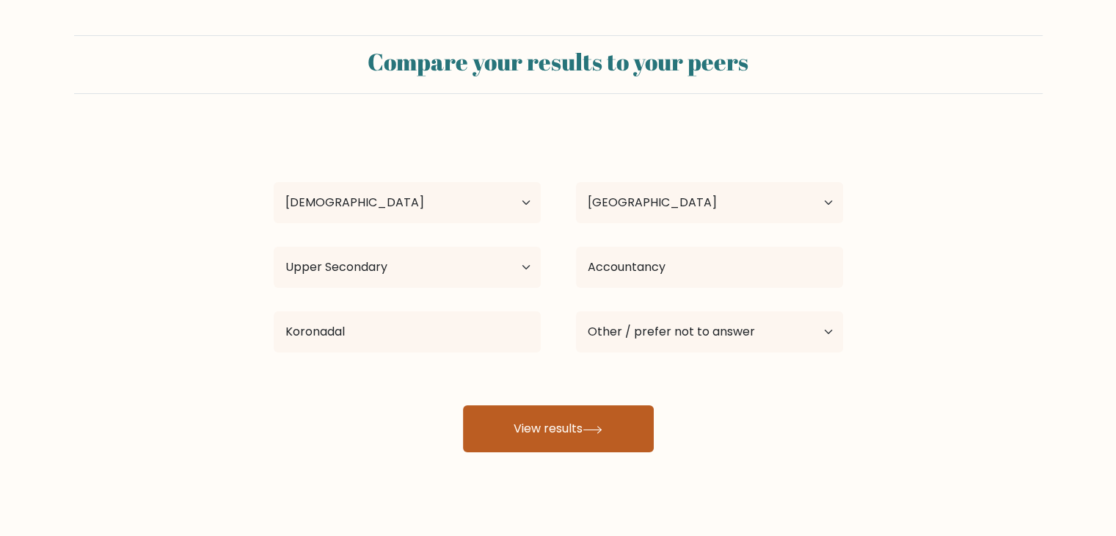
click at [619, 435] on button "View results" at bounding box center [558, 428] width 191 height 47
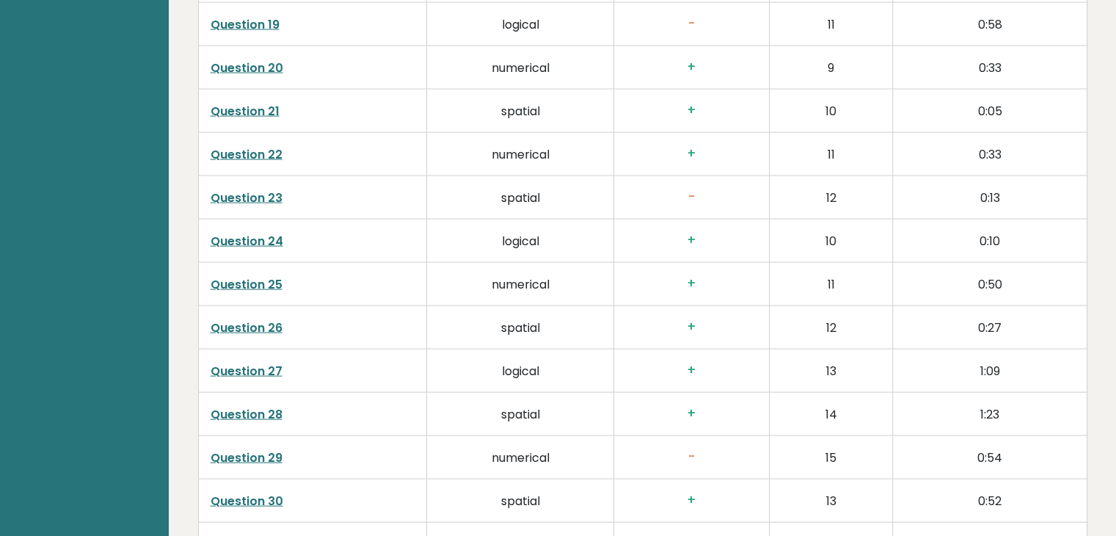
scroll to position [3303, 0]
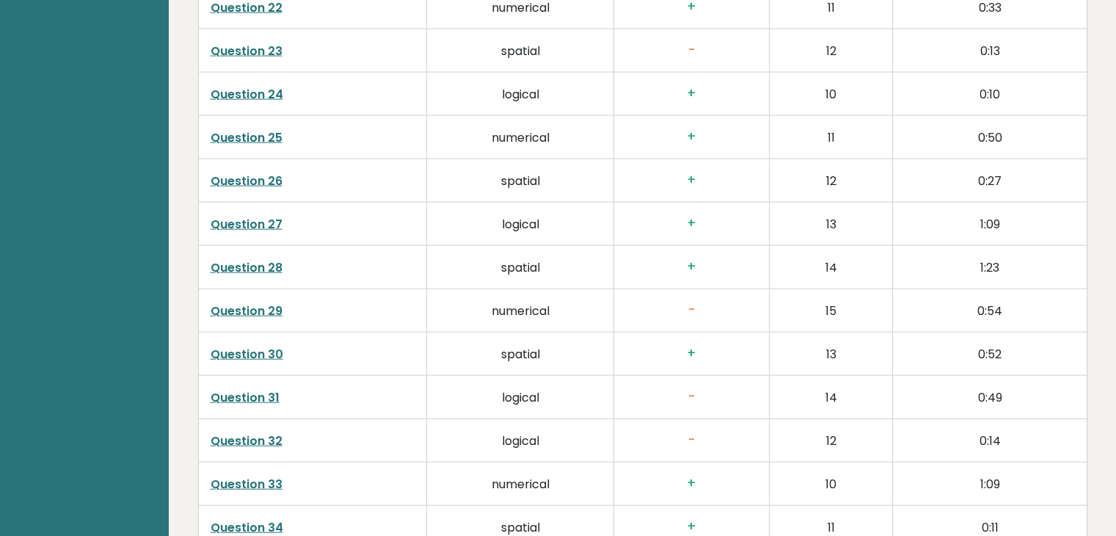
click at [258, 308] on link "Question 29" at bounding box center [247, 310] width 72 height 17
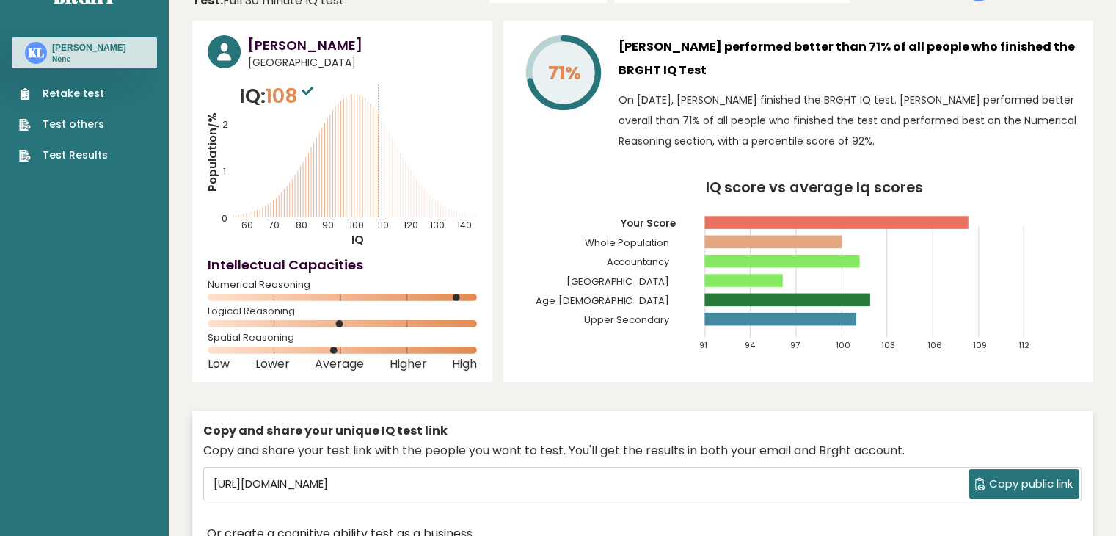
scroll to position [0, 0]
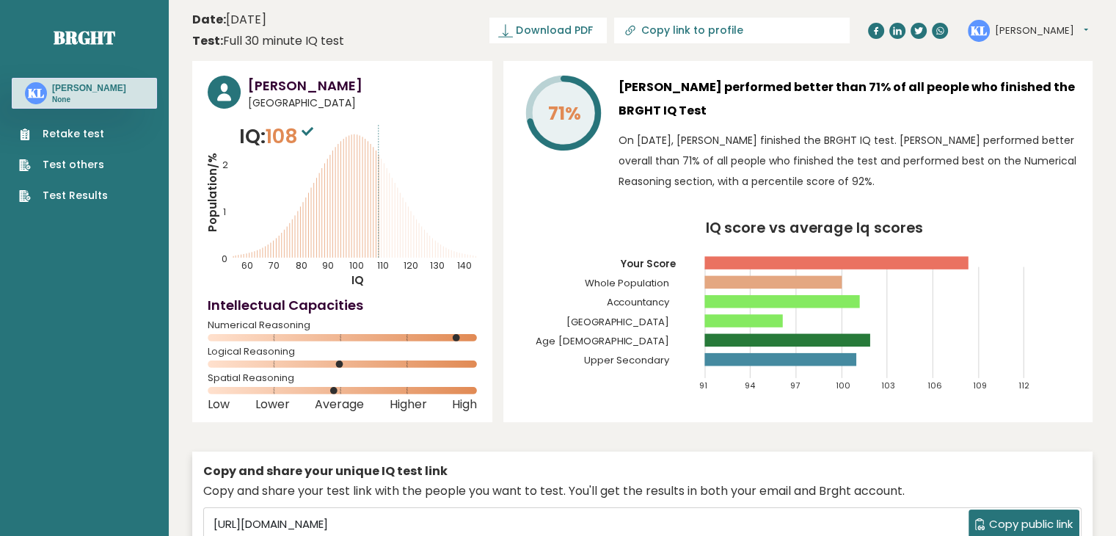
click at [84, 137] on link "Retake test" at bounding box center [63, 133] width 89 height 15
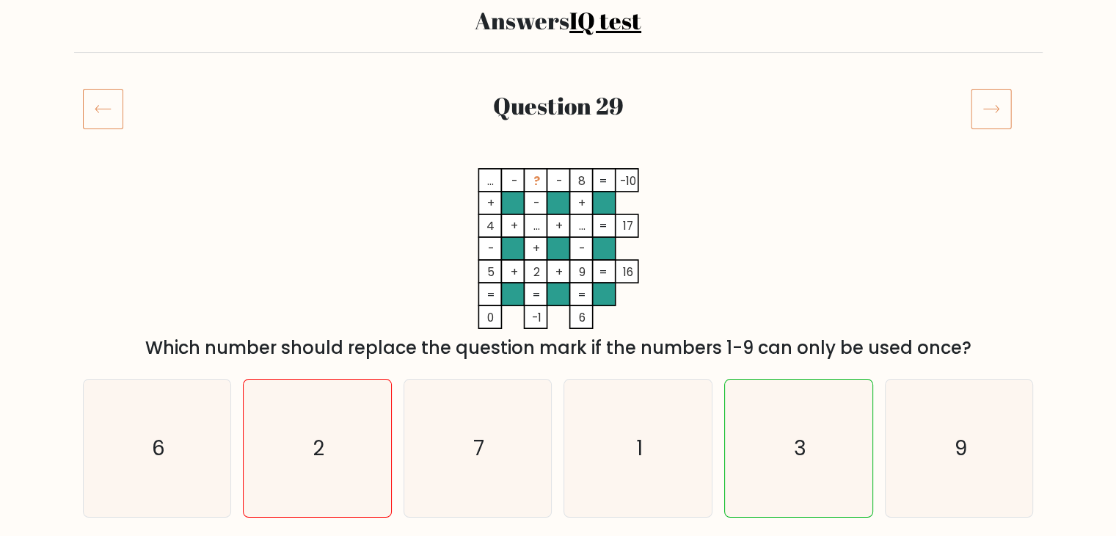
scroll to position [147, 0]
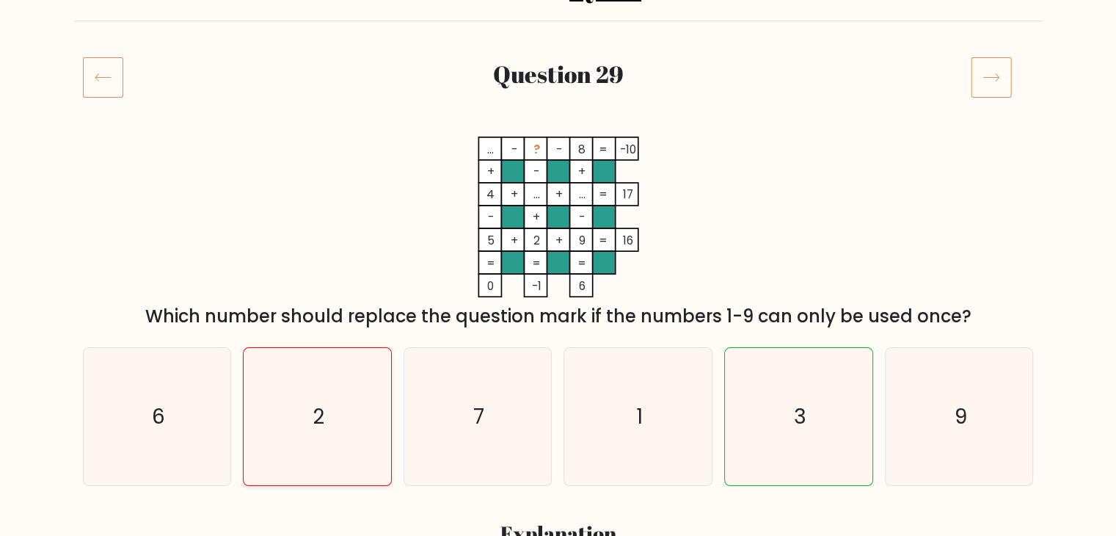
click at [346, 394] on icon "2" at bounding box center [317, 416] width 137 height 137
click at [558, 128] on input "b. 2" at bounding box center [558, 124] width 1 height 7
radio input "true"
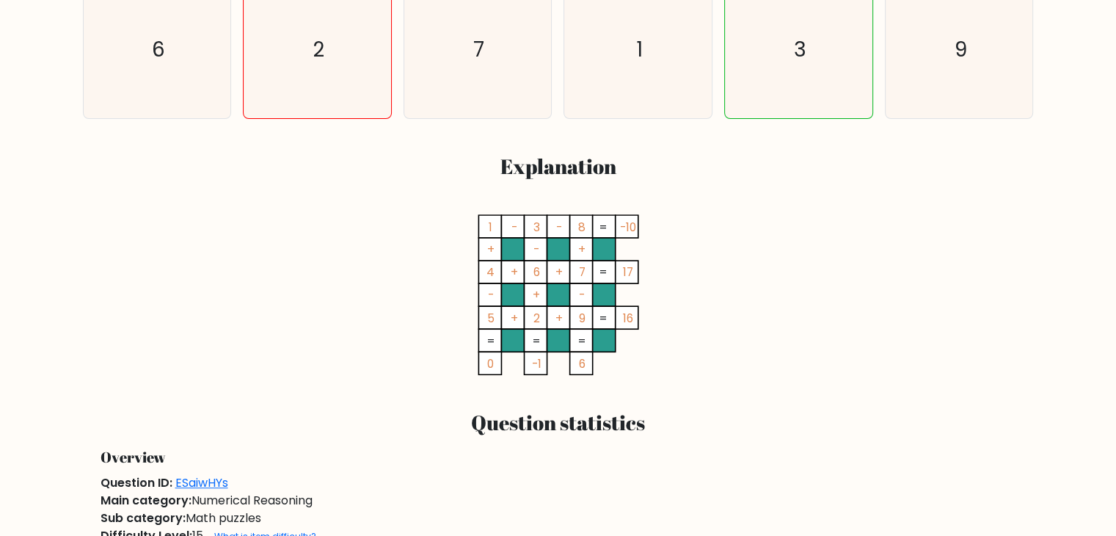
scroll to position [734, 0]
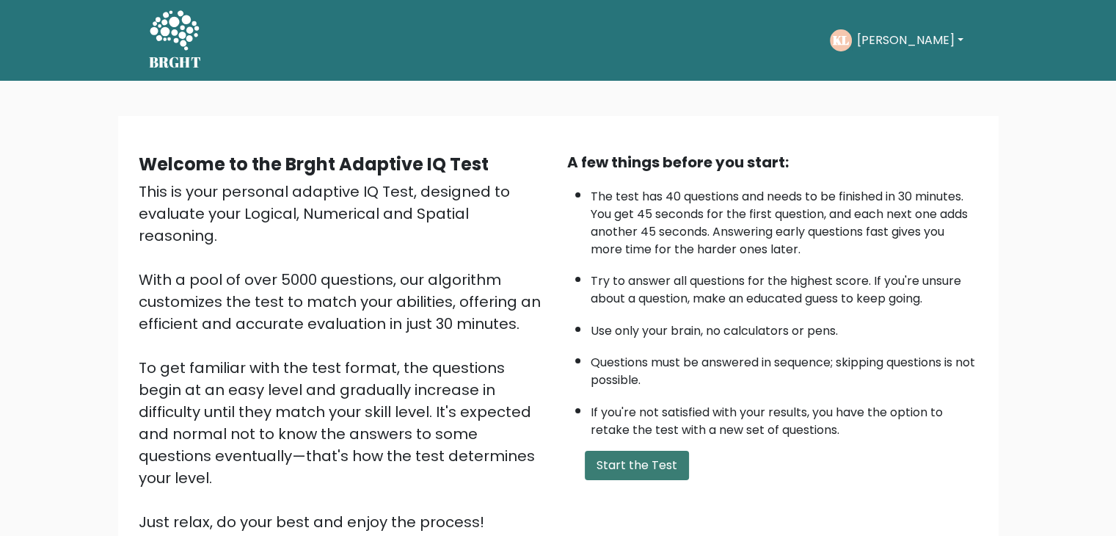
click at [633, 468] on button "Start the Test" at bounding box center [637, 465] width 104 height 29
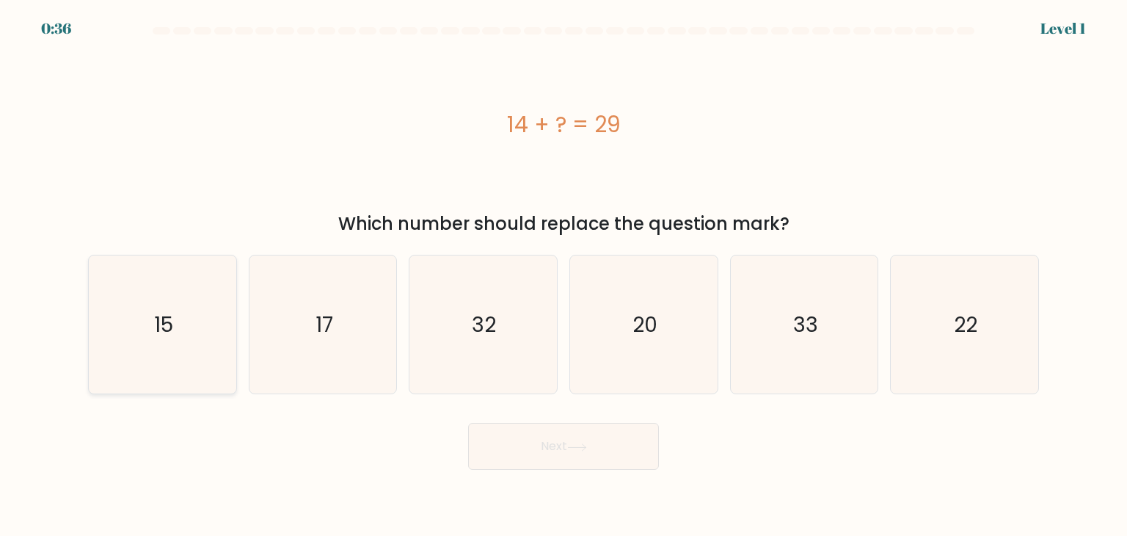
click at [232, 308] on div "15" at bounding box center [162, 324] width 149 height 139
click at [564, 275] on input "a. 15" at bounding box center [564, 271] width 1 height 7
radio input "true"
click at [541, 445] on button "Next" at bounding box center [563, 446] width 191 height 47
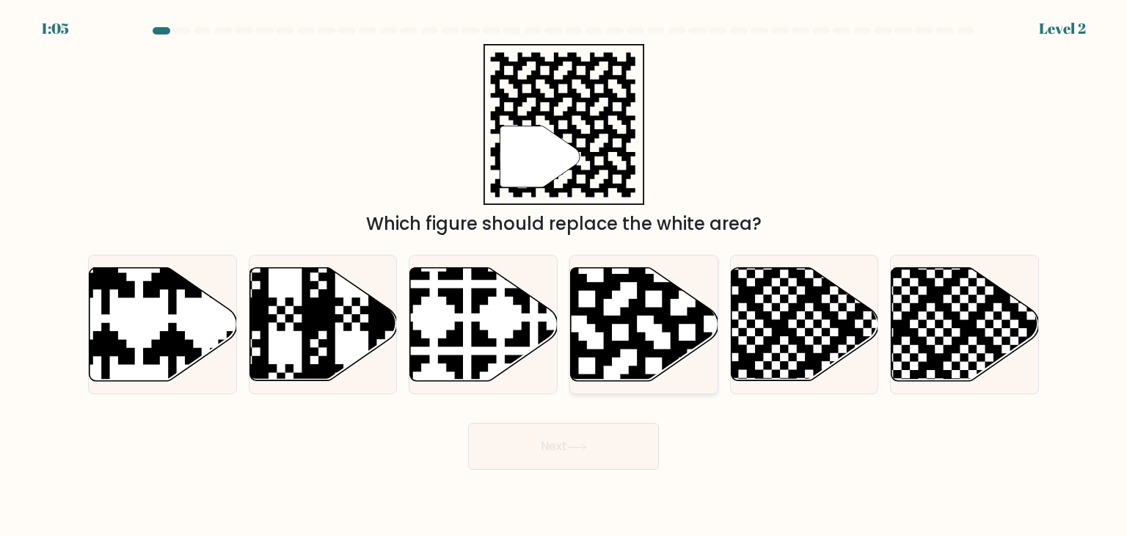
click at [642, 307] on icon at bounding box center [686, 264] width 267 height 267
click at [564, 275] on input "d." at bounding box center [564, 271] width 1 height 7
radio input "true"
click at [566, 455] on button "Next" at bounding box center [563, 446] width 191 height 47
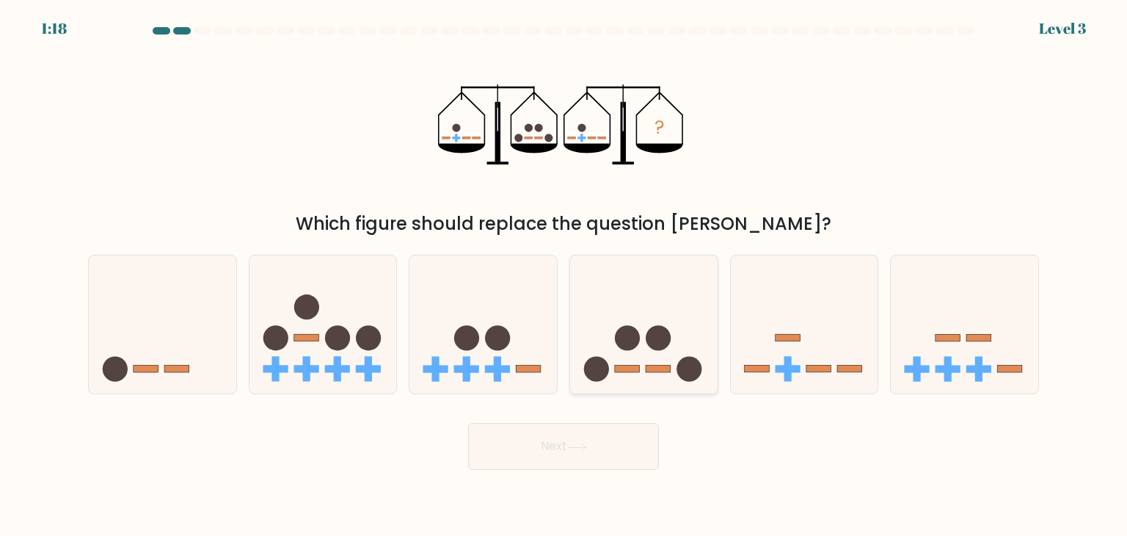
click at [620, 327] on circle at bounding box center [627, 338] width 25 height 25
click at [564, 275] on input "d." at bounding box center [564, 271] width 1 height 7
radio input "true"
click at [546, 448] on button "Next" at bounding box center [563, 446] width 191 height 47
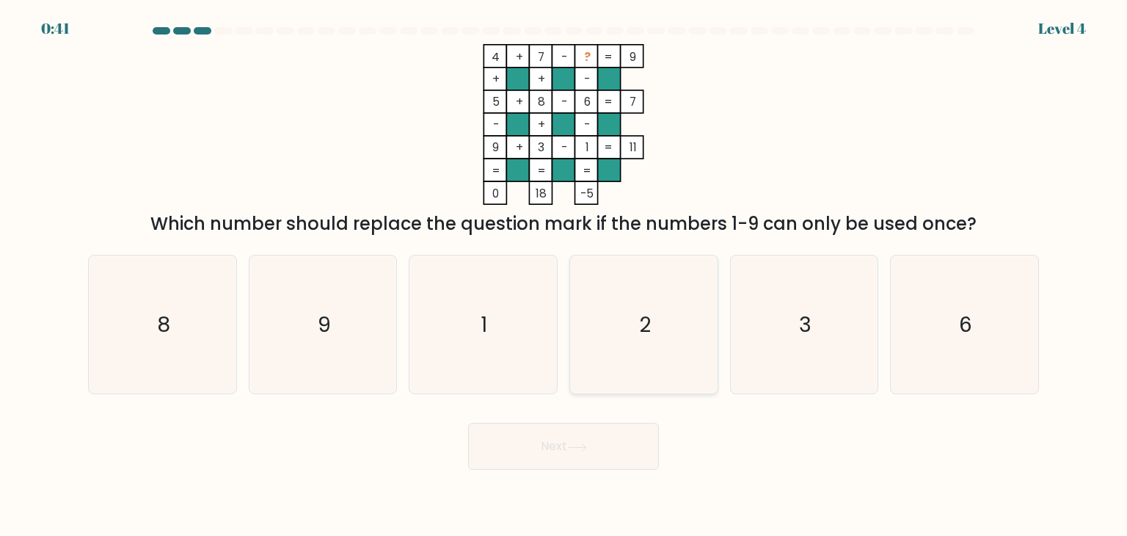
click at [636, 324] on icon "2" at bounding box center [644, 324] width 138 height 138
click at [564, 275] on input "d. 2" at bounding box center [564, 271] width 1 height 7
radio input "true"
click at [593, 442] on button "Next" at bounding box center [563, 446] width 191 height 47
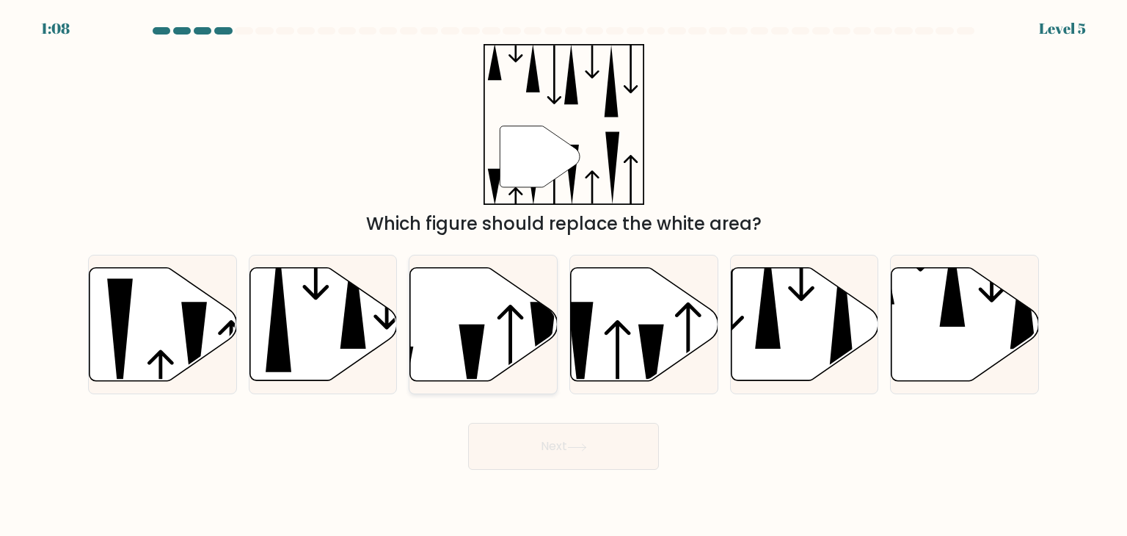
click at [474, 329] on icon at bounding box center [472, 368] width 26 height 89
click at [564, 275] on input "c." at bounding box center [564, 271] width 1 height 7
radio input "true"
click at [578, 445] on icon at bounding box center [577, 447] width 20 height 8
click at [558, 456] on button "Next" at bounding box center [563, 446] width 191 height 47
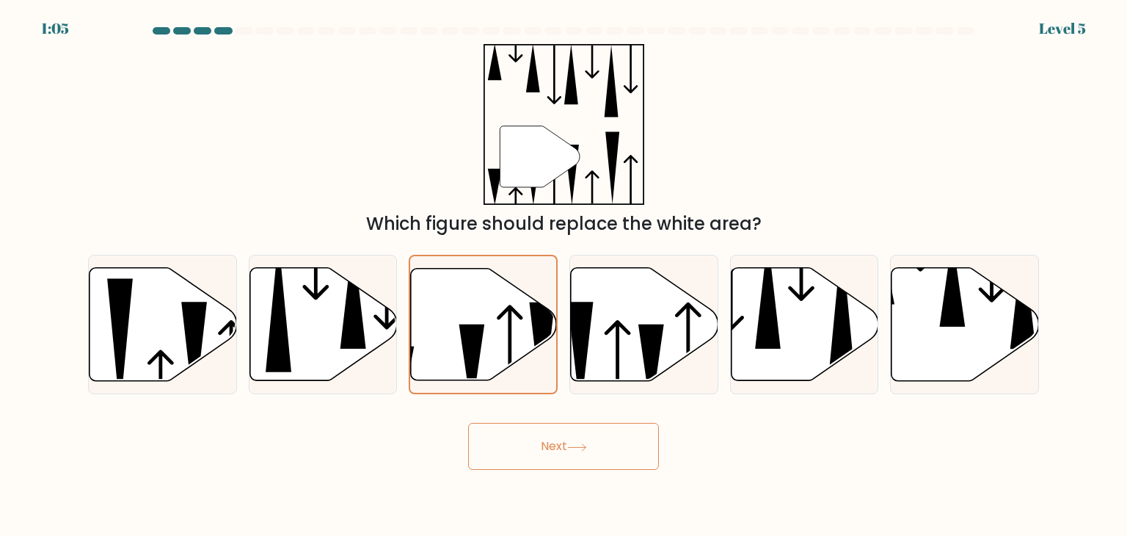
click at [556, 447] on button "Next" at bounding box center [563, 446] width 191 height 47
drag, startPoint x: 556, startPoint y: 447, endPoint x: 515, endPoint y: 371, distance: 86.0
click at [552, 421] on div "Next" at bounding box center [563, 441] width 969 height 58
drag, startPoint x: 515, startPoint y: 371, endPoint x: 558, endPoint y: 528, distance: 162.0
click at [514, 371] on icon at bounding box center [483, 325] width 146 height 114
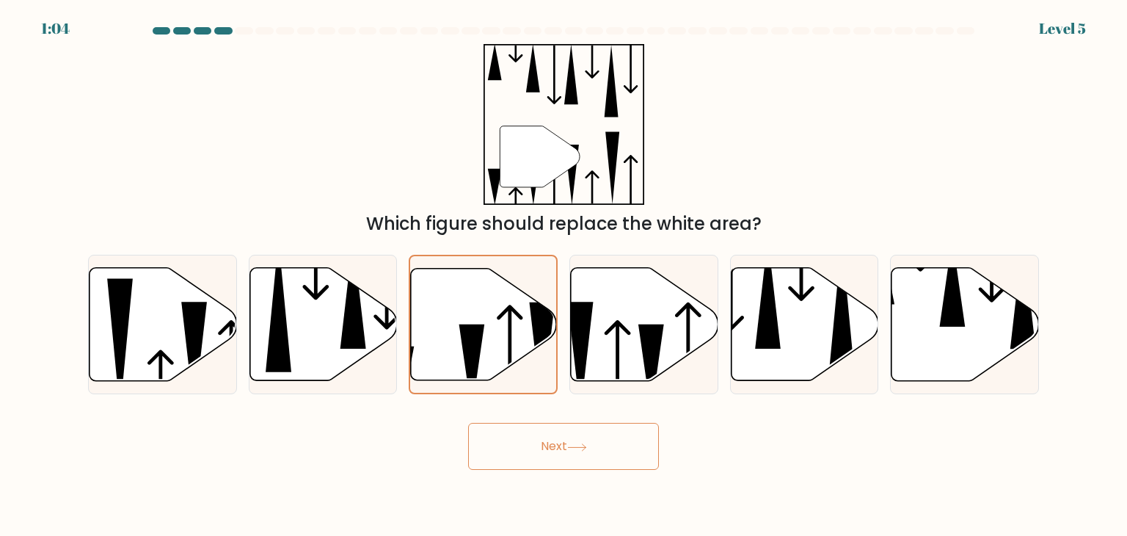
click at [564, 275] on input "c." at bounding box center [564, 271] width 1 height 7
click at [479, 347] on icon at bounding box center [472, 368] width 26 height 88
click at [564, 275] on input "c." at bounding box center [564, 271] width 1 height 7
click at [540, 449] on button "Next" at bounding box center [563, 446] width 191 height 47
click at [542, 444] on button "Next" at bounding box center [563, 446] width 191 height 47
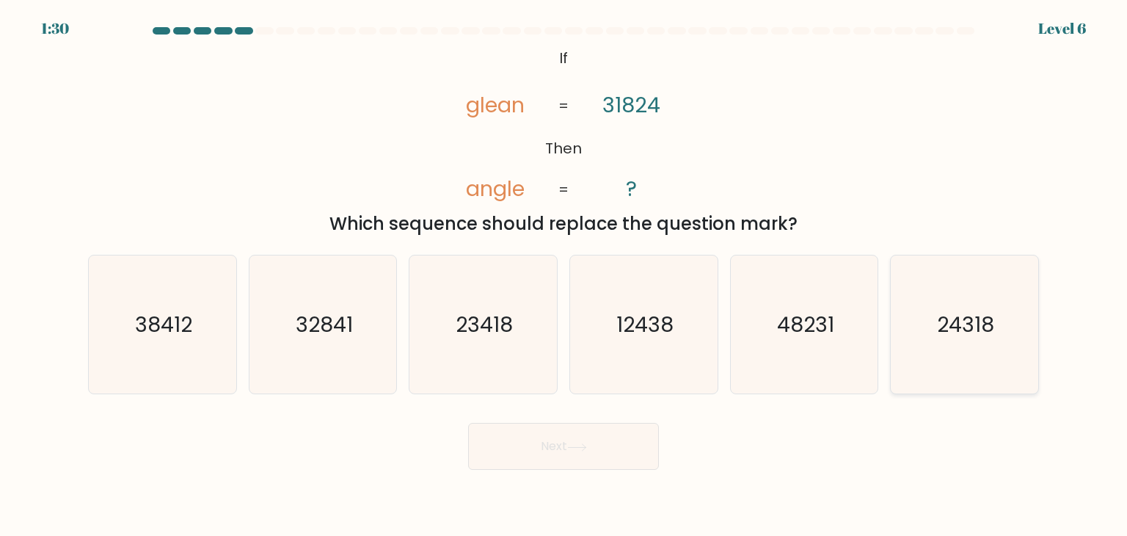
click at [1010, 362] on icon "24318" at bounding box center [964, 324] width 138 height 138
click at [564, 275] on input "f. 24318" at bounding box center [564, 271] width 1 height 7
radio input "true"
click at [569, 446] on button "Next" at bounding box center [563, 446] width 191 height 47
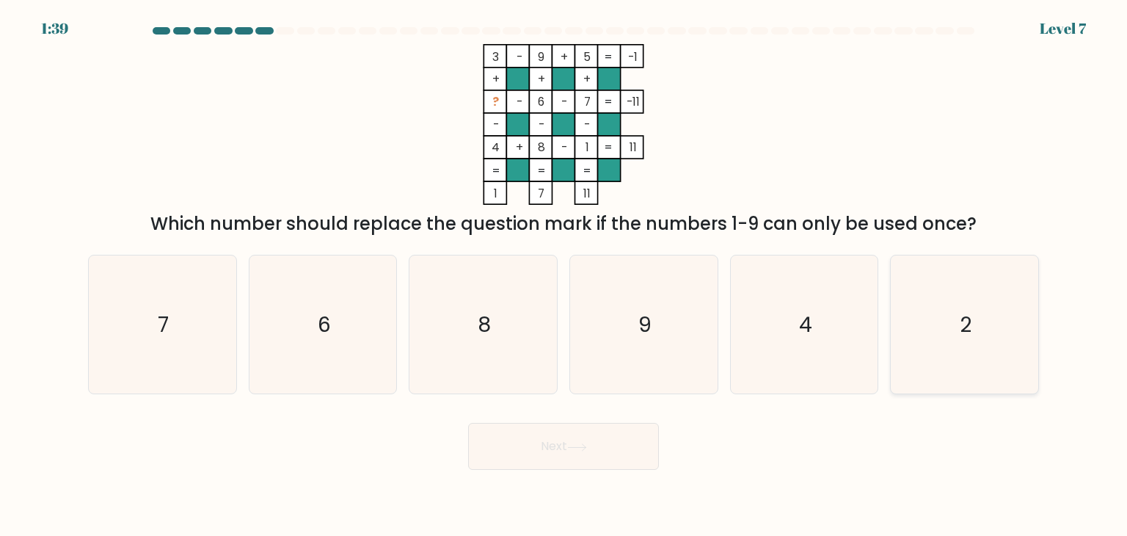
click at [961, 274] on icon "2" at bounding box center [964, 324] width 138 height 138
click at [564, 274] on input "f. 2" at bounding box center [564, 271] width 1 height 7
radio input "true"
click at [569, 450] on button "Next" at bounding box center [563, 446] width 191 height 47
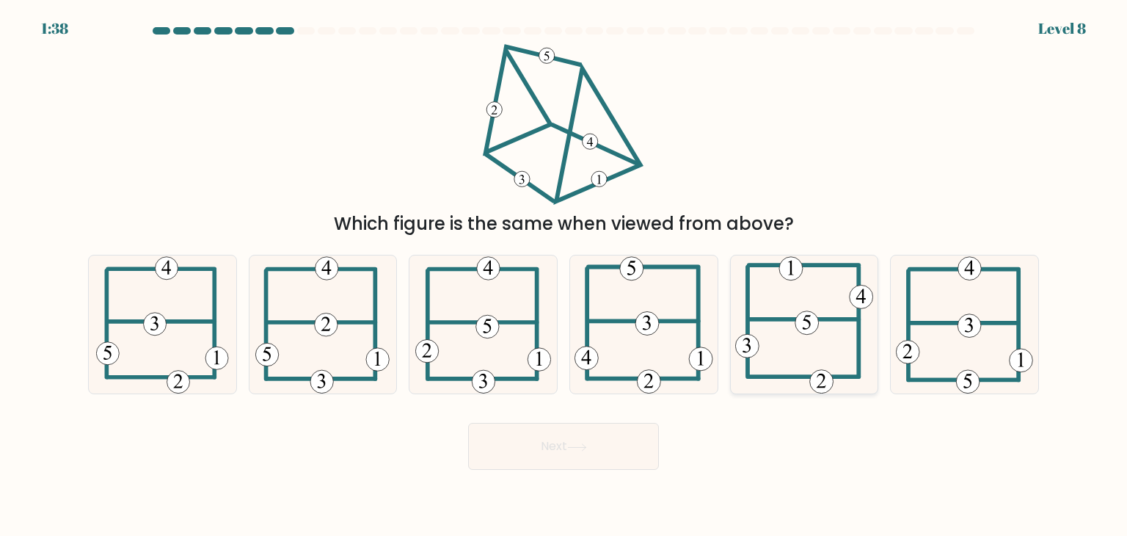
click at [801, 330] on 714 at bounding box center [807, 322] width 23 height 23
click at [564, 275] on input "e." at bounding box center [564, 271] width 1 height 7
radio input "true"
click at [454, 327] on icon at bounding box center [483, 324] width 137 height 138
click at [564, 275] on input "c." at bounding box center [564, 271] width 1 height 7
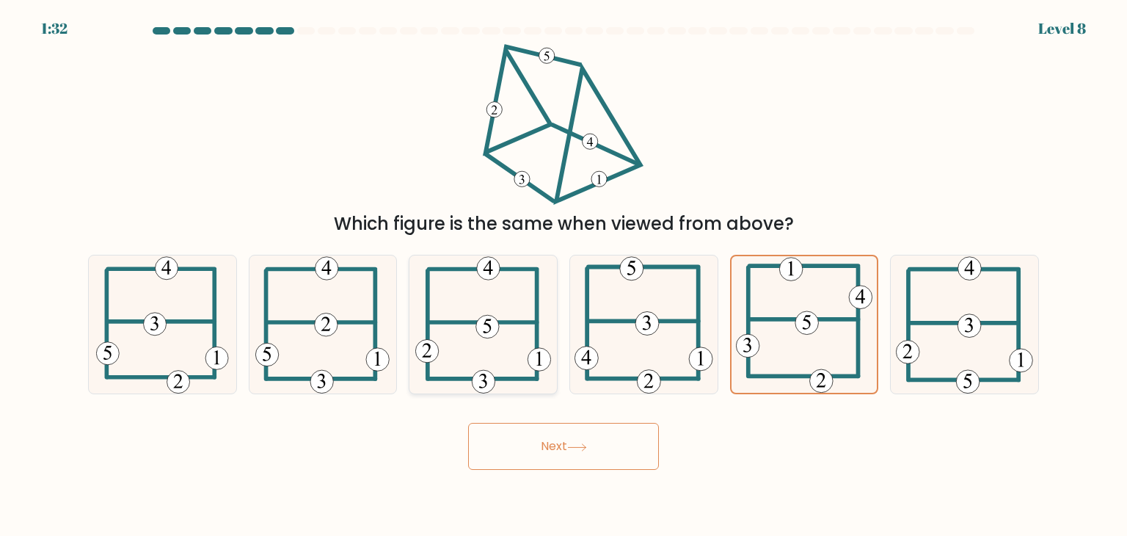
radio input "true"
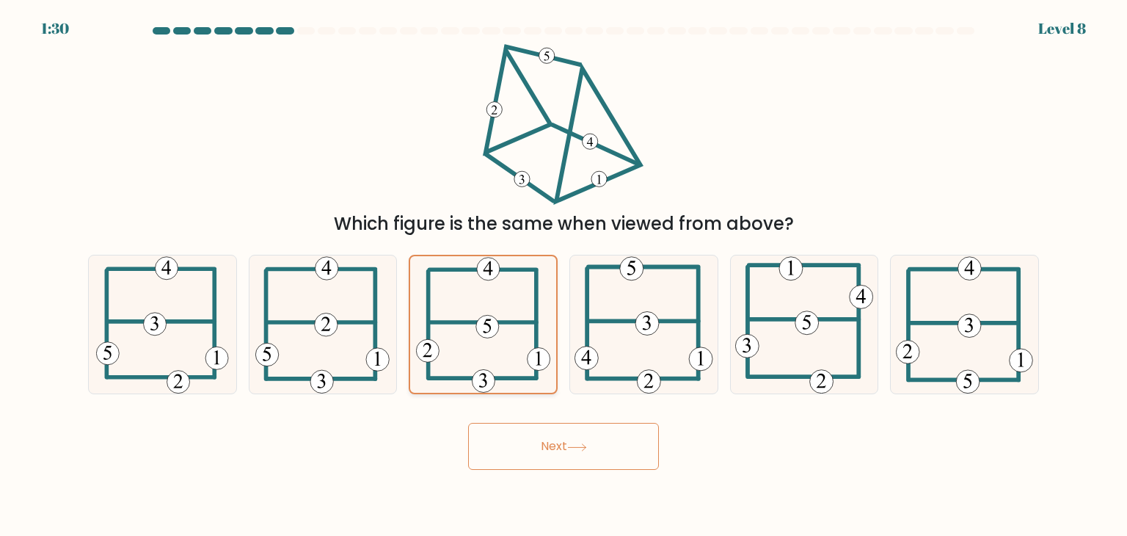
click at [458, 342] on icon at bounding box center [483, 324] width 135 height 137
click at [564, 275] on input "c." at bounding box center [564, 271] width 1 height 7
click at [523, 447] on button "Next" at bounding box center [563, 446] width 191 height 47
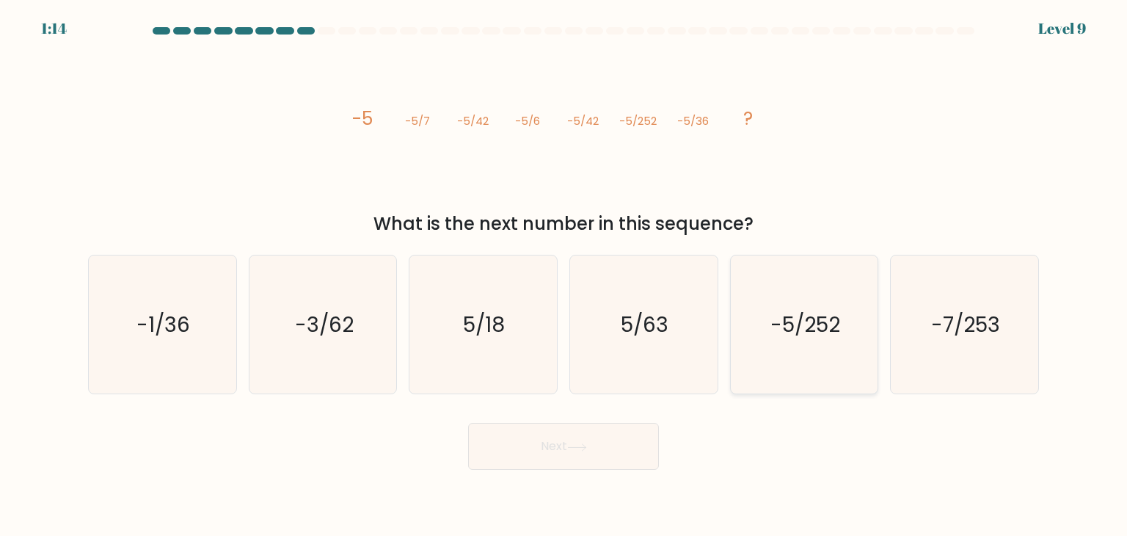
click at [789, 359] on icon "-5/252" at bounding box center [804, 324] width 138 height 138
click at [564, 275] on input "e. -5/252" at bounding box center [564, 271] width 1 height 7
radio input "true"
click at [582, 450] on icon at bounding box center [577, 447] width 20 height 8
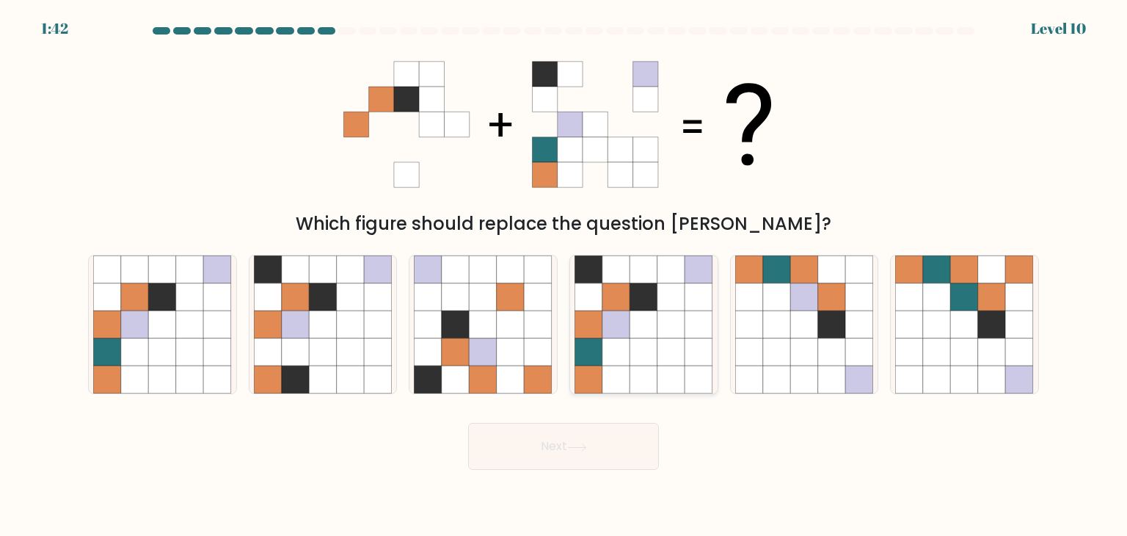
click at [589, 344] on icon at bounding box center [589, 352] width 28 height 28
click at [564, 275] on input "d." at bounding box center [564, 271] width 1 height 7
radio input "true"
click at [574, 456] on button "Next" at bounding box center [563, 446] width 191 height 47
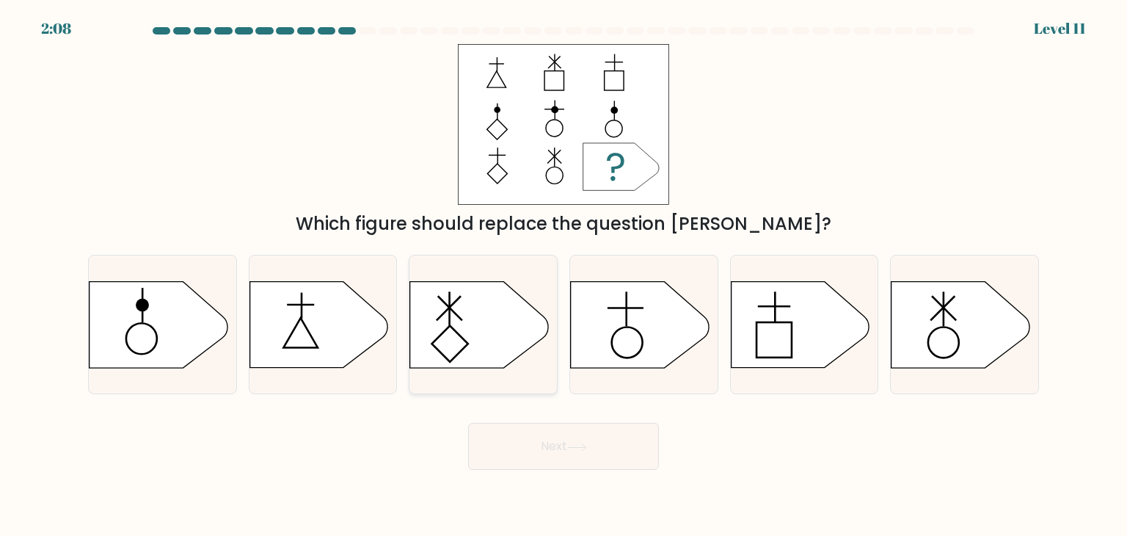
click at [476, 332] on icon at bounding box center [479, 325] width 138 height 86
click at [564, 275] on input "c." at bounding box center [564, 271] width 1 height 7
radio input "true"
click at [575, 355] on icon at bounding box center [640, 325] width 138 height 86
click at [564, 275] on input "d." at bounding box center [564, 271] width 1 height 7
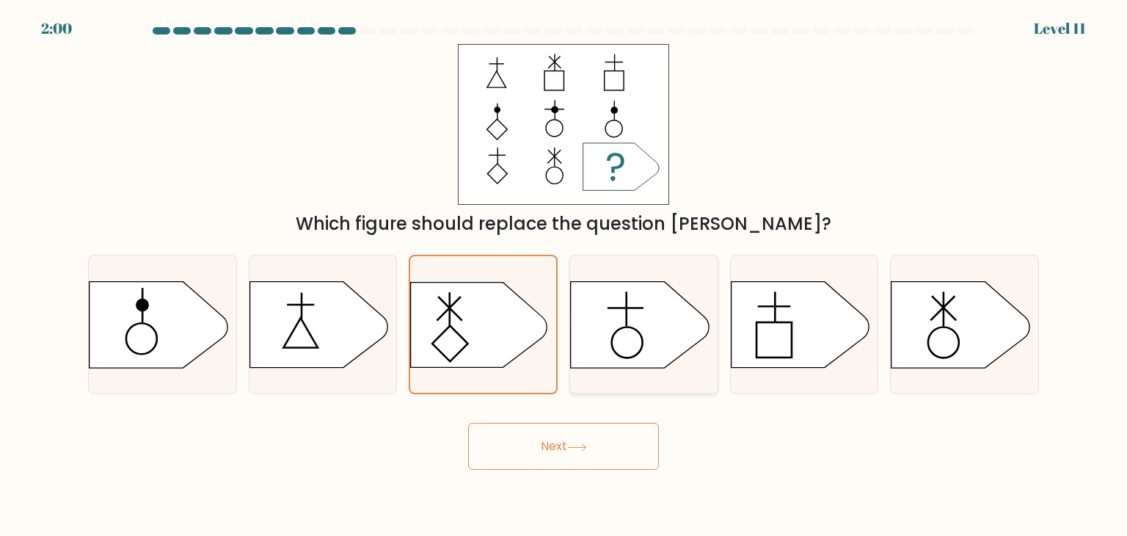
radio input "true"
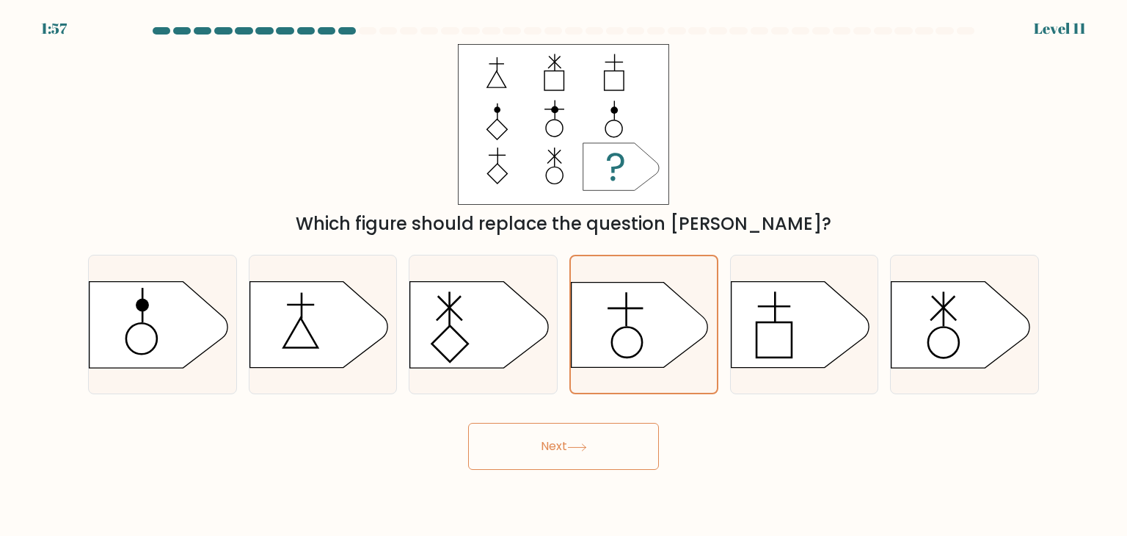
click at [586, 421] on div "Next" at bounding box center [563, 441] width 969 height 58
click at [576, 438] on button "Next" at bounding box center [563, 446] width 191 height 47
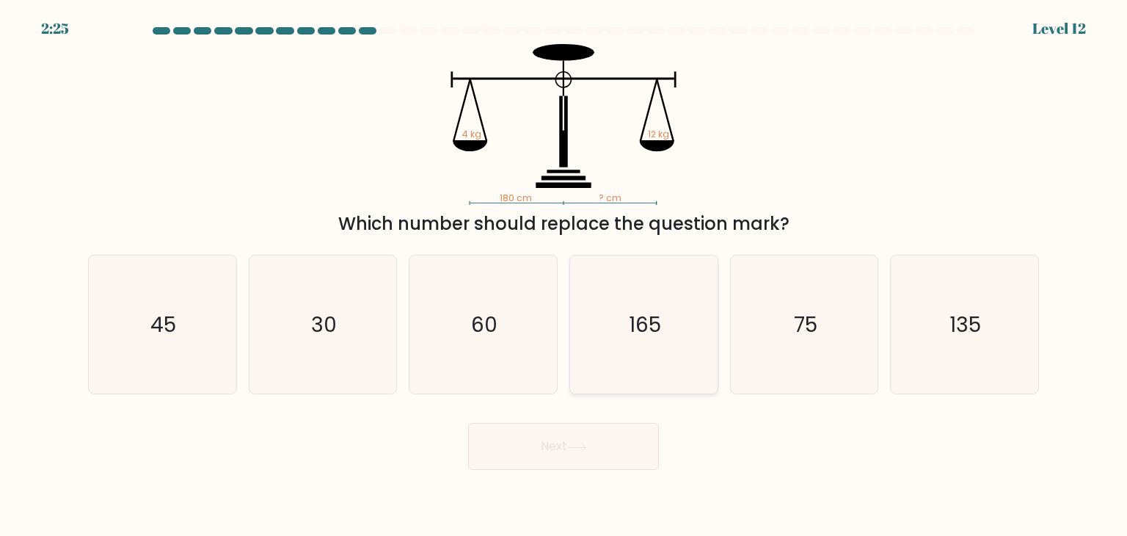
click at [580, 327] on icon "165" at bounding box center [644, 324] width 138 height 138
click at [564, 275] on input "d. 165" at bounding box center [564, 271] width 1 height 7
radio input "true"
click at [603, 441] on button "Next" at bounding box center [563, 446] width 191 height 47
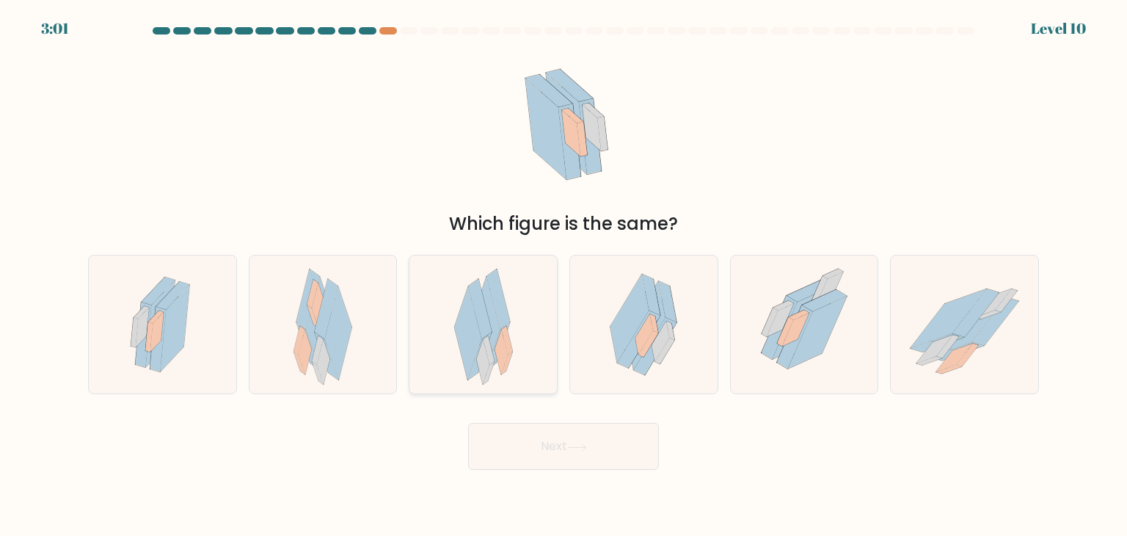
click at [452, 271] on div at bounding box center [483, 324] width 149 height 139
click at [564, 271] on input "c." at bounding box center [564, 271] width 1 height 7
radio input "true"
click at [103, 327] on div at bounding box center [162, 324] width 149 height 139
click at [564, 275] on input "a." at bounding box center [564, 271] width 1 height 7
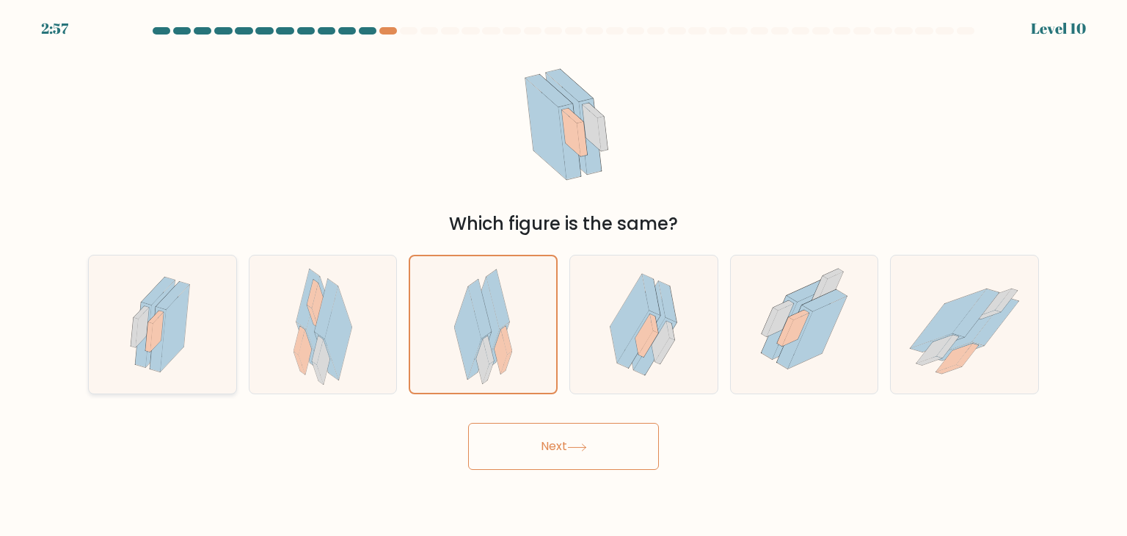
radio input "true"
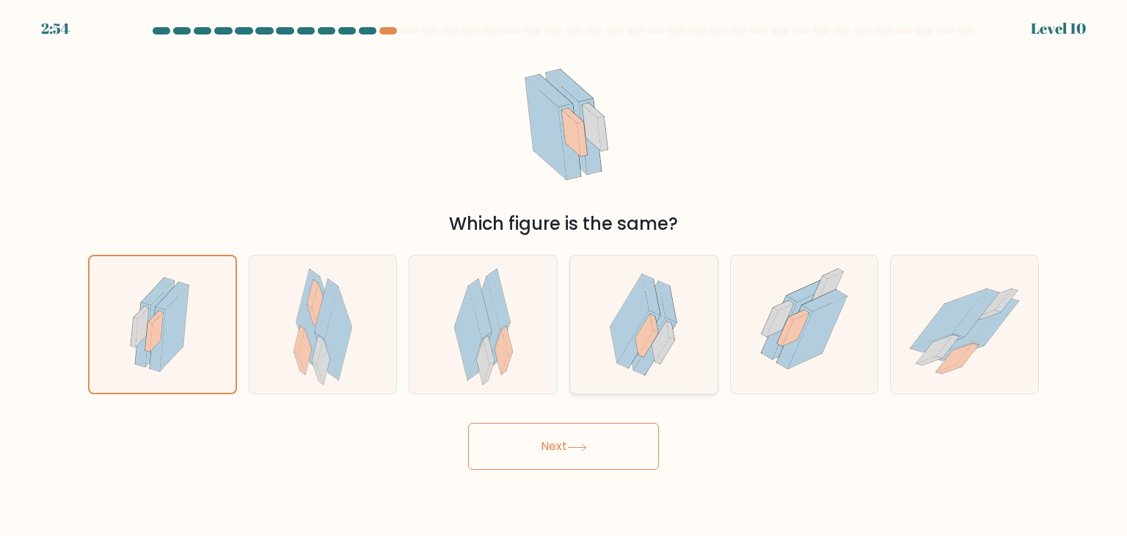
click at [627, 349] on icon at bounding box center [639, 338] width 43 height 57
click at [564, 275] on input "d." at bounding box center [564, 271] width 1 height 7
radio input "true"
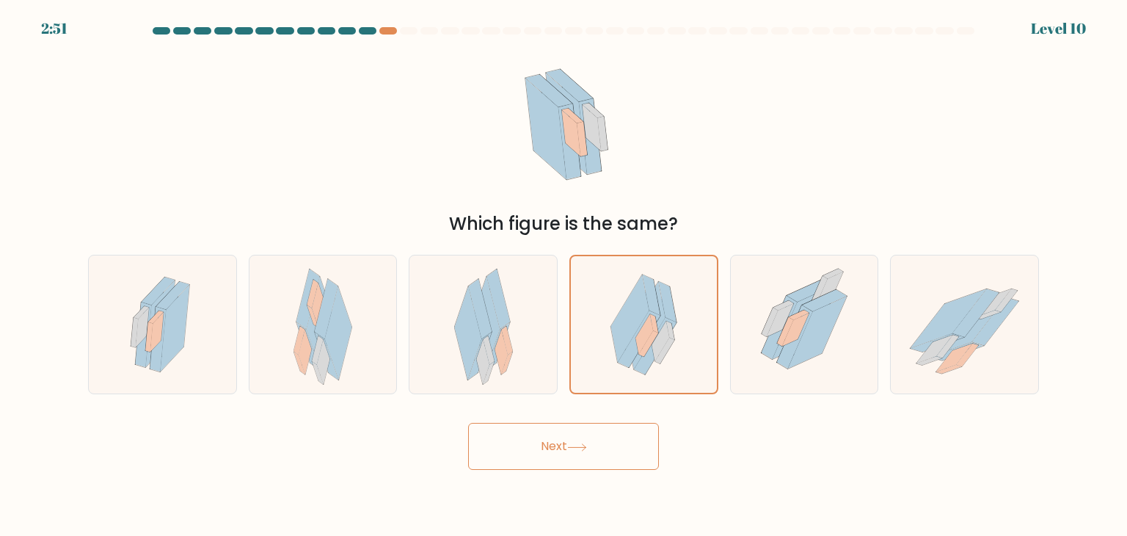
click at [611, 443] on button "Next" at bounding box center [563, 446] width 191 height 47
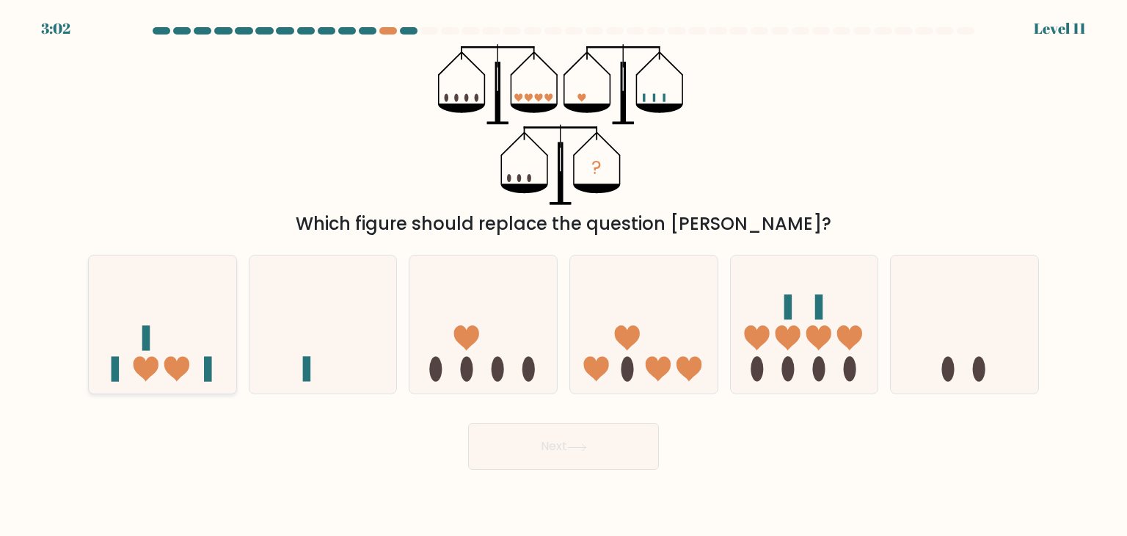
click at [205, 330] on icon at bounding box center [163, 324] width 148 height 122
click at [564, 275] on input "a." at bounding box center [564, 271] width 1 height 7
radio input "true"
click at [581, 448] on icon at bounding box center [577, 447] width 20 height 8
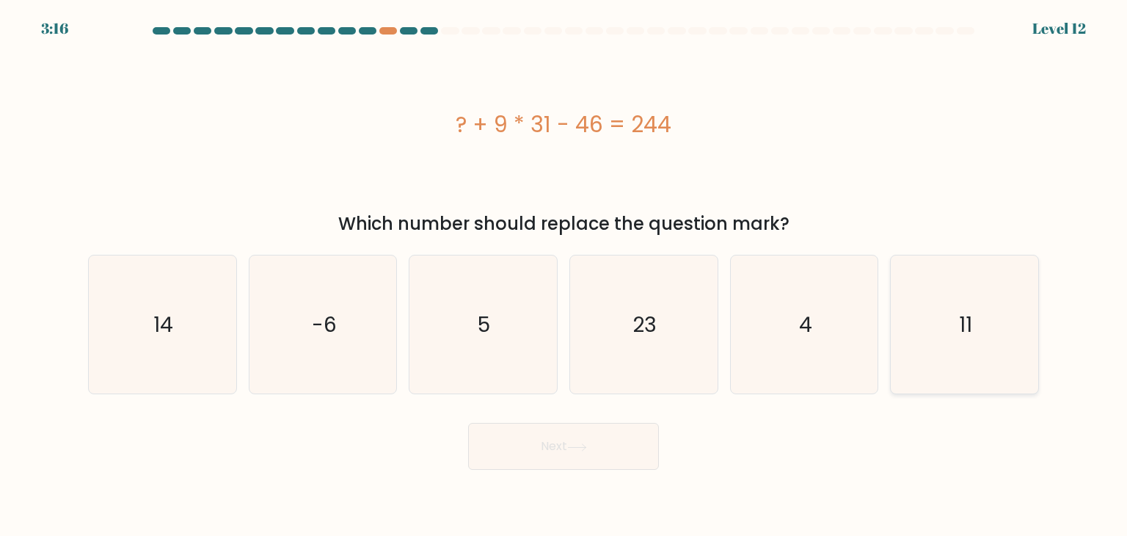
click at [929, 285] on icon "11" at bounding box center [964, 324] width 138 height 138
click at [564, 275] on input "f. 11" at bounding box center [564, 271] width 1 height 7
radio input "true"
click at [580, 440] on button "Next" at bounding box center [563, 446] width 191 height 47
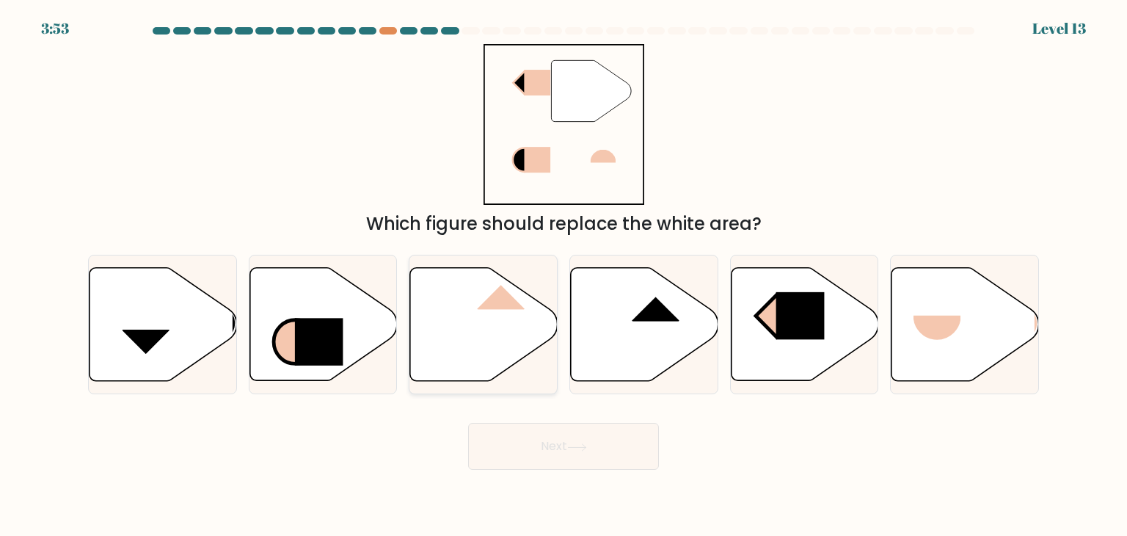
click at [494, 365] on icon at bounding box center [484, 324] width 148 height 113
click at [564, 275] on input "c." at bounding box center [564, 271] width 1 height 7
radio input "true"
click at [556, 441] on button "Next" at bounding box center [563, 446] width 191 height 47
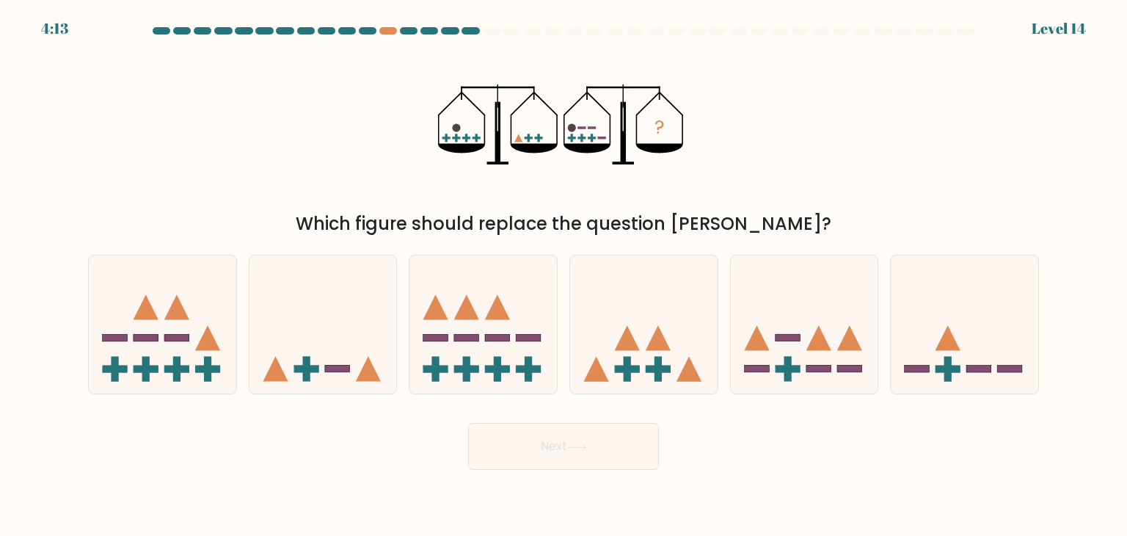
click at [1046, 344] on div "a. b. c." at bounding box center [563, 318] width 969 height 151
click at [1006, 348] on icon at bounding box center [965, 324] width 148 height 122
click at [564, 275] on input "f." at bounding box center [564, 271] width 1 height 7
radio input "true"
click at [589, 434] on button "Next" at bounding box center [563, 446] width 191 height 47
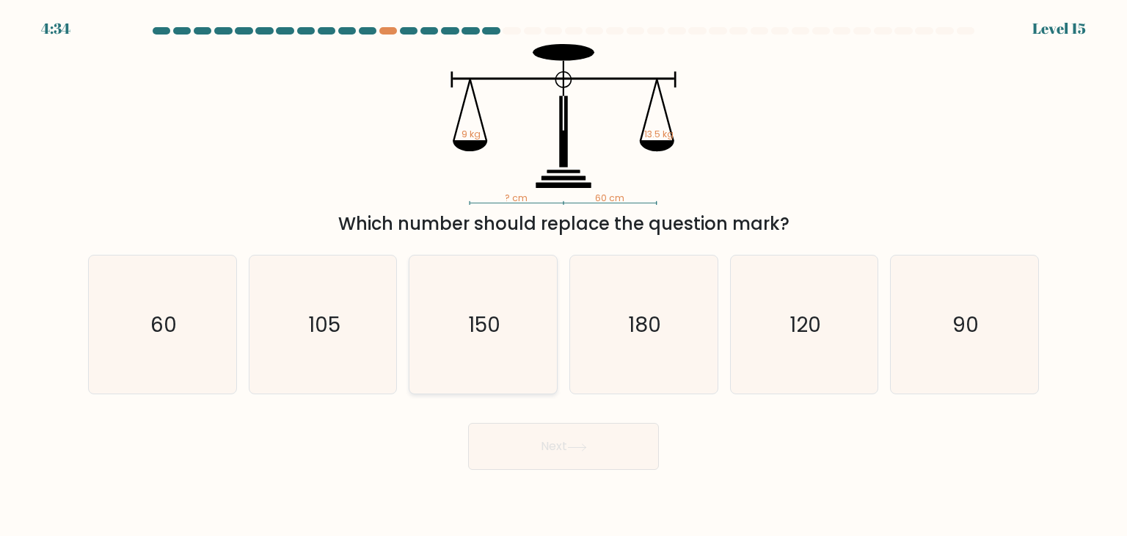
click at [493, 347] on icon "150" at bounding box center [483, 324] width 138 height 138
click at [498, 353] on icon "150" at bounding box center [483, 324] width 138 height 138
click at [564, 275] on input "c. 150" at bounding box center [564, 271] width 1 height 7
radio input "true"
click at [359, 313] on icon "105" at bounding box center [323, 324] width 138 height 138
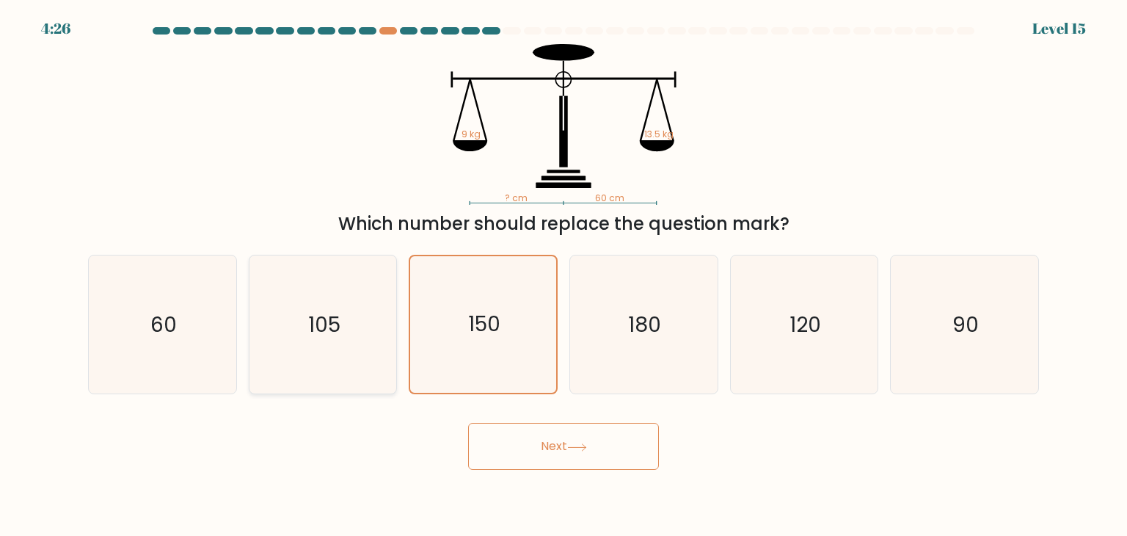
click at [564, 275] on input "b. 105" at bounding box center [564, 271] width 1 height 7
radio input "true"
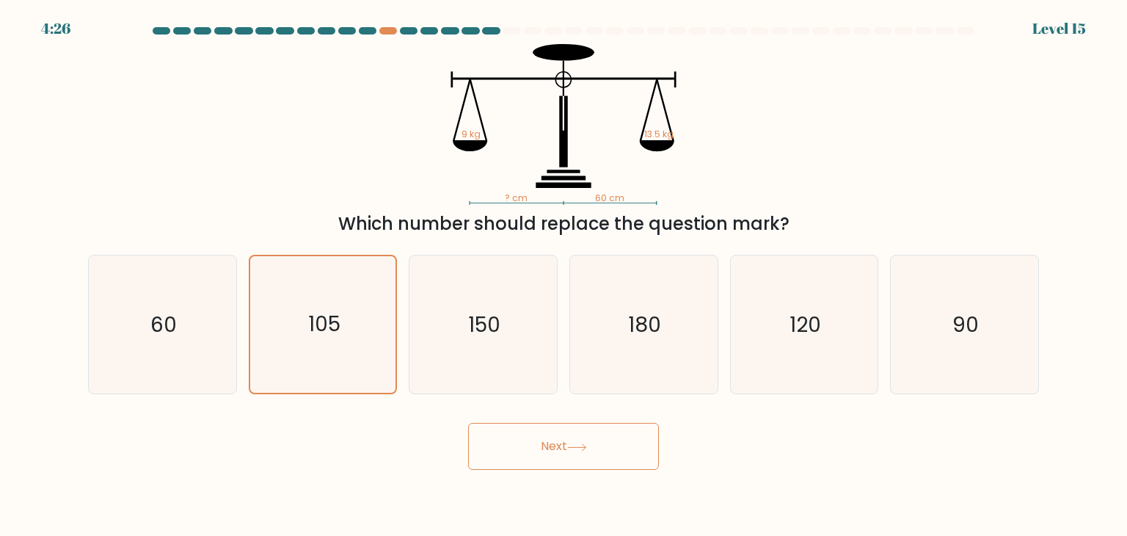
click at [589, 453] on button "Next" at bounding box center [563, 446] width 191 height 47
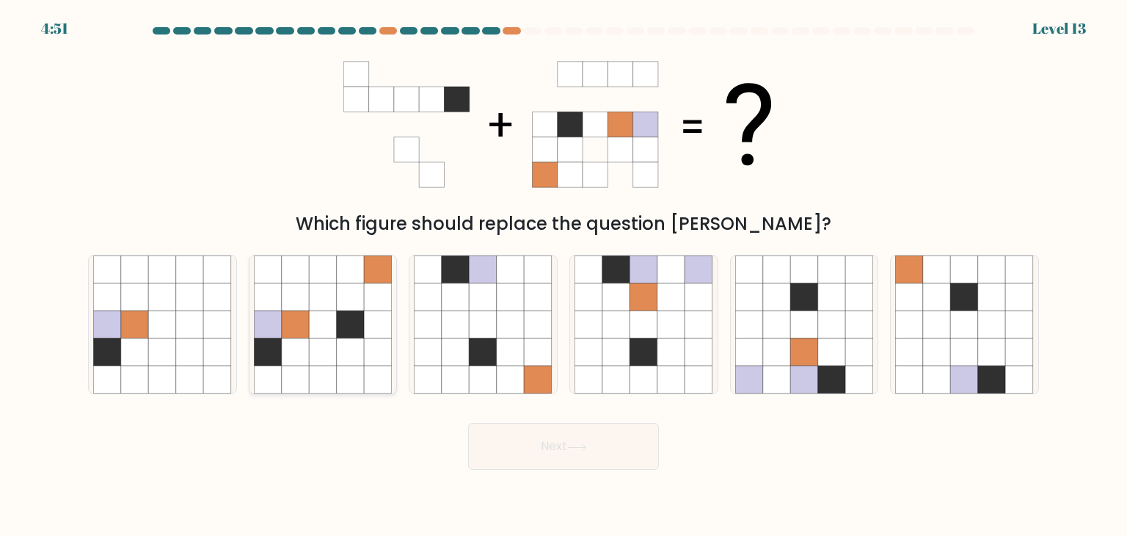
click at [352, 330] on icon at bounding box center [351, 324] width 28 height 28
click at [564, 275] on input "b." at bounding box center [564, 271] width 1 height 7
radio input "true"
click at [542, 451] on button "Next" at bounding box center [563, 446] width 191 height 47
click at [559, 445] on button "Next" at bounding box center [563, 446] width 191 height 47
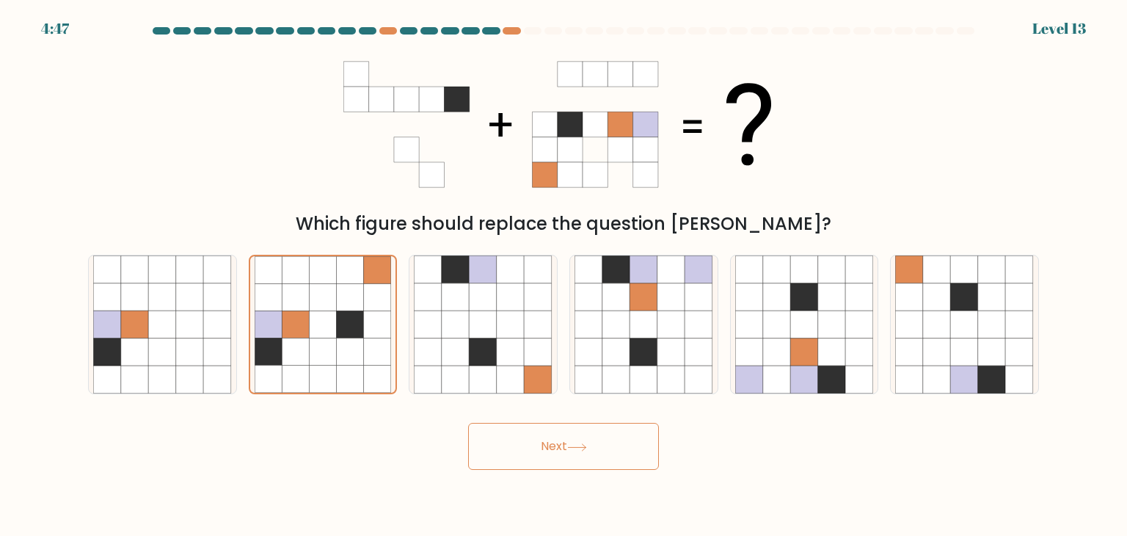
click at [559, 445] on button "Next" at bounding box center [563, 446] width 191 height 47
click at [558, 445] on button "Next" at bounding box center [563, 446] width 191 height 47
click at [554, 444] on button "Next" at bounding box center [563, 446] width 191 height 47
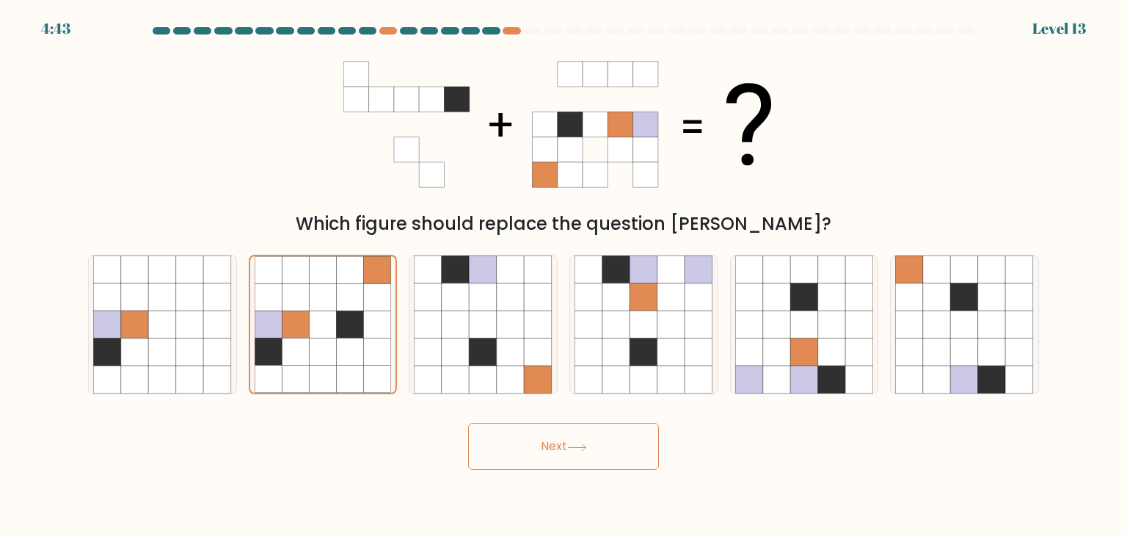
click at [554, 444] on button "Next" at bounding box center [563, 446] width 191 height 47
click at [554, 443] on button "Next" at bounding box center [563, 446] width 191 height 47
click at [555, 440] on button "Next" at bounding box center [563, 446] width 191 height 47
click at [556, 437] on button "Next" at bounding box center [563, 446] width 191 height 47
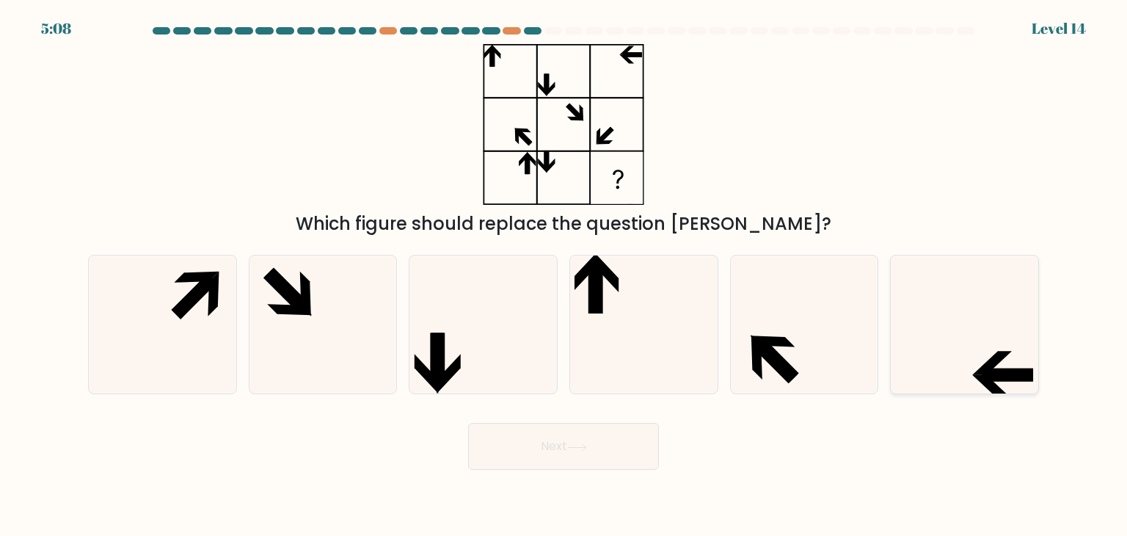
click at [920, 310] on icon at bounding box center [964, 324] width 138 height 138
click at [564, 275] on input "f." at bounding box center [564, 271] width 1 height 7
radio input "true"
click at [647, 464] on button "Next" at bounding box center [563, 446] width 191 height 47
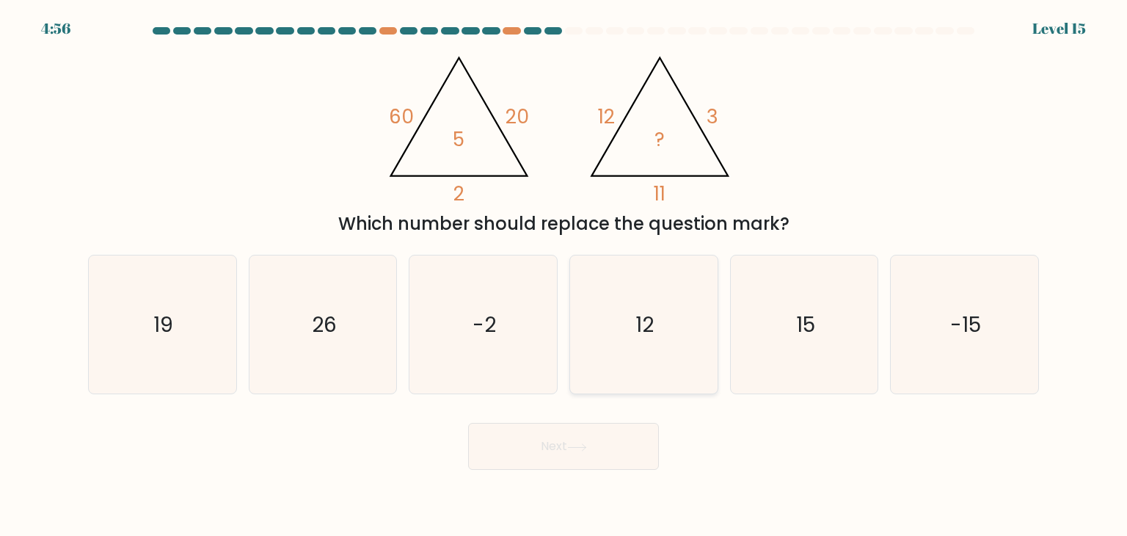
click at [680, 304] on icon "12" at bounding box center [644, 324] width 138 height 138
click at [564, 275] on input "d. 12" at bounding box center [564, 271] width 1 height 7
radio input "true"
click at [810, 311] on text "15" at bounding box center [805, 324] width 19 height 29
click at [564, 275] on input "e. 15" at bounding box center [564, 271] width 1 height 7
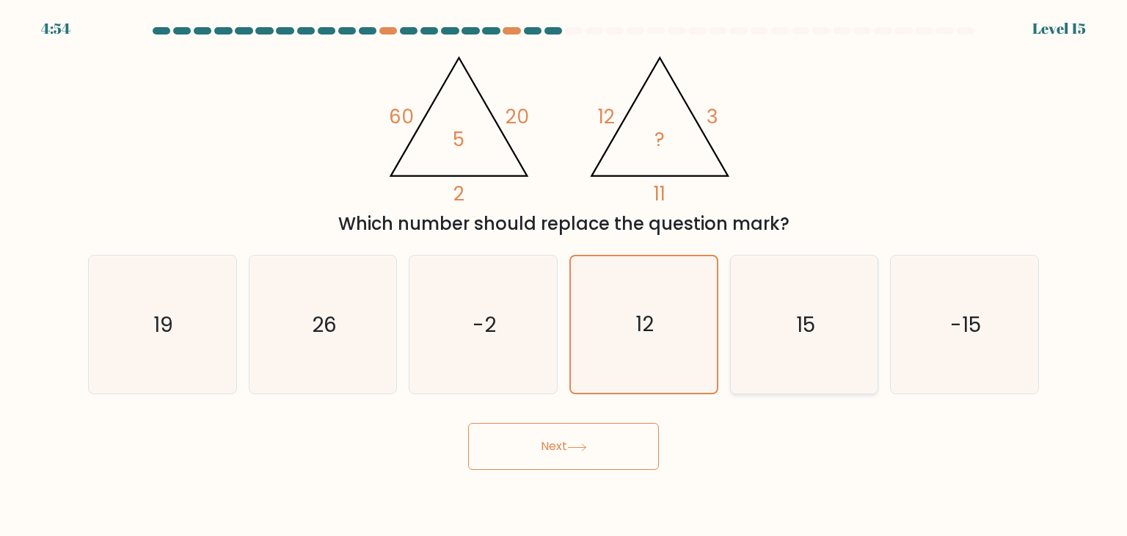
radio input "true"
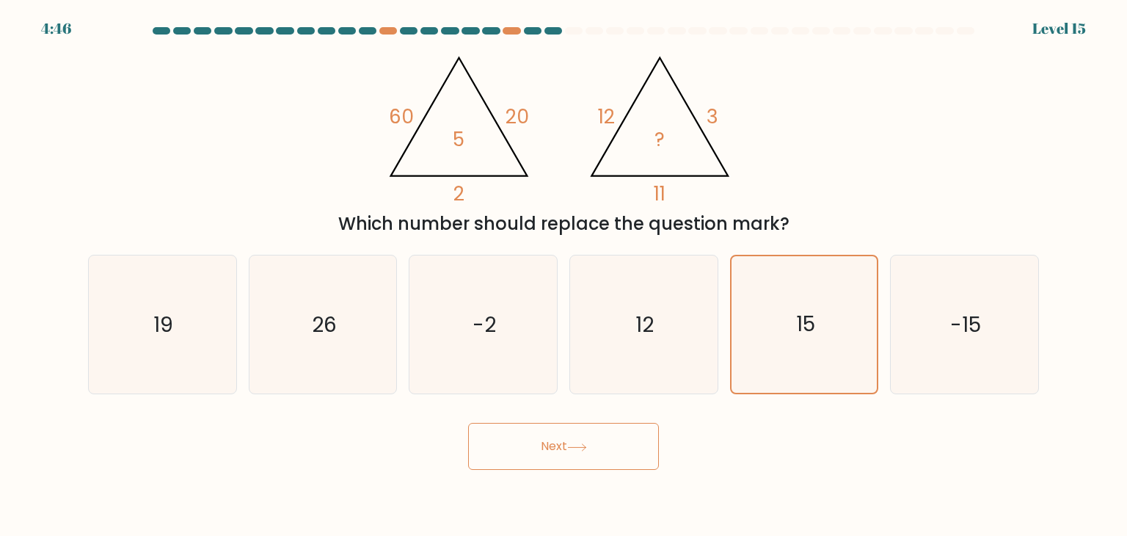
click at [564, 453] on button "Next" at bounding box center [563, 446] width 191 height 47
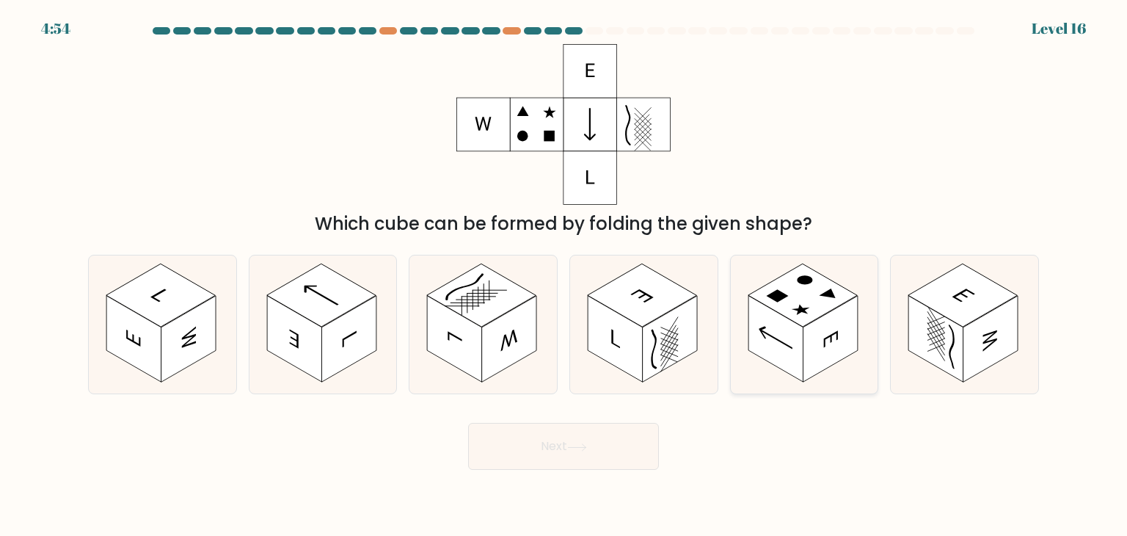
click at [772, 338] on rect at bounding box center [776, 339] width 55 height 87
click at [564, 275] on input "e." at bounding box center [564, 271] width 1 height 7
radio input "true"
click at [564, 449] on button "Next" at bounding box center [563, 446] width 191 height 47
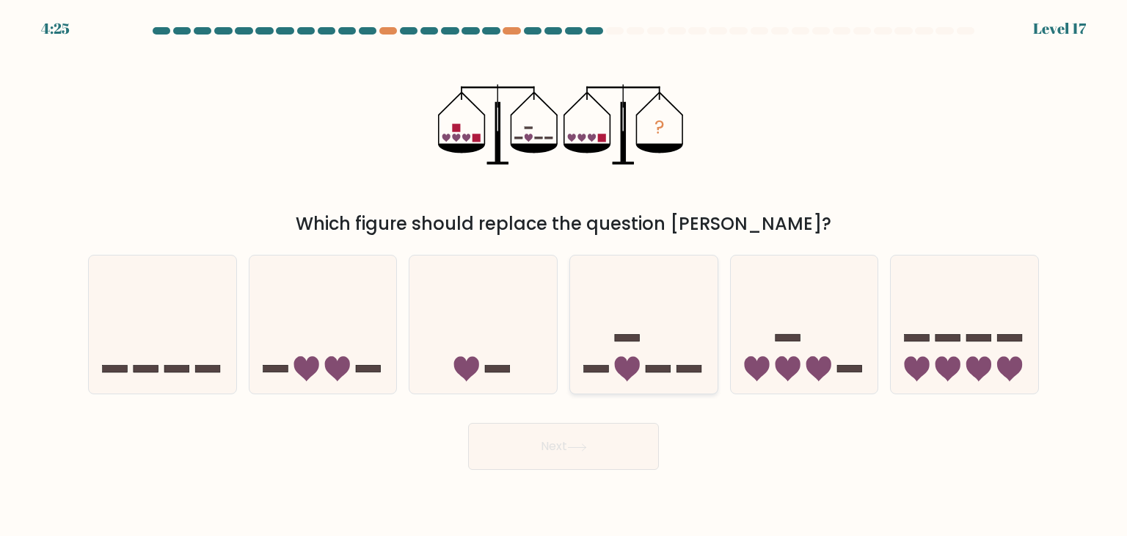
click at [599, 318] on icon at bounding box center [644, 324] width 148 height 122
click at [564, 275] on input "d." at bounding box center [564, 271] width 1 height 7
radio input "true"
click at [274, 327] on icon at bounding box center [324, 324] width 148 height 122
click at [564, 275] on input "b." at bounding box center [564, 271] width 1 height 7
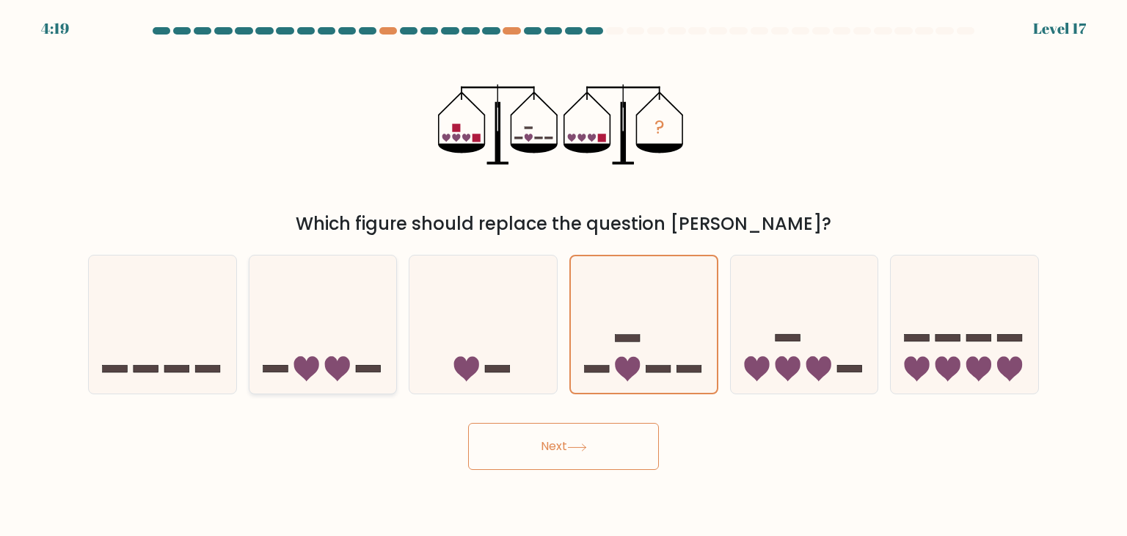
radio input "true"
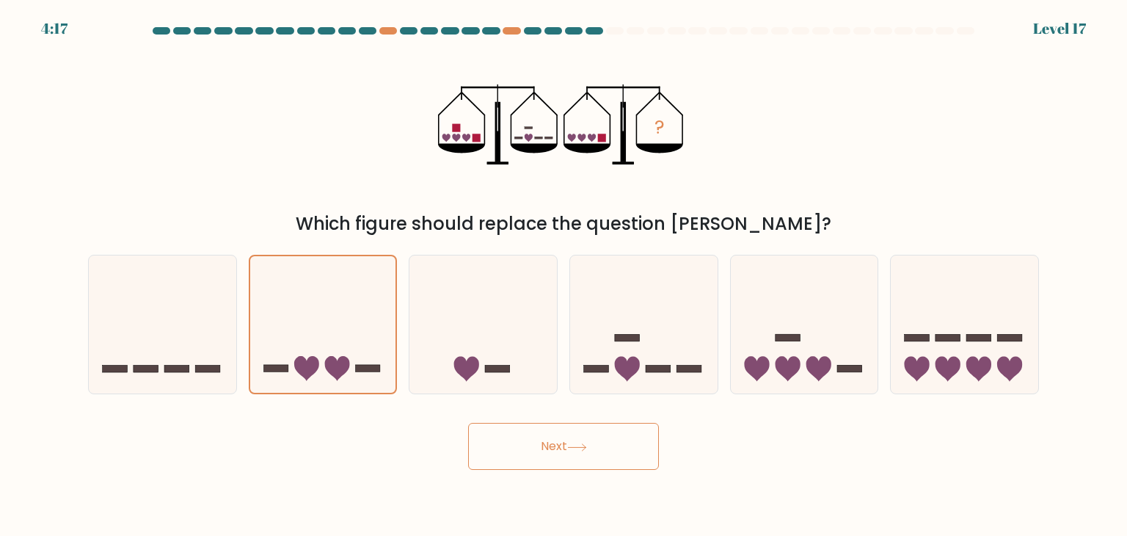
click at [536, 456] on button "Next" at bounding box center [563, 446] width 191 height 47
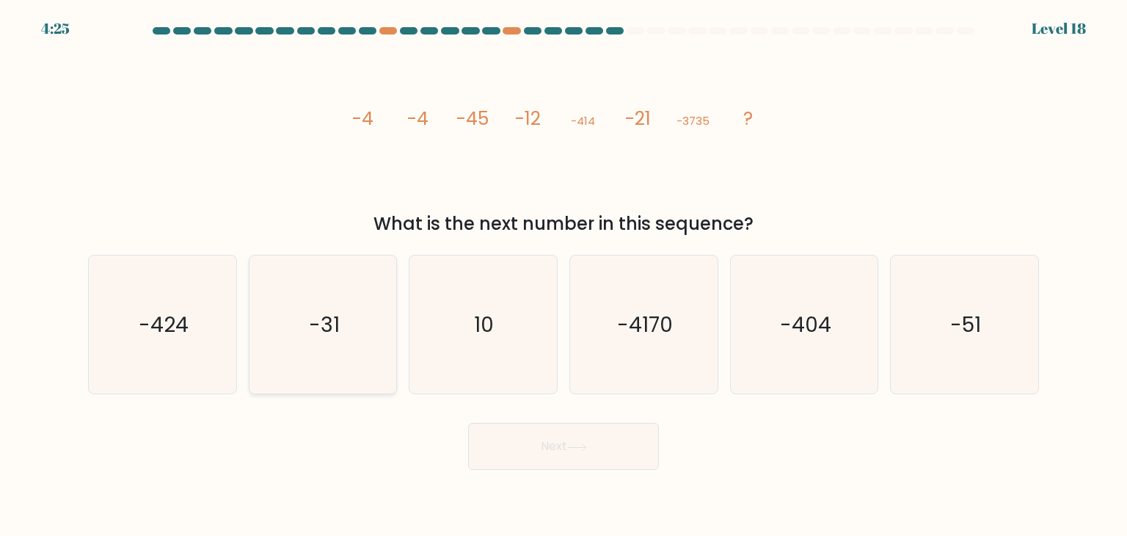
click at [357, 357] on icon "-31" at bounding box center [323, 324] width 138 height 138
click at [564, 275] on input "b. -31" at bounding box center [564, 271] width 1 height 7
radio input "true"
click at [579, 456] on button "Next" at bounding box center [563, 446] width 191 height 47
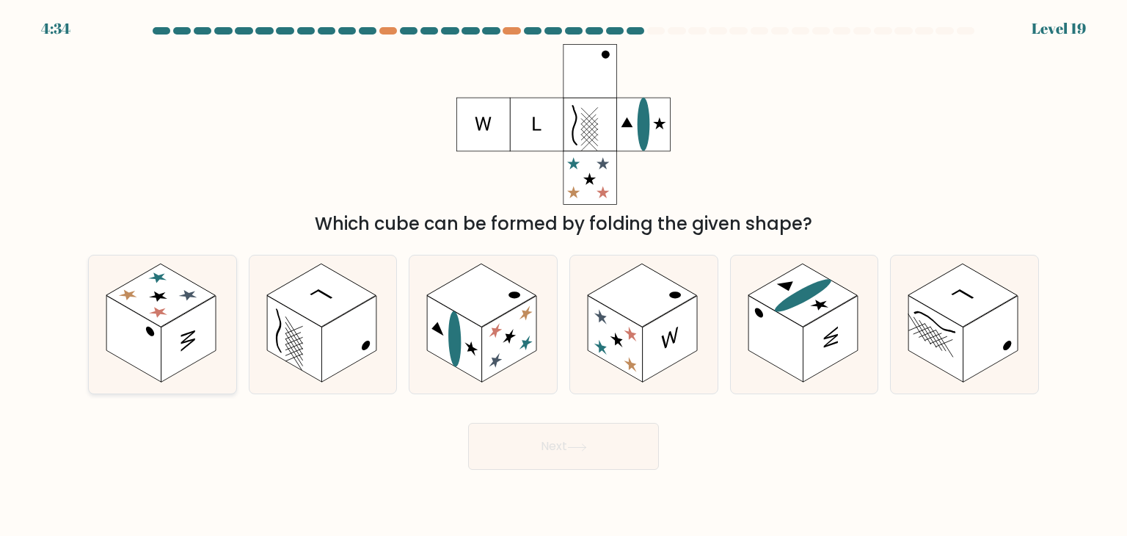
click at [116, 335] on rect at bounding box center [133, 339] width 55 height 87
click at [564, 275] on input "a." at bounding box center [564, 271] width 1 height 7
radio input "true"
click at [597, 438] on button "Next" at bounding box center [563, 446] width 191 height 47
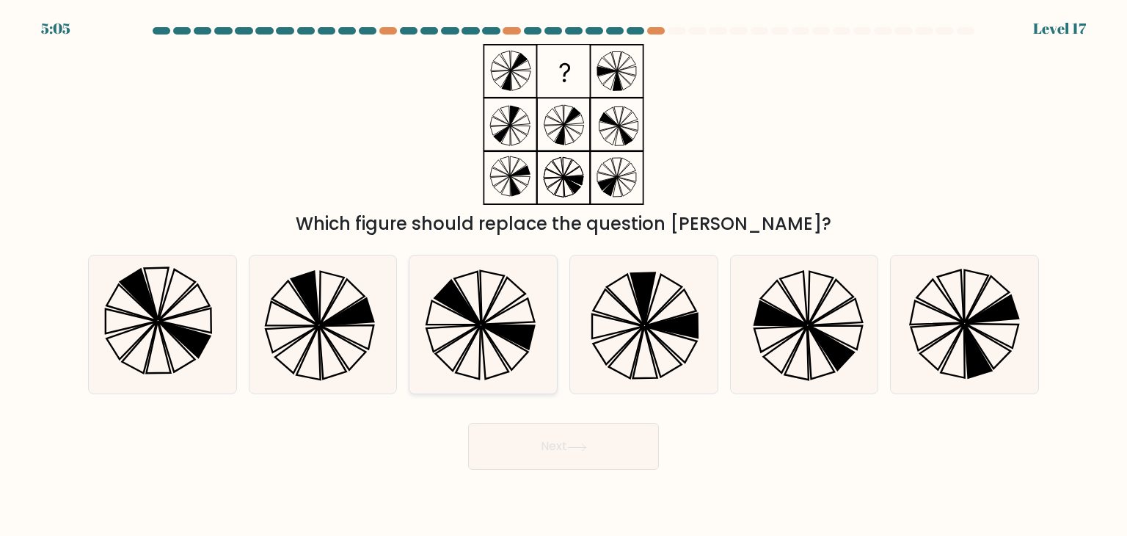
click at [514, 300] on icon at bounding box center [483, 324] width 138 height 138
click at [564, 275] on input "c." at bounding box center [564, 271] width 1 height 7
radio input "true"
click at [771, 325] on icon at bounding box center [780, 313] width 53 height 24
click at [564, 275] on input "e." at bounding box center [564, 271] width 1 height 7
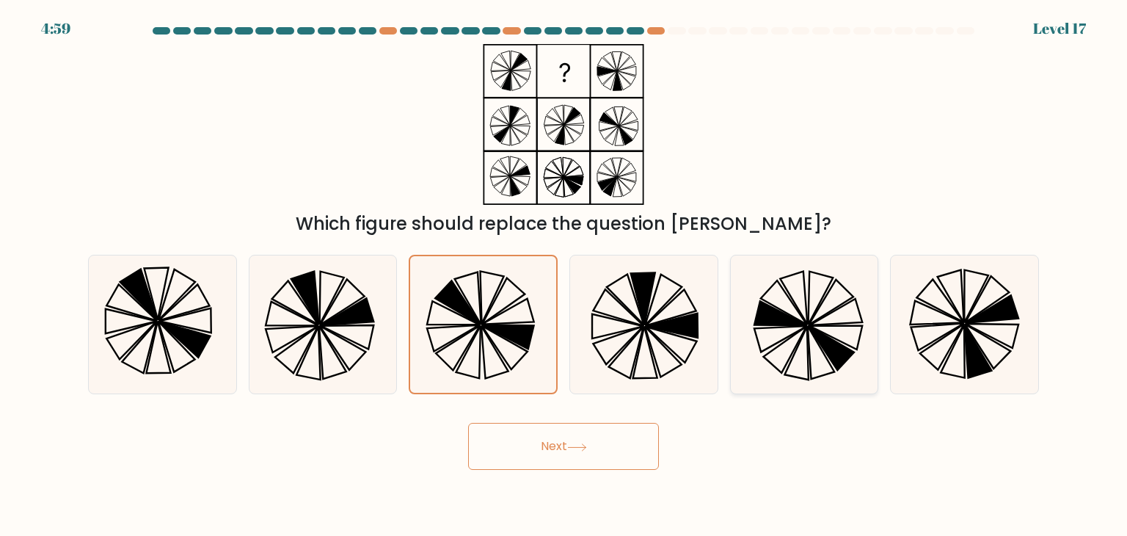
radio input "true"
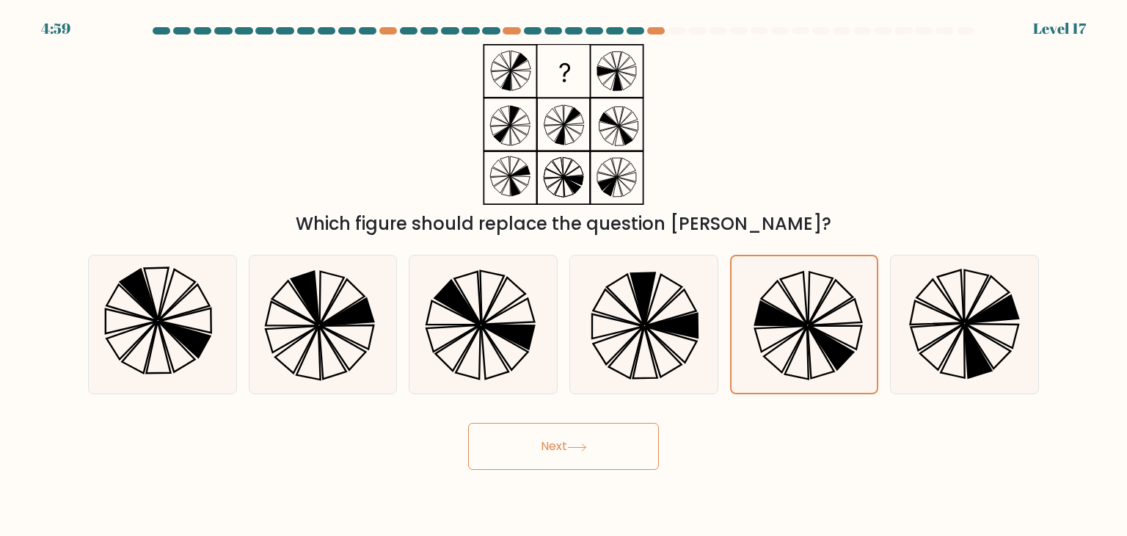
click at [577, 434] on button "Next" at bounding box center [563, 446] width 191 height 47
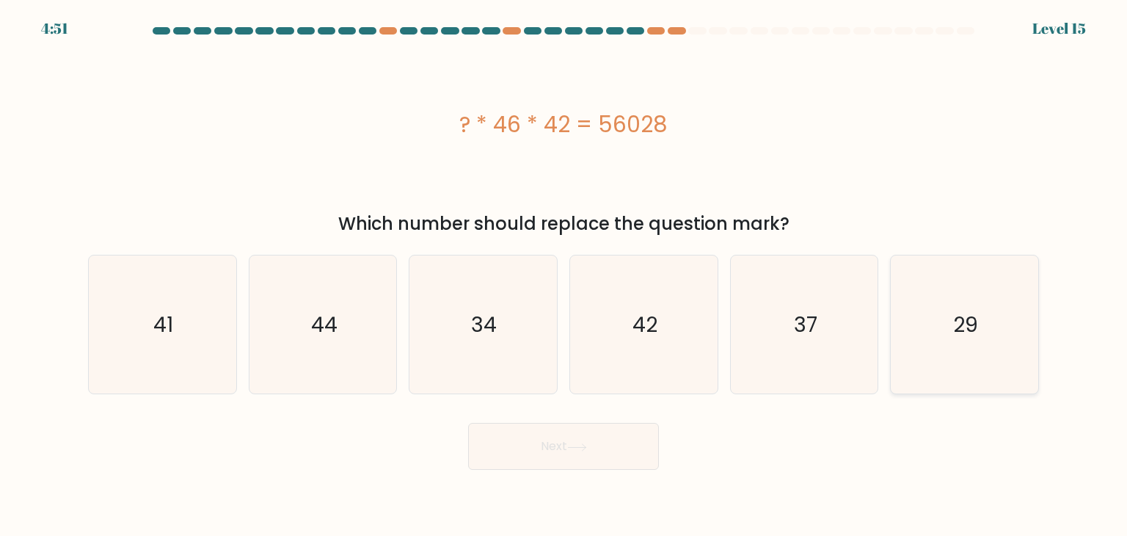
click at [920, 330] on icon "29" at bounding box center [964, 324] width 138 height 138
click at [564, 275] on input "f. 29" at bounding box center [564, 271] width 1 height 7
radio input "true"
click at [525, 440] on button "Next" at bounding box center [563, 446] width 191 height 47
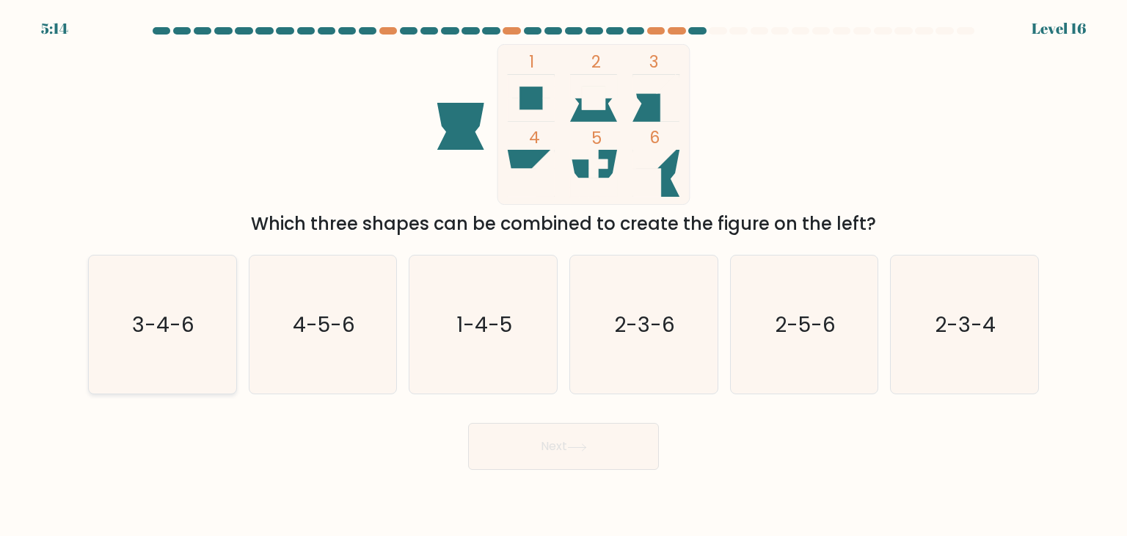
click at [211, 327] on icon "3-4-6" at bounding box center [162, 324] width 138 height 138
click at [564, 275] on input "a. 3-4-6" at bounding box center [564, 271] width 1 height 7
radio input "true"
click at [549, 434] on button "Next" at bounding box center [563, 446] width 191 height 47
click at [555, 443] on button "Next" at bounding box center [563, 446] width 191 height 47
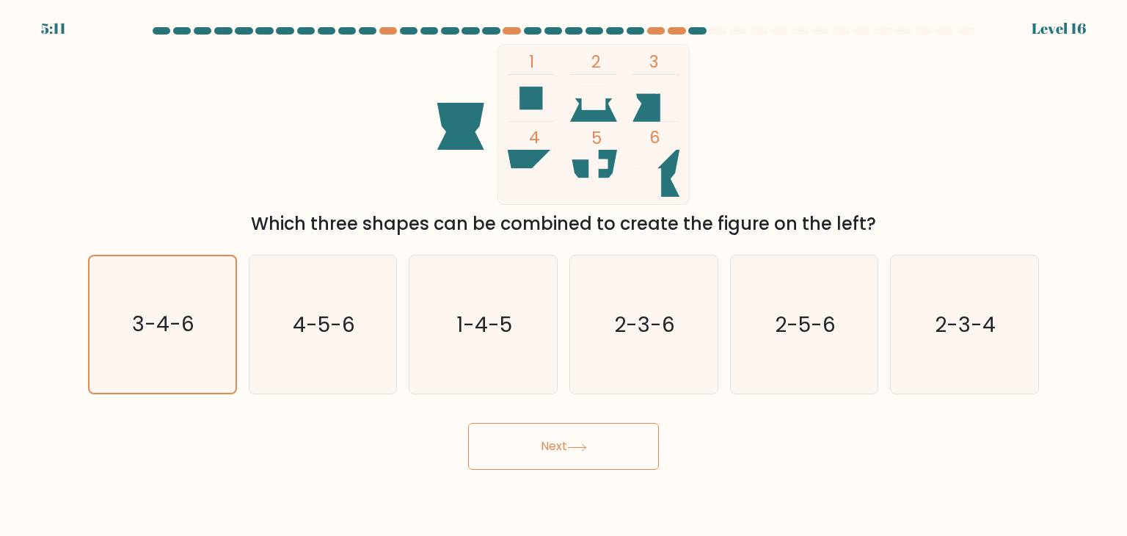
click at [555, 443] on button "Next" at bounding box center [563, 446] width 191 height 47
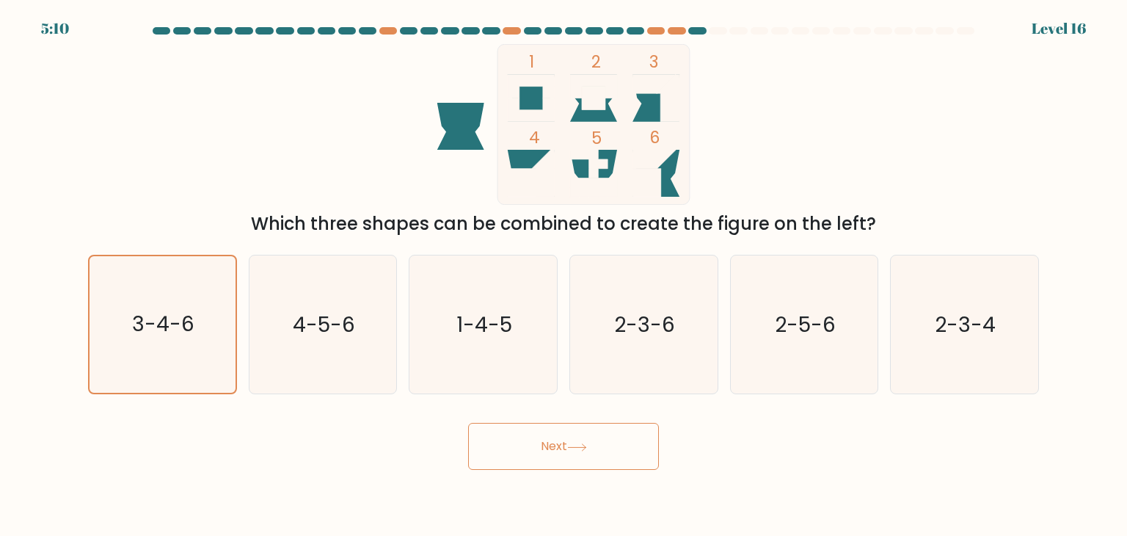
click at [555, 443] on button "Next" at bounding box center [563, 446] width 191 height 47
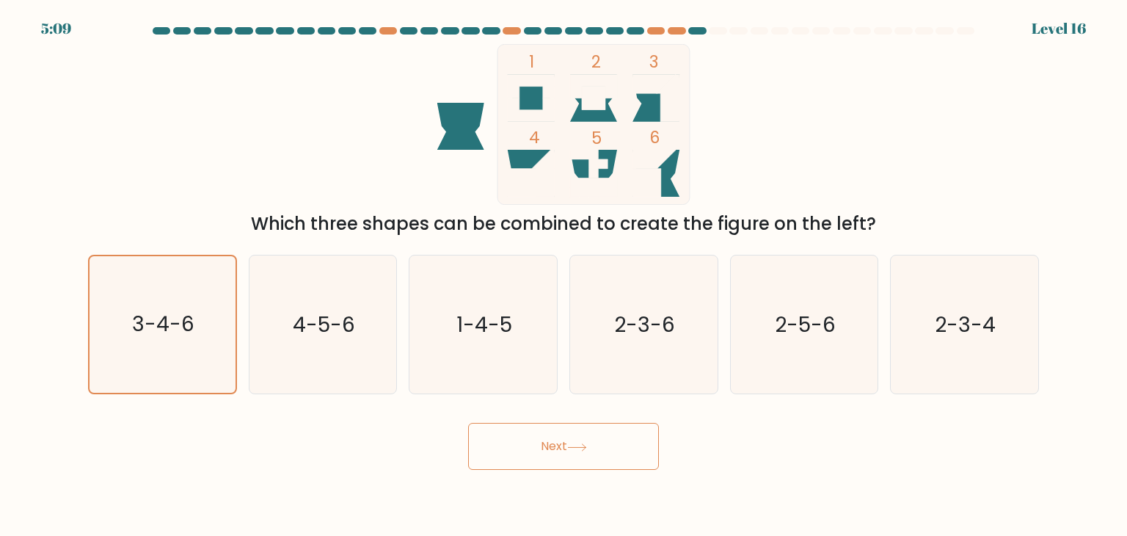
click at [555, 443] on button "Next" at bounding box center [563, 446] width 191 height 47
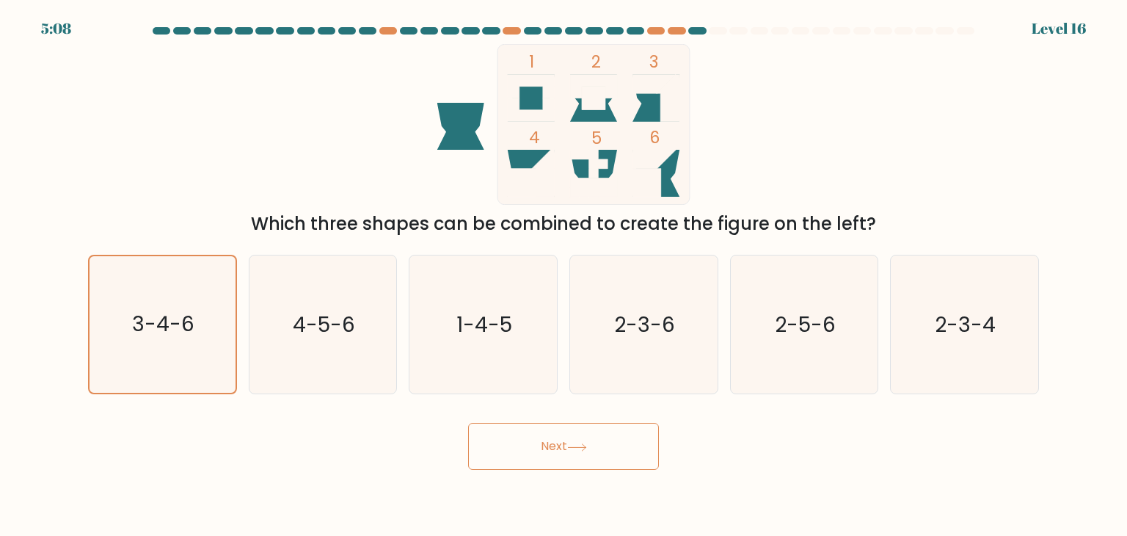
click at [555, 443] on button "Next" at bounding box center [563, 446] width 191 height 47
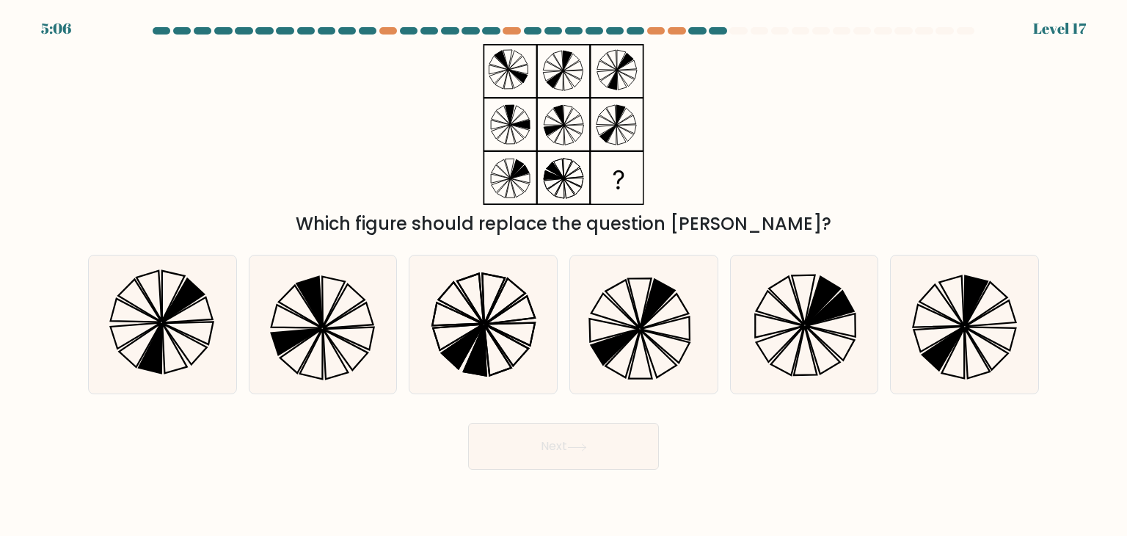
click at [555, 443] on button "Next" at bounding box center [563, 446] width 191 height 47
click at [710, 201] on div "Which figure should replace the question mark?" at bounding box center [563, 140] width 969 height 193
click at [828, 321] on icon at bounding box center [804, 324] width 138 height 138
click at [564, 275] on input "e." at bounding box center [564, 271] width 1 height 7
radio input "true"
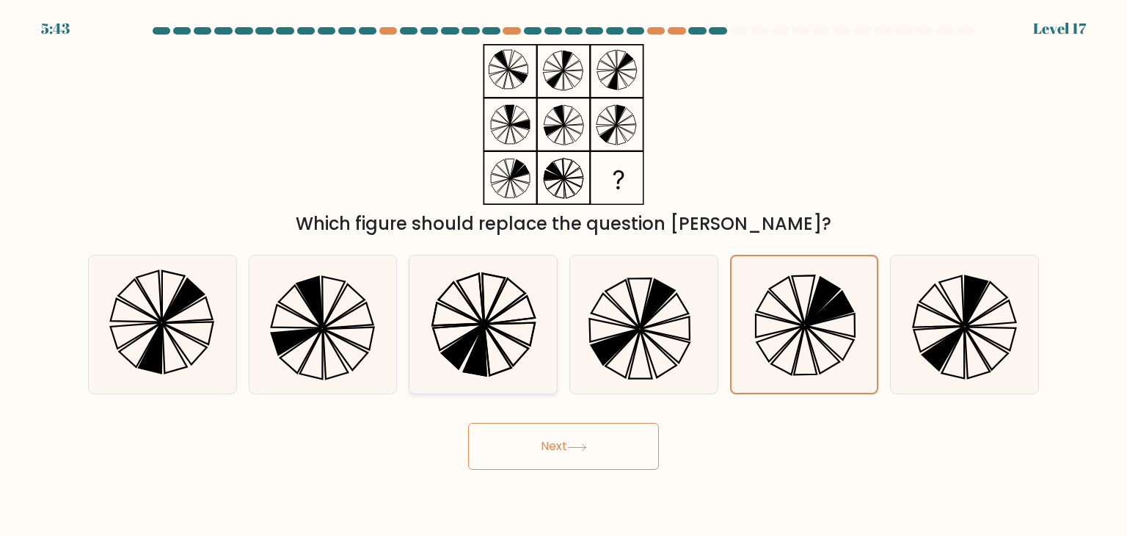
click at [527, 352] on icon at bounding box center [507, 344] width 44 height 41
click at [564, 275] on input "c." at bounding box center [564, 271] width 1 height 7
radio input "true"
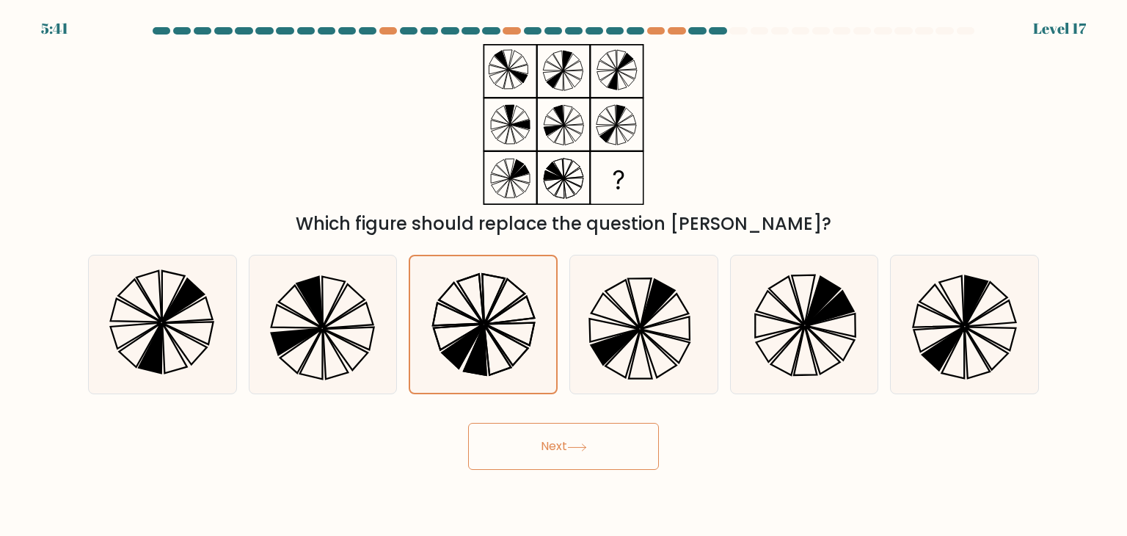
click at [567, 441] on button "Next" at bounding box center [563, 446] width 191 height 47
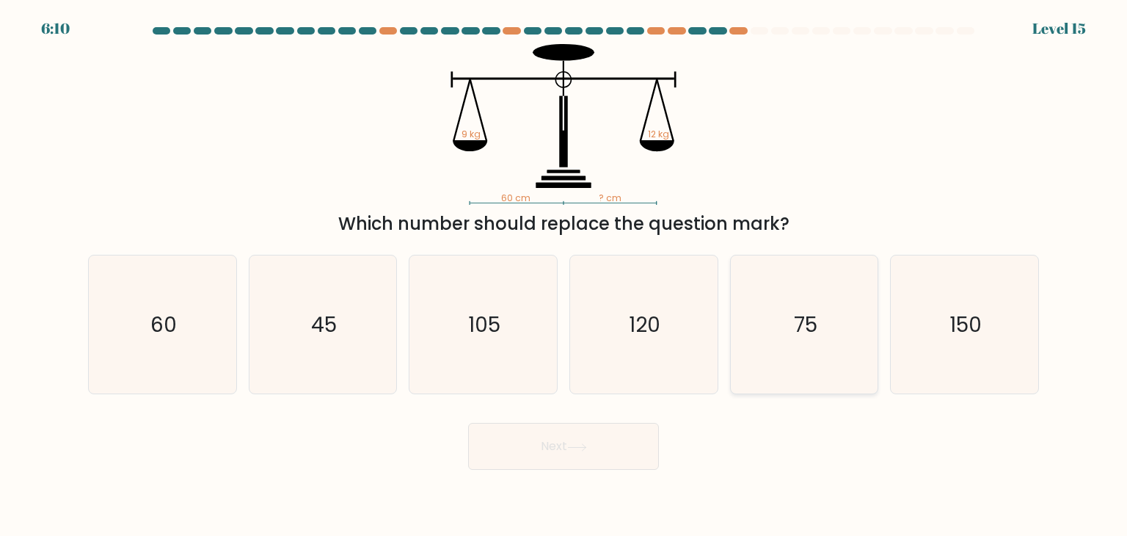
click at [792, 331] on icon "75" at bounding box center [804, 324] width 138 height 138
click at [564, 275] on input "e. 75" at bounding box center [564, 271] width 1 height 7
radio input "true"
click at [549, 438] on button "Next" at bounding box center [563, 446] width 191 height 47
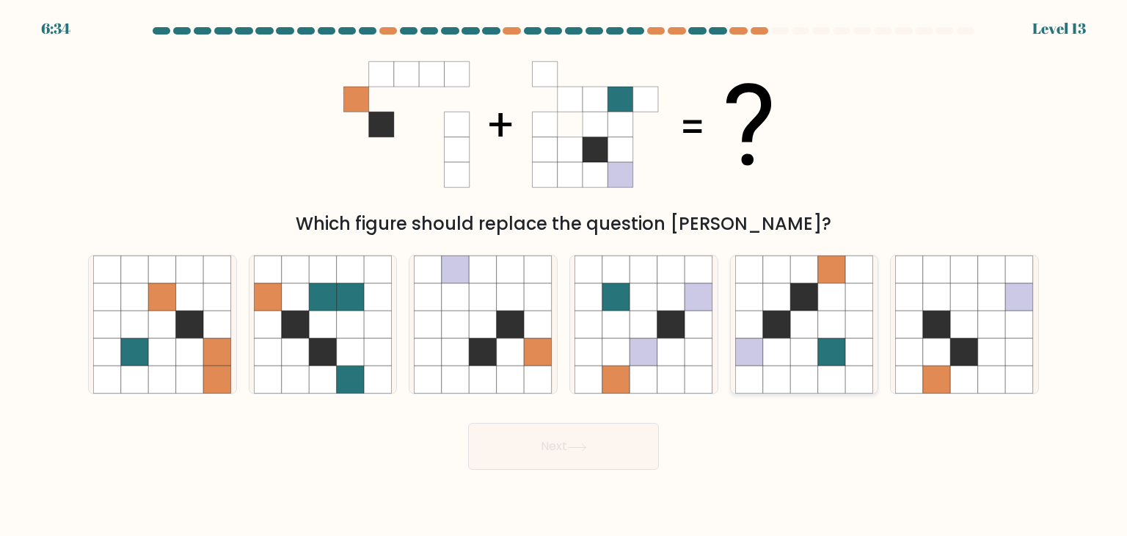
click at [766, 361] on icon at bounding box center [777, 352] width 28 height 28
click at [564, 275] on input "e." at bounding box center [564, 271] width 1 height 7
radio input "true"
click at [559, 433] on button "Next" at bounding box center [563, 446] width 191 height 47
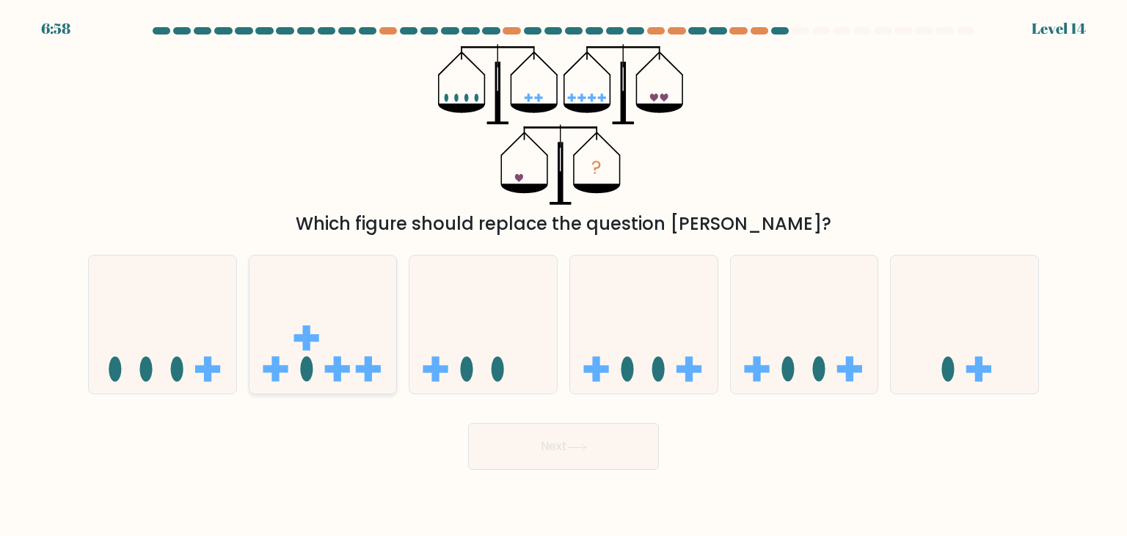
click at [291, 309] on icon at bounding box center [324, 324] width 148 height 122
click at [564, 275] on input "b." at bounding box center [564, 271] width 1 height 7
radio input "true"
click at [549, 444] on button "Next" at bounding box center [563, 446] width 191 height 47
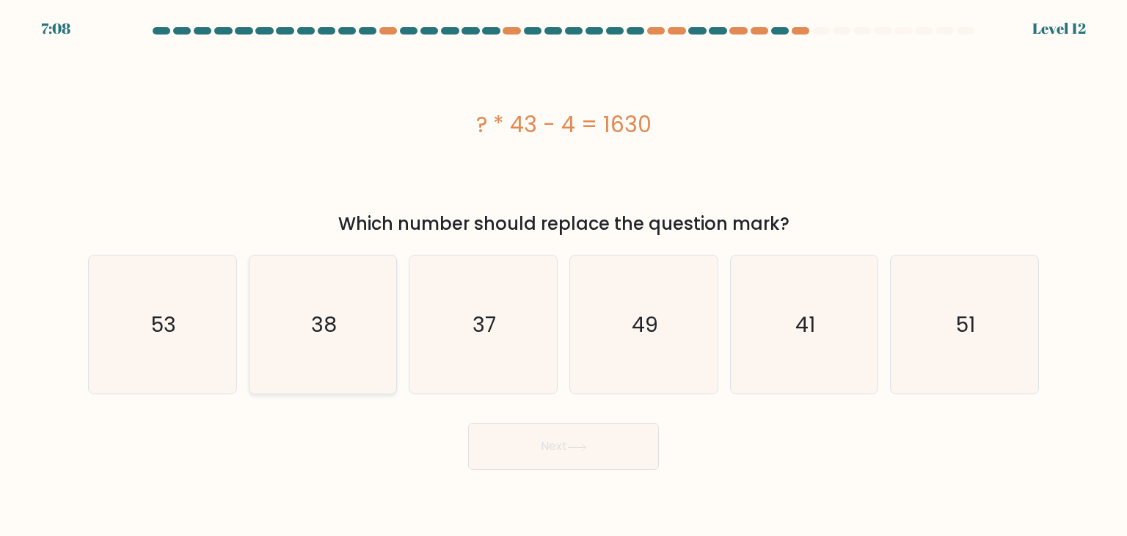
click at [261, 337] on icon "38" at bounding box center [323, 324] width 138 height 138
click at [564, 275] on input "b. 38" at bounding box center [564, 271] width 1 height 7
radio input "true"
click at [542, 436] on button "Next" at bounding box center [563, 446] width 191 height 47
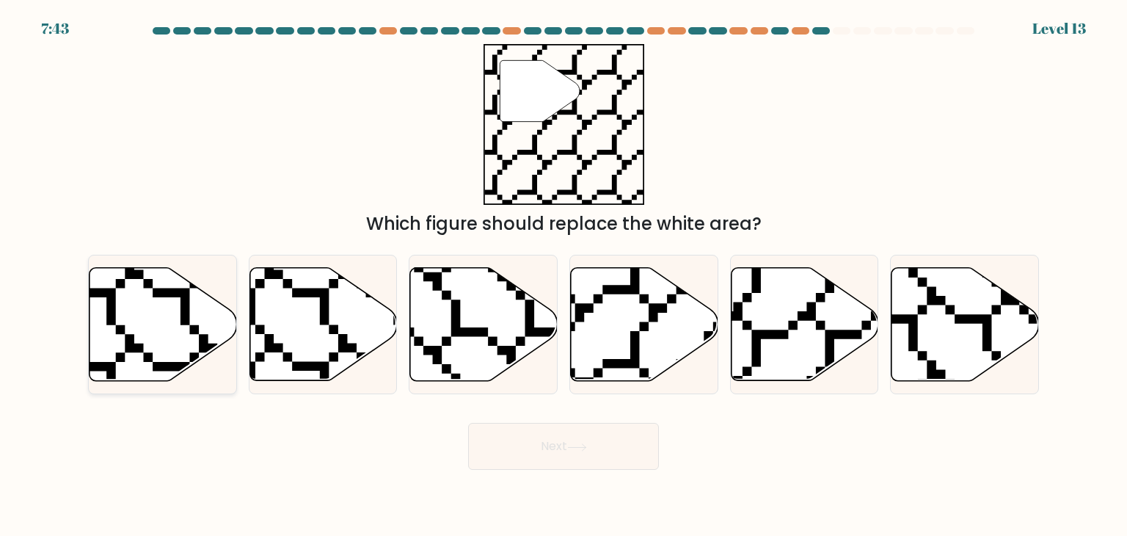
click at [200, 339] on icon at bounding box center [208, 384] width 296 height 294
click at [564, 275] on input "a." at bounding box center [564, 271] width 1 height 7
radio input "true"
click at [569, 459] on button "Next" at bounding box center [563, 446] width 191 height 47
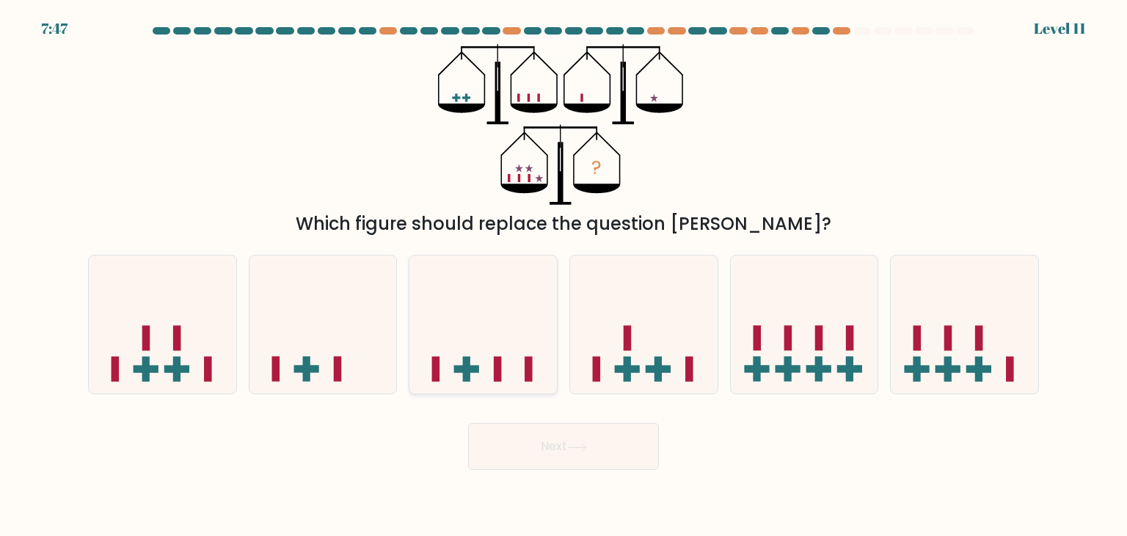
click at [533, 344] on icon at bounding box center [484, 324] width 148 height 122
click at [564, 275] on input "c." at bounding box center [564, 271] width 1 height 7
radio input "true"
click at [570, 445] on icon at bounding box center [577, 447] width 20 height 8
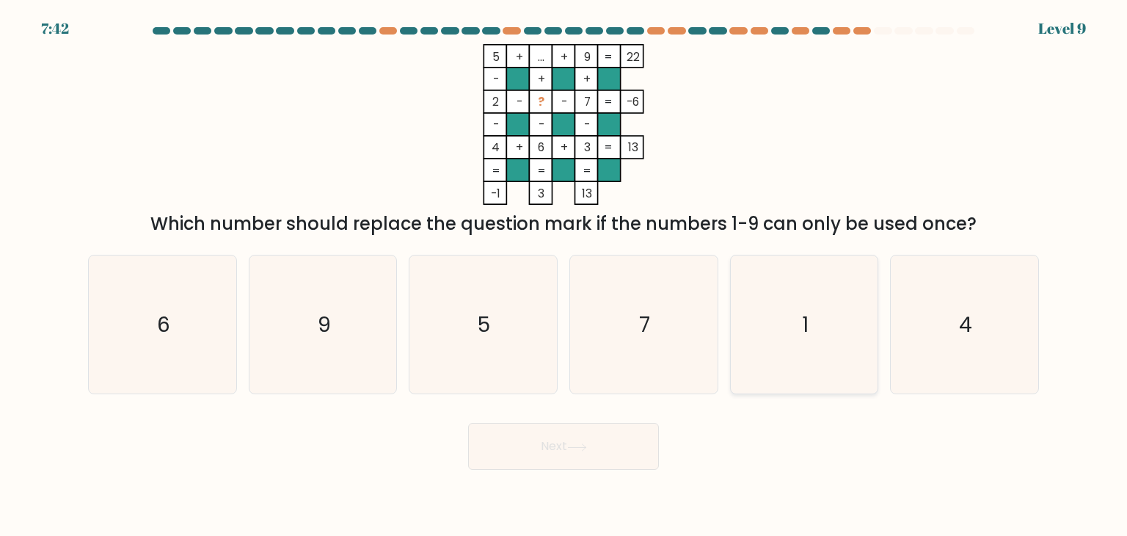
click at [862, 368] on icon "1" at bounding box center [804, 324] width 138 height 138
click at [564, 275] on input "e. 1" at bounding box center [564, 271] width 1 height 7
radio input "true"
click at [575, 452] on button "Next" at bounding box center [563, 446] width 191 height 47
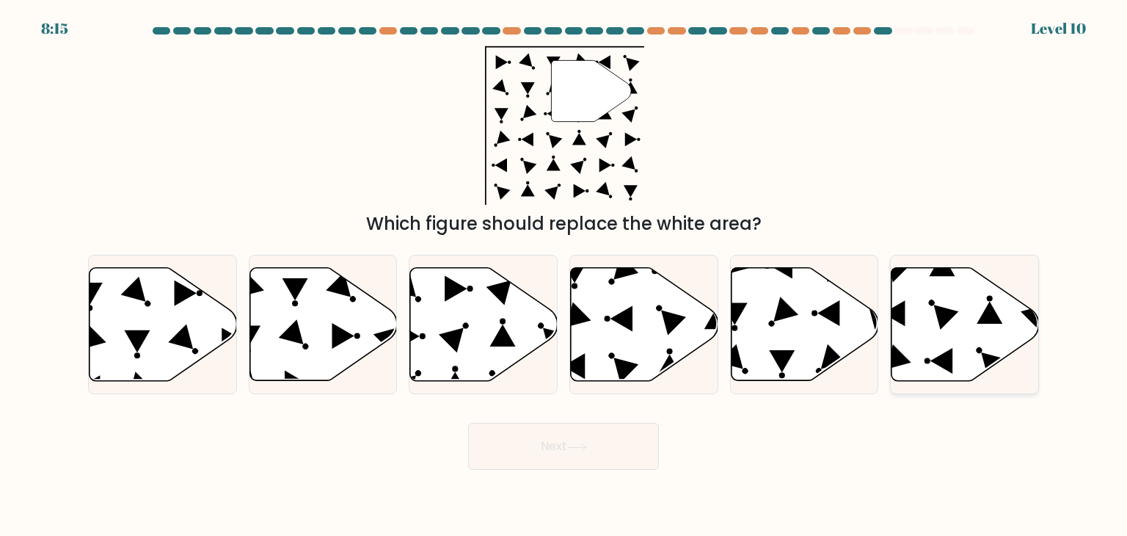
click at [950, 294] on icon at bounding box center [966, 324] width 148 height 113
click at [564, 275] on input "f." at bounding box center [564, 271] width 1 height 7
radio input "true"
click at [547, 449] on button "Next" at bounding box center [563, 446] width 191 height 47
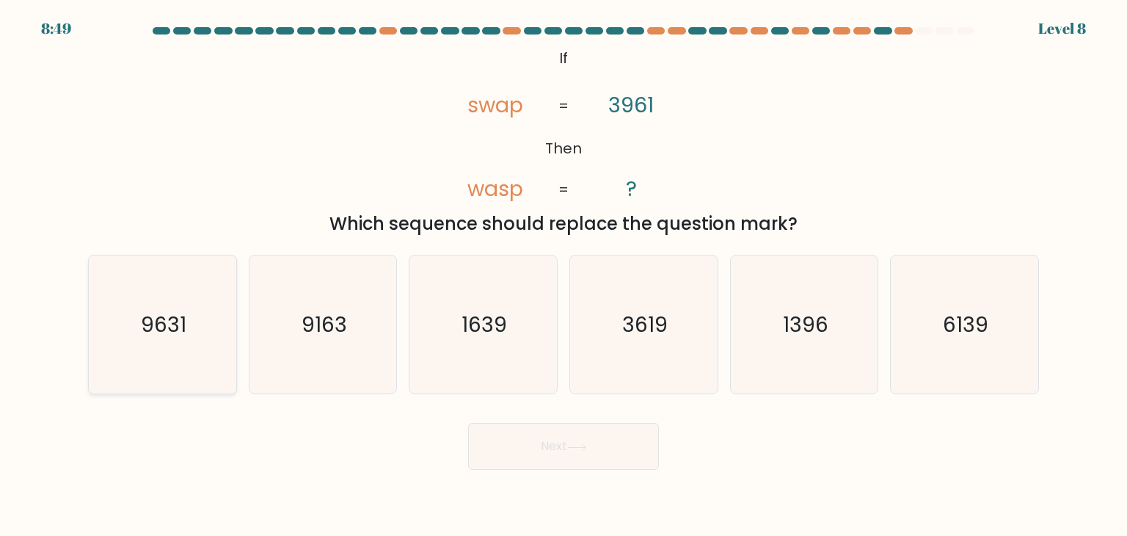
click at [205, 356] on icon "9631" at bounding box center [162, 324] width 138 height 138
click at [564, 275] on input "a. 9631" at bounding box center [564, 271] width 1 height 7
radio input "true"
click at [523, 447] on button "Next" at bounding box center [563, 446] width 191 height 47
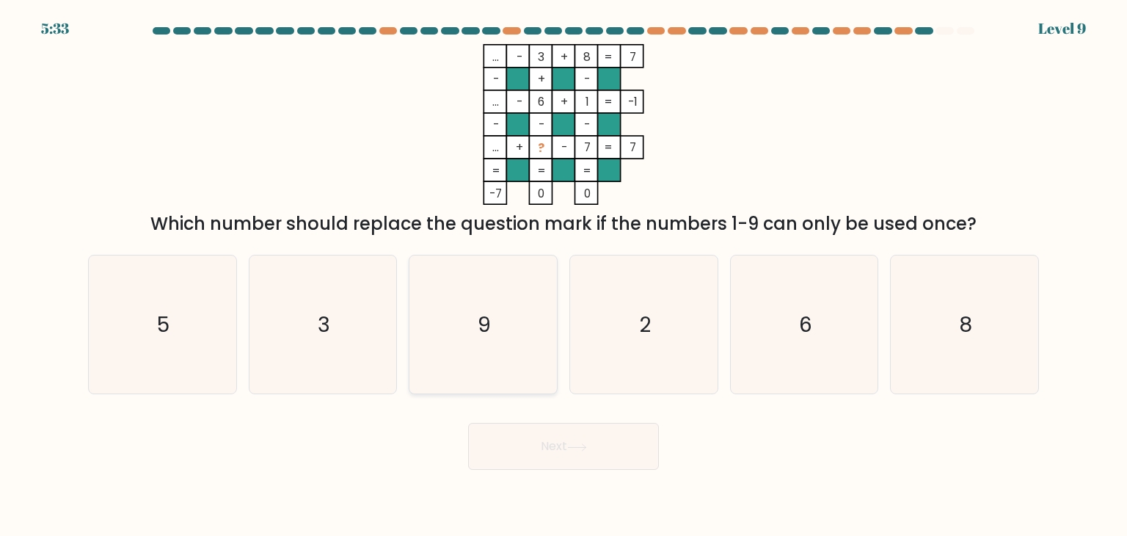
click at [476, 303] on icon "9" at bounding box center [483, 324] width 138 height 138
click at [564, 275] on input "c. 9" at bounding box center [564, 271] width 1 height 7
radio input "true"
click at [540, 447] on button "Next" at bounding box center [563, 446] width 191 height 47
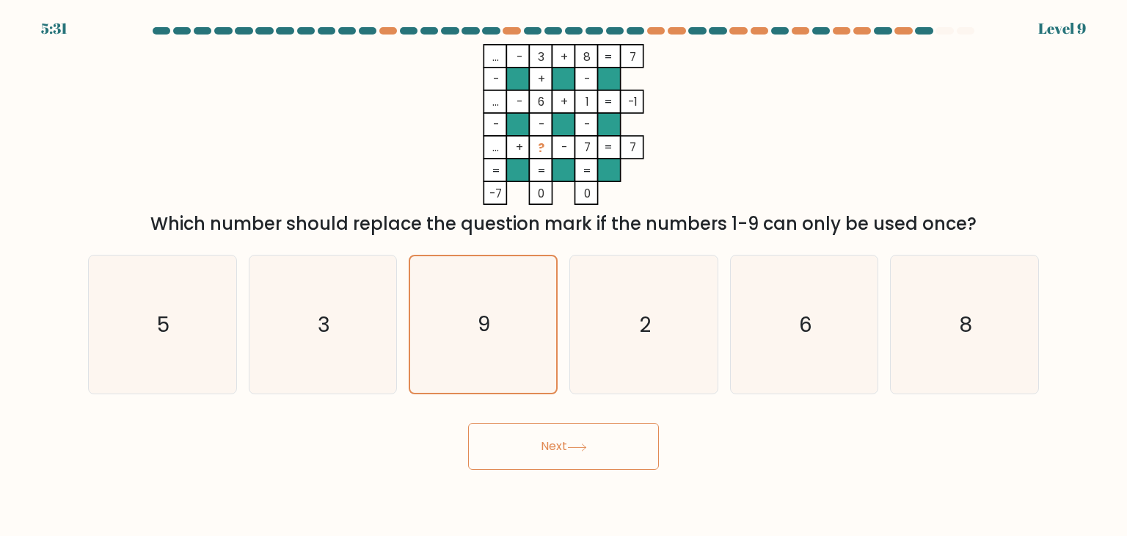
click at [540, 447] on button "Next" at bounding box center [563, 446] width 191 height 47
click at [548, 451] on button "Next" at bounding box center [563, 446] width 191 height 47
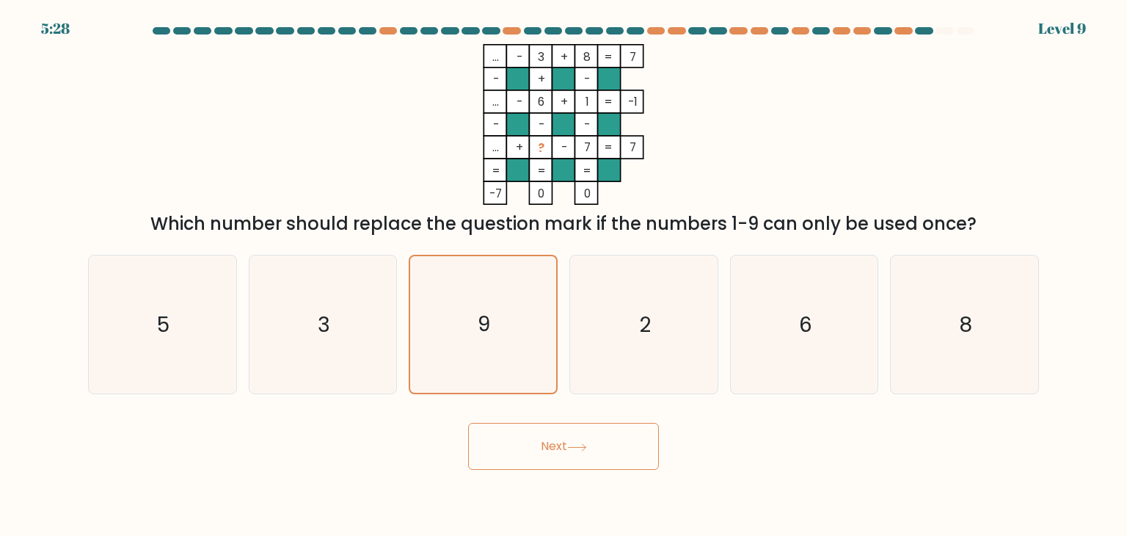
click at [548, 451] on button "Next" at bounding box center [563, 446] width 191 height 47
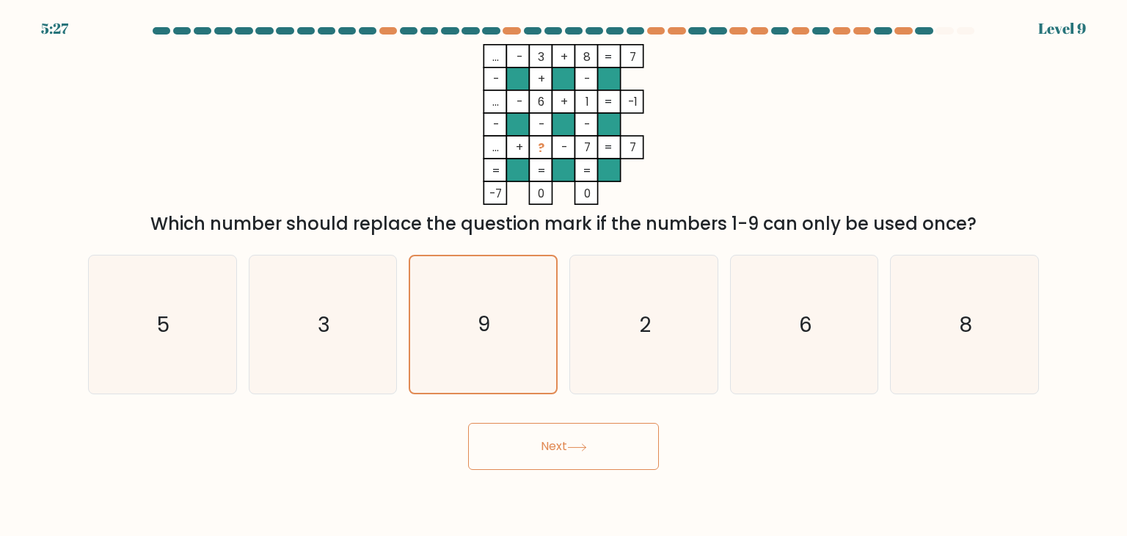
click at [548, 451] on button "Next" at bounding box center [563, 446] width 191 height 47
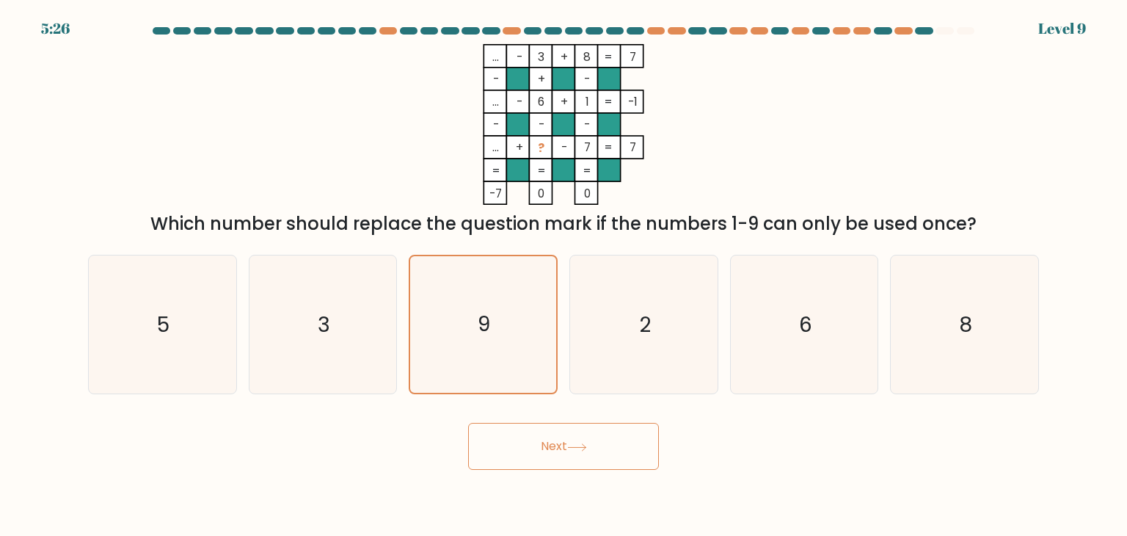
click at [548, 451] on button "Next" at bounding box center [563, 446] width 191 height 47
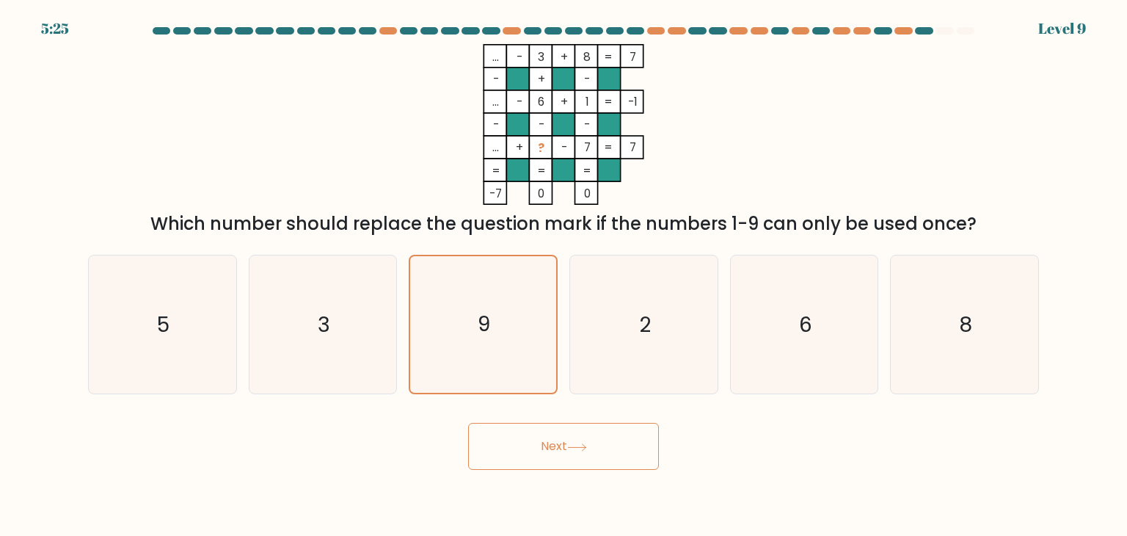
click at [548, 451] on button "Next" at bounding box center [563, 446] width 191 height 47
click at [548, 450] on button "Next" at bounding box center [563, 446] width 191 height 47
drag, startPoint x: 548, startPoint y: 450, endPoint x: 554, endPoint y: 442, distance: 10.0
click at [549, 450] on button "Next" at bounding box center [563, 446] width 191 height 47
click at [554, 442] on button "Next" at bounding box center [563, 446] width 191 height 47
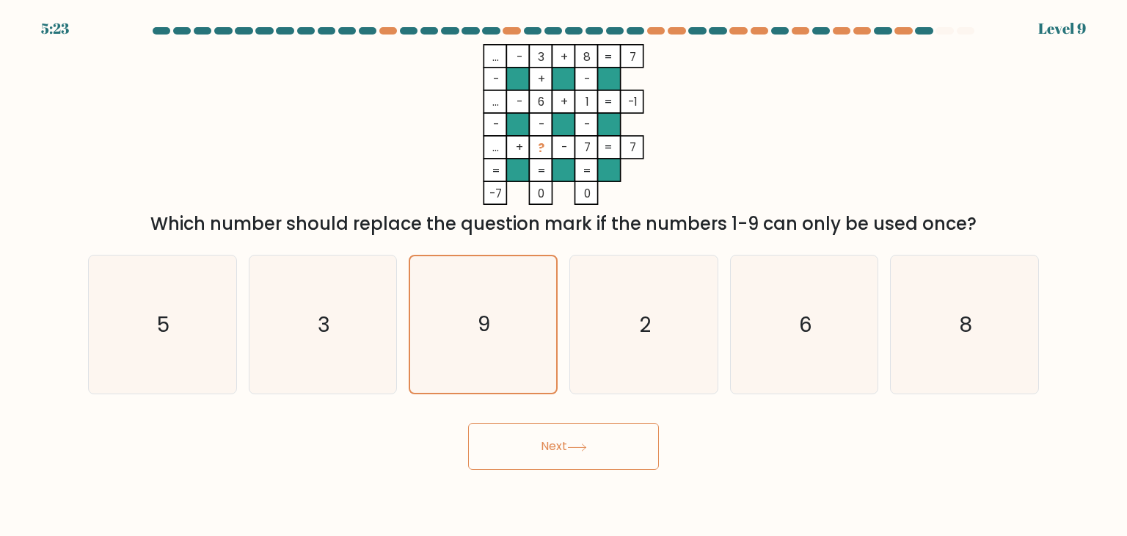
click at [554, 442] on button "Next" at bounding box center [563, 446] width 191 height 47
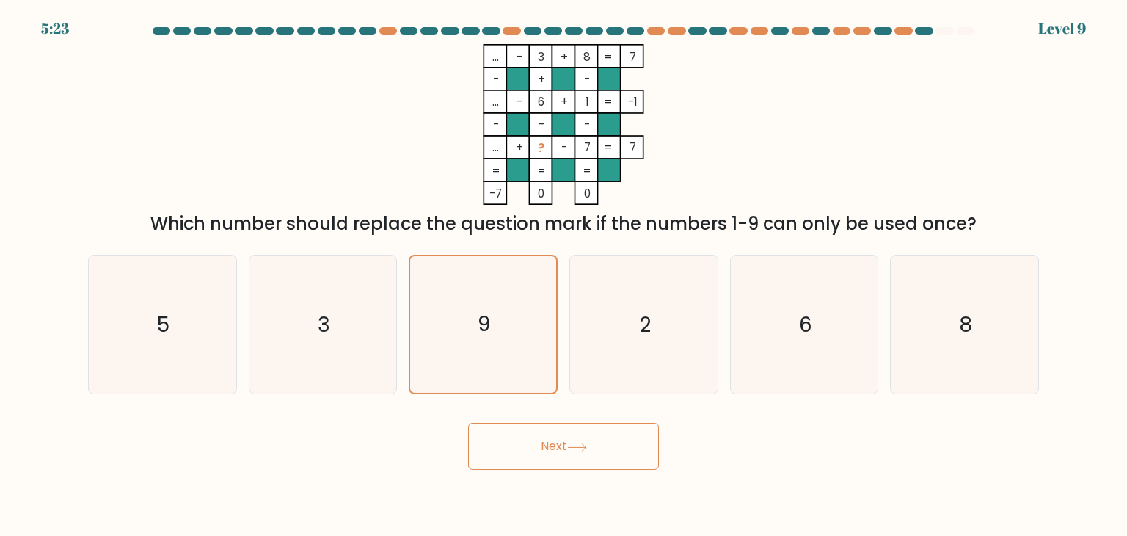
click at [554, 442] on button "Next" at bounding box center [563, 446] width 191 height 47
click at [468, 423] on button "Next" at bounding box center [563, 446] width 191 height 47
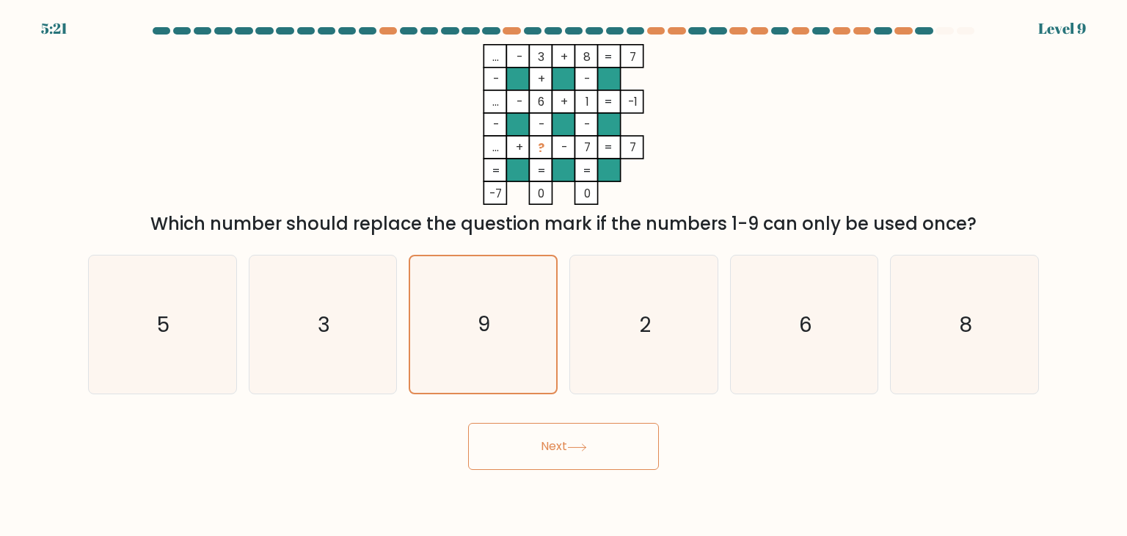
click at [468, 423] on button "Next" at bounding box center [563, 446] width 191 height 47
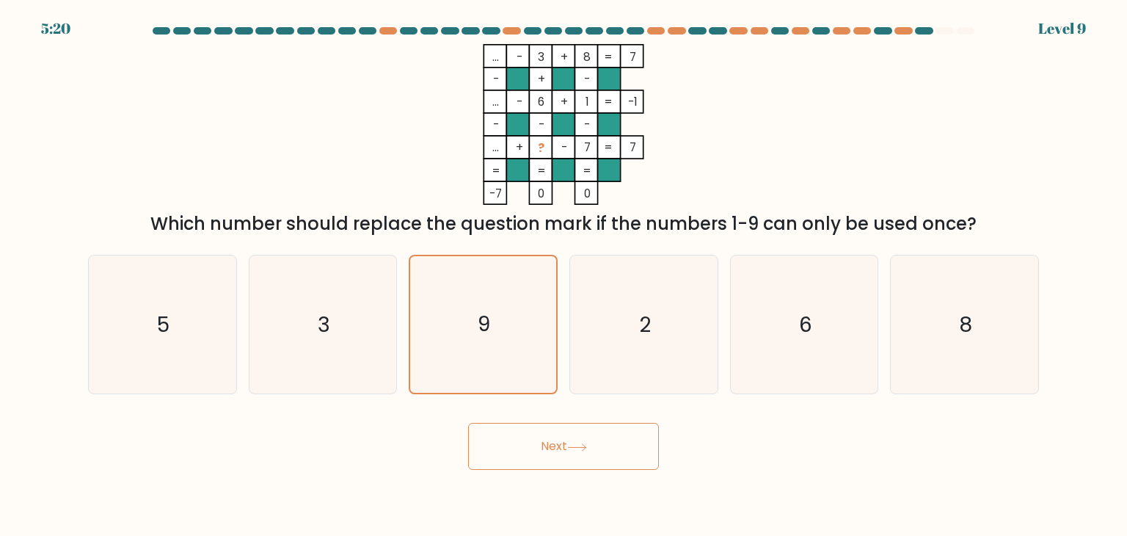
click at [468, 423] on button "Next" at bounding box center [563, 446] width 191 height 47
click at [555, 441] on button "Next" at bounding box center [563, 446] width 191 height 47
click at [547, 448] on button "Next" at bounding box center [563, 446] width 191 height 47
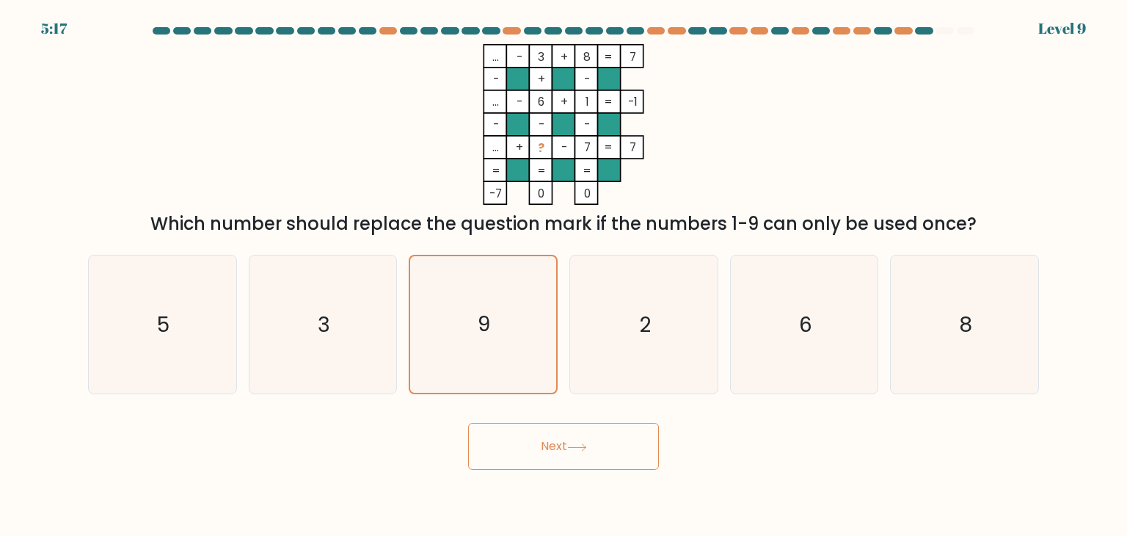
click at [547, 448] on button "Next" at bounding box center [563, 446] width 191 height 47
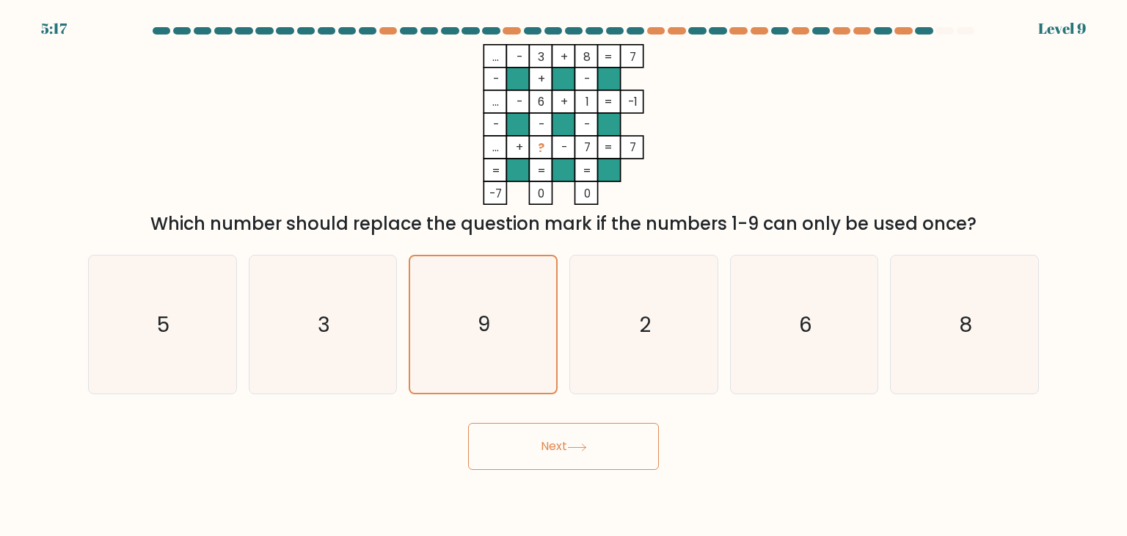
click at [547, 448] on button "Next" at bounding box center [563, 446] width 191 height 47
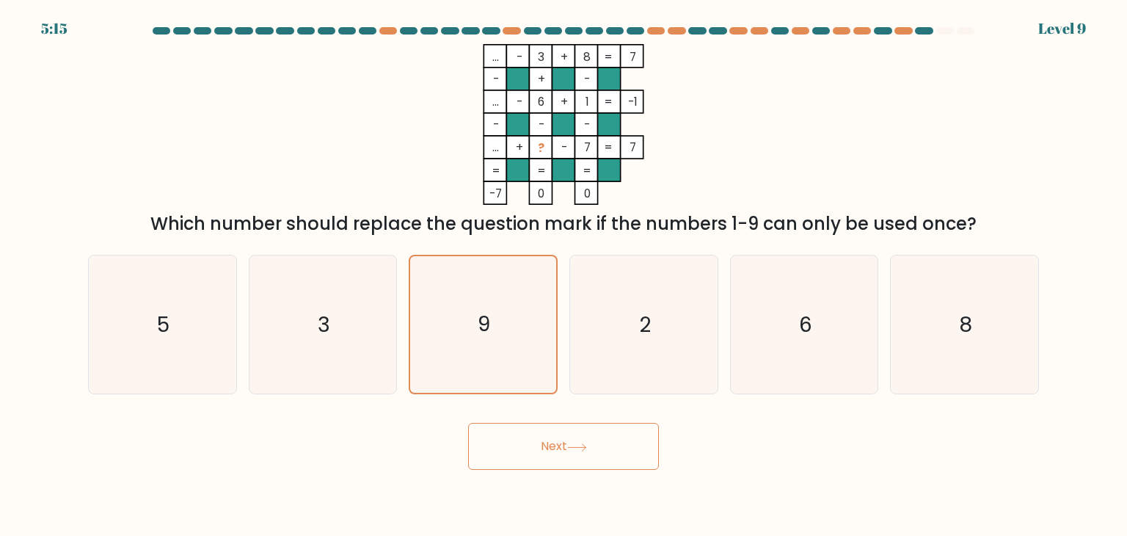
click at [547, 448] on button "Next" at bounding box center [563, 446] width 191 height 47
click at [548, 448] on button "Next" at bounding box center [563, 446] width 191 height 47
click at [553, 443] on button "Next" at bounding box center [563, 446] width 191 height 47
click at [555, 443] on button "Next" at bounding box center [563, 446] width 191 height 47
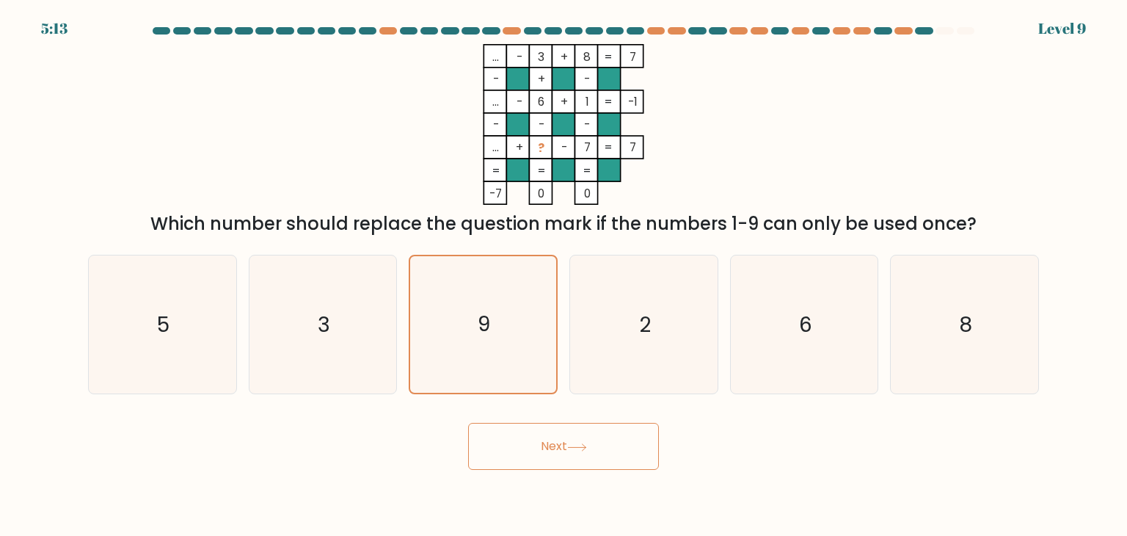
click at [555, 443] on button "Next" at bounding box center [563, 446] width 191 height 47
click at [505, 343] on icon "9" at bounding box center [483, 324] width 138 height 138
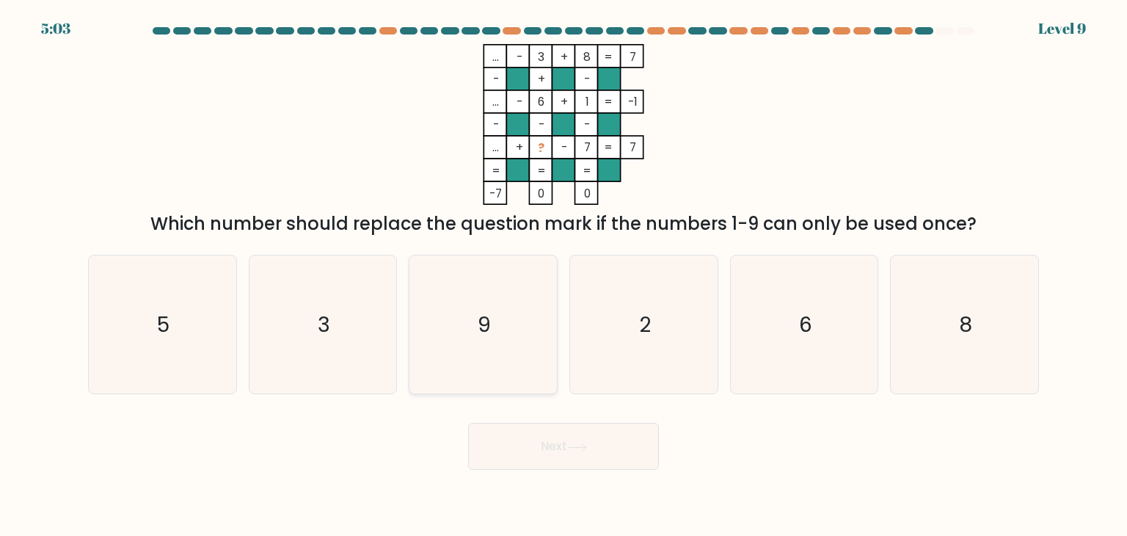
click at [564, 275] on input "c. 9" at bounding box center [564, 271] width 1 height 7
radio input "true"
click at [542, 440] on button "Next" at bounding box center [563, 446] width 191 height 47
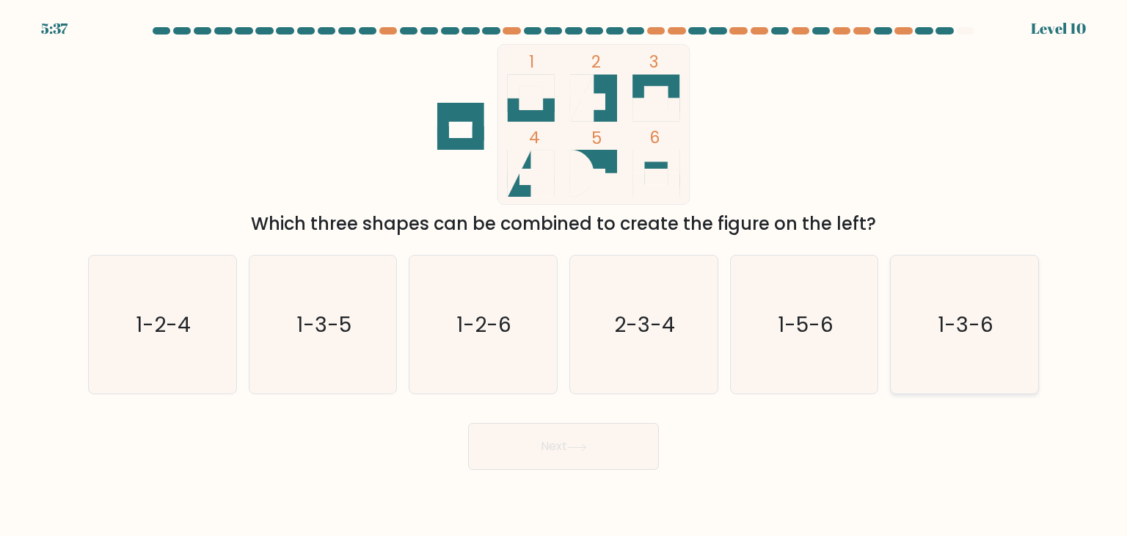
click at [891, 276] on div "1-3-6" at bounding box center [964, 324] width 149 height 139
click at [564, 275] on input "f. 1-3-6" at bounding box center [564, 271] width 1 height 7
radio input "true"
click at [575, 438] on button "Next" at bounding box center [563, 446] width 191 height 47
